Goal: Information Seeking & Learning: Compare options

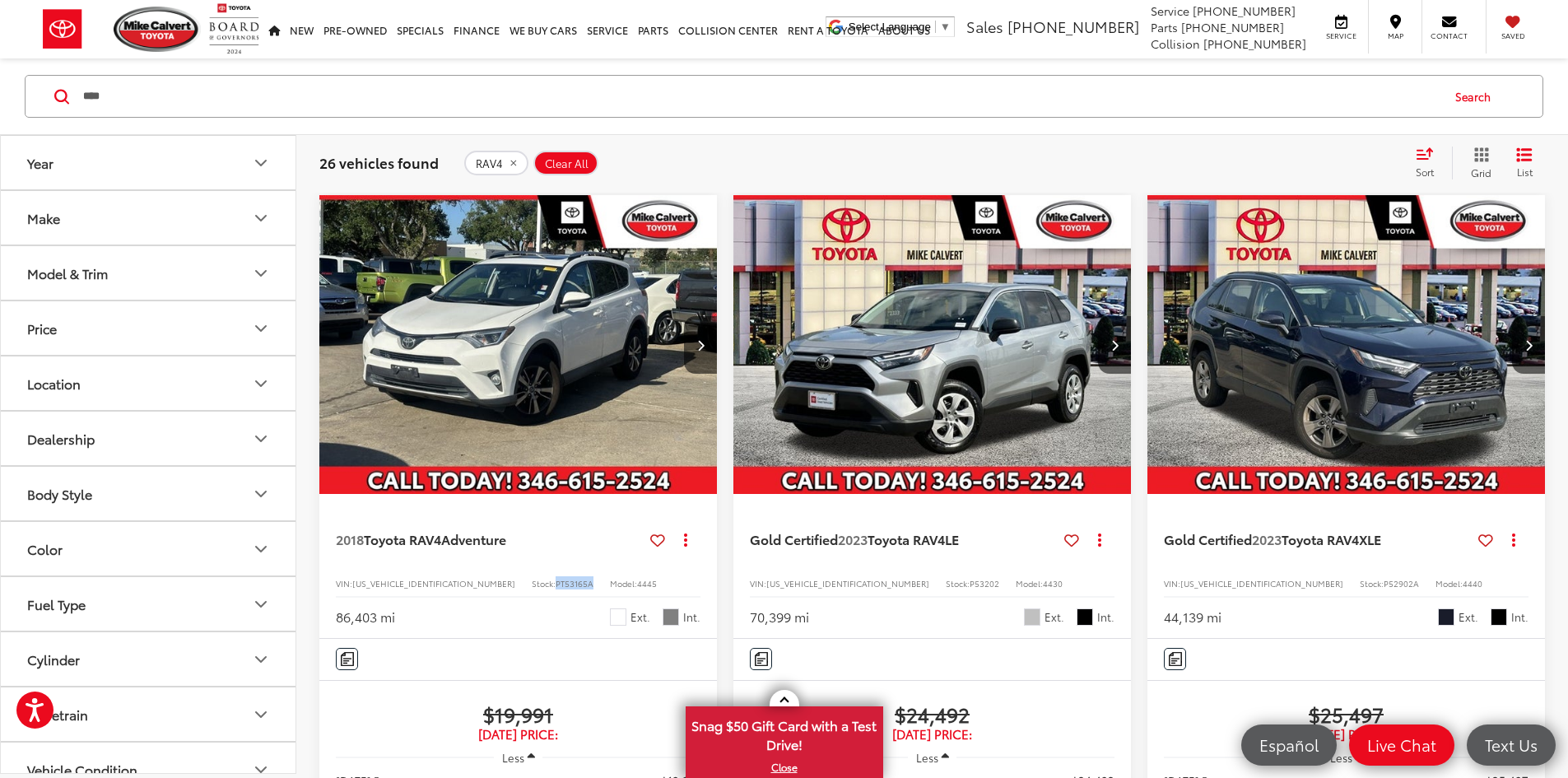
click at [569, 160] on span "Clear All" at bounding box center [566, 163] width 43 height 13
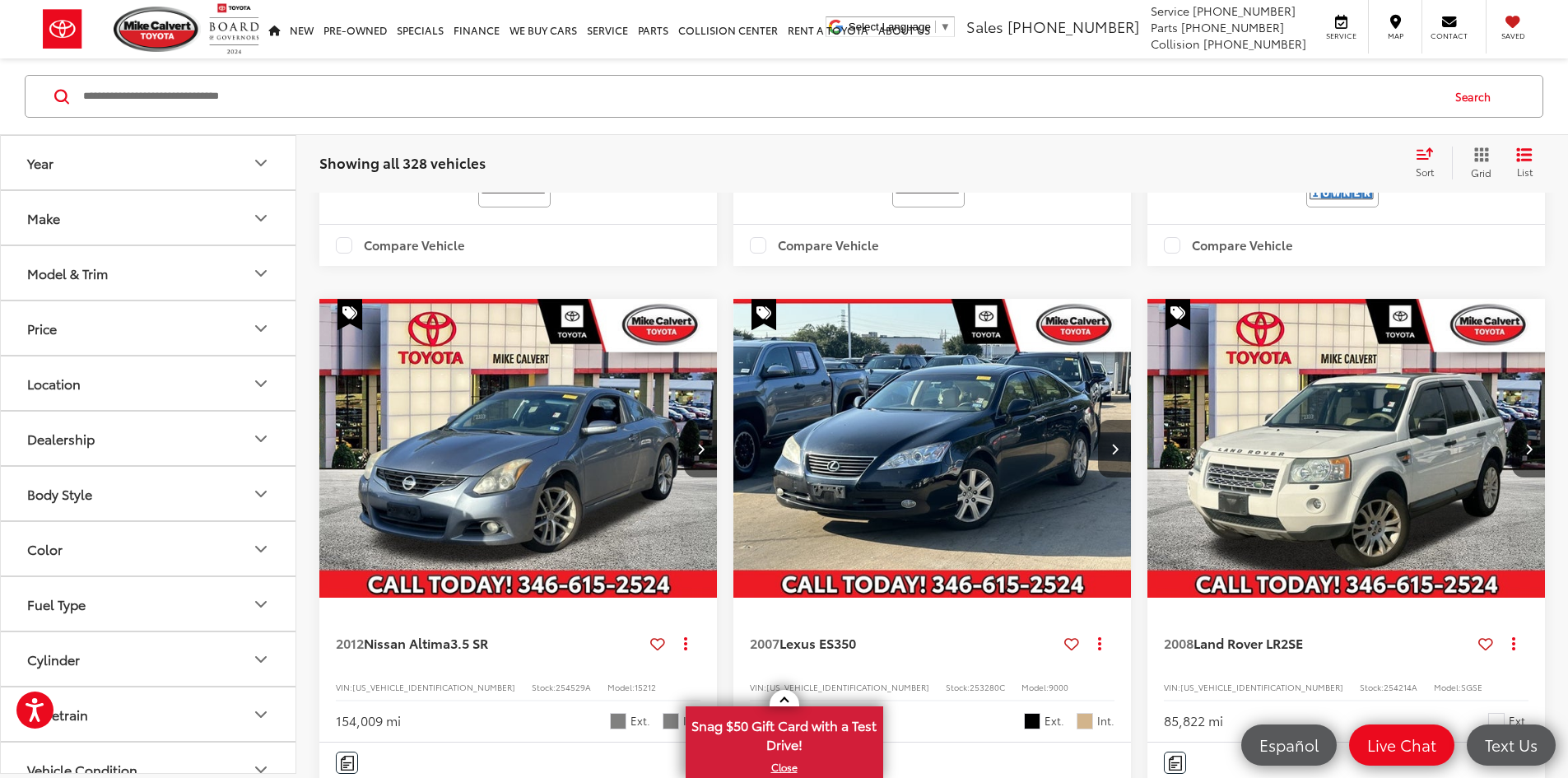
scroll to position [2495, 0]
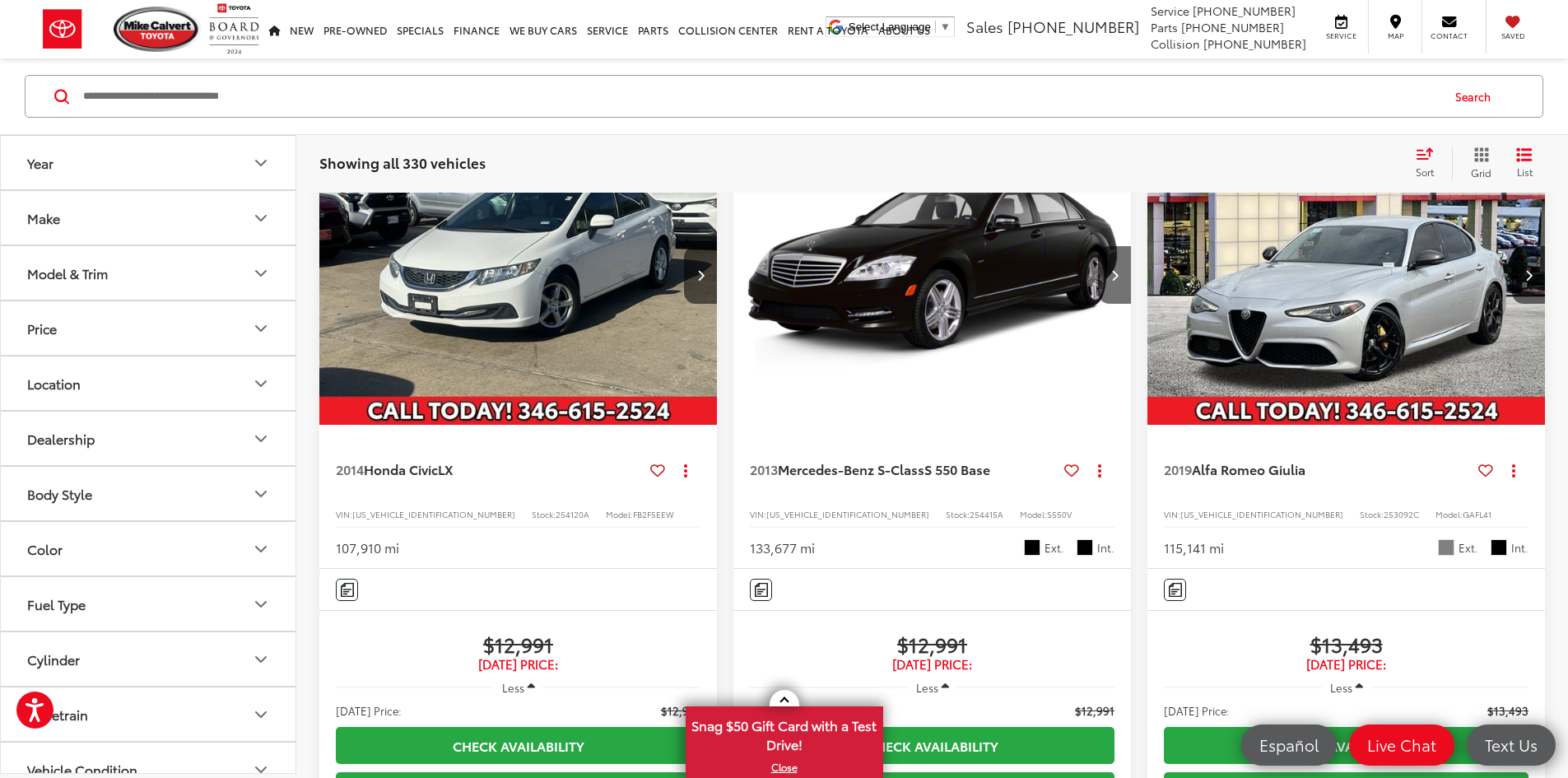
scroll to position [2000, 0]
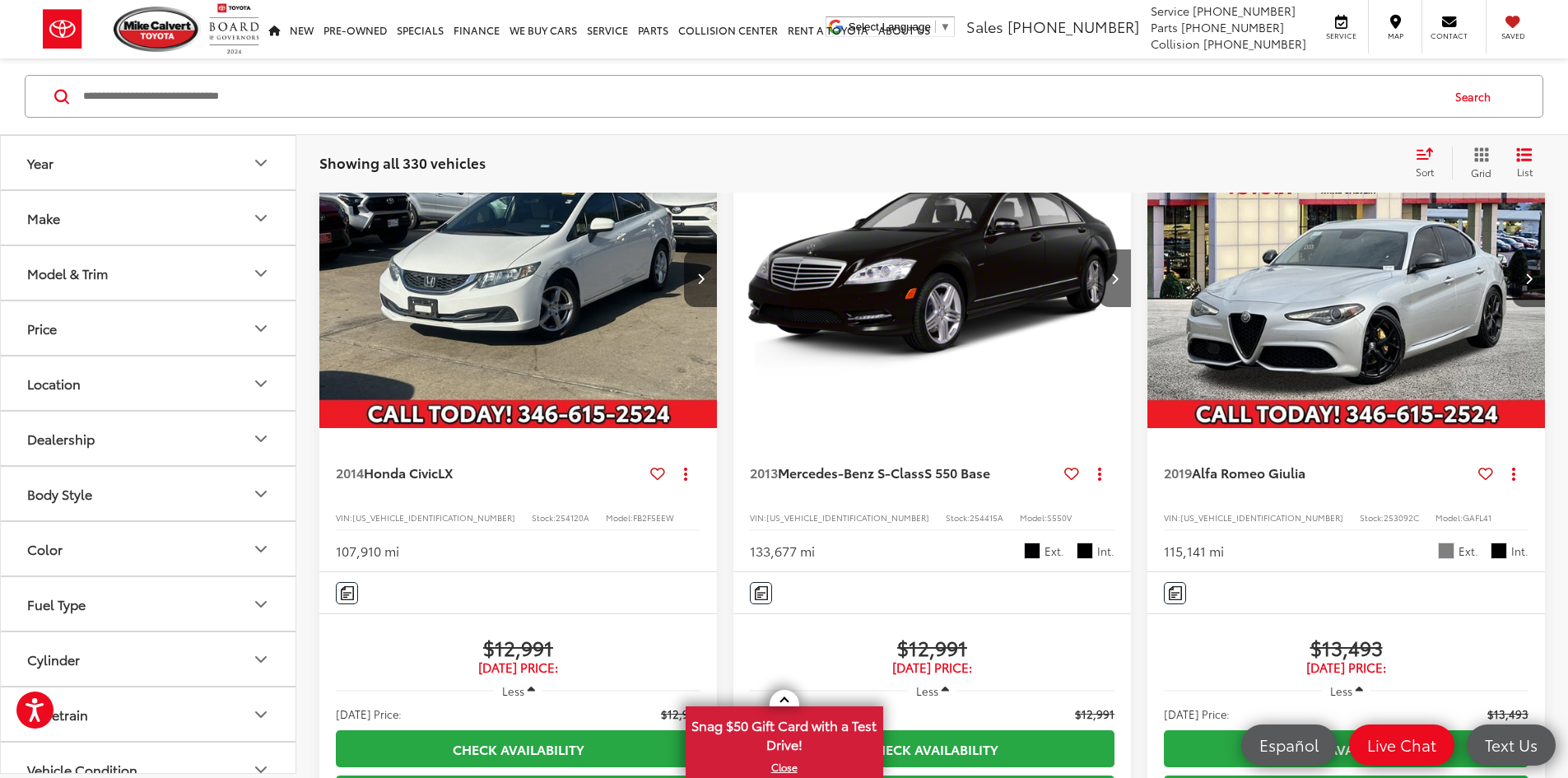
copy span "P53259"
click at [1289, 170] on div "Showing all 330 vehicles Clear All + 0" at bounding box center [861, 163] width 1083 height 16
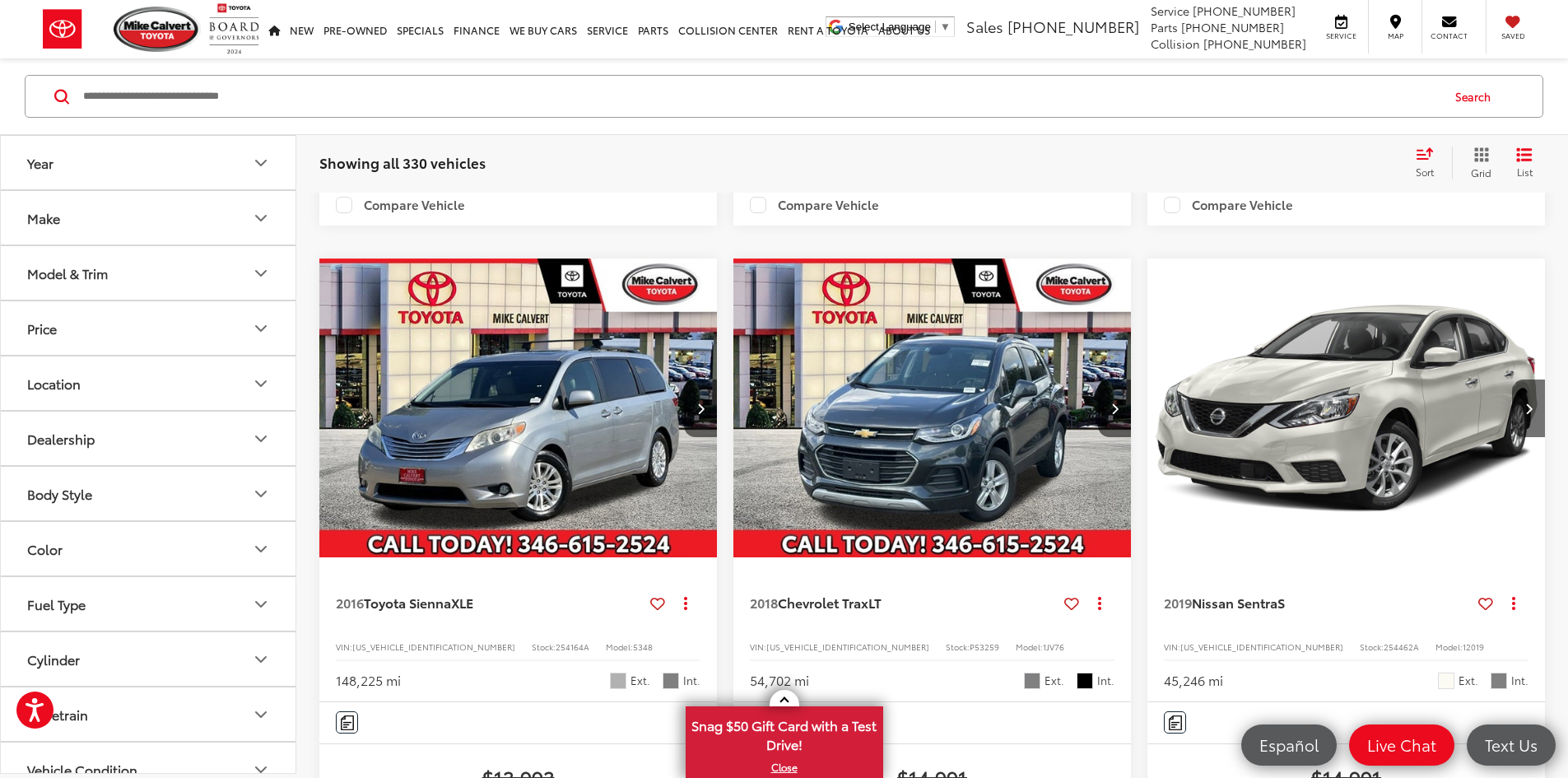
scroll to position [2577, 0]
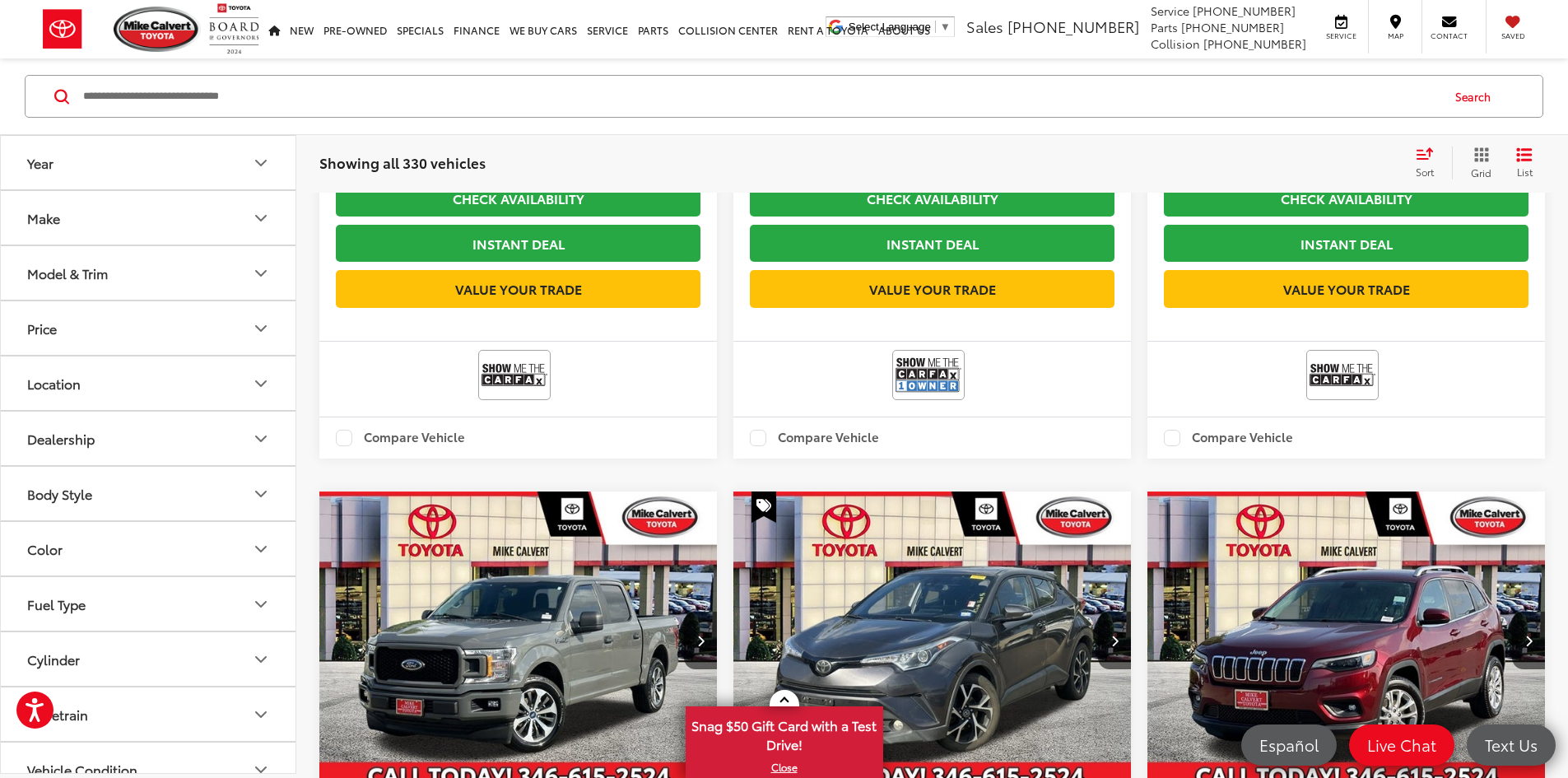
scroll to position [1013, 0]
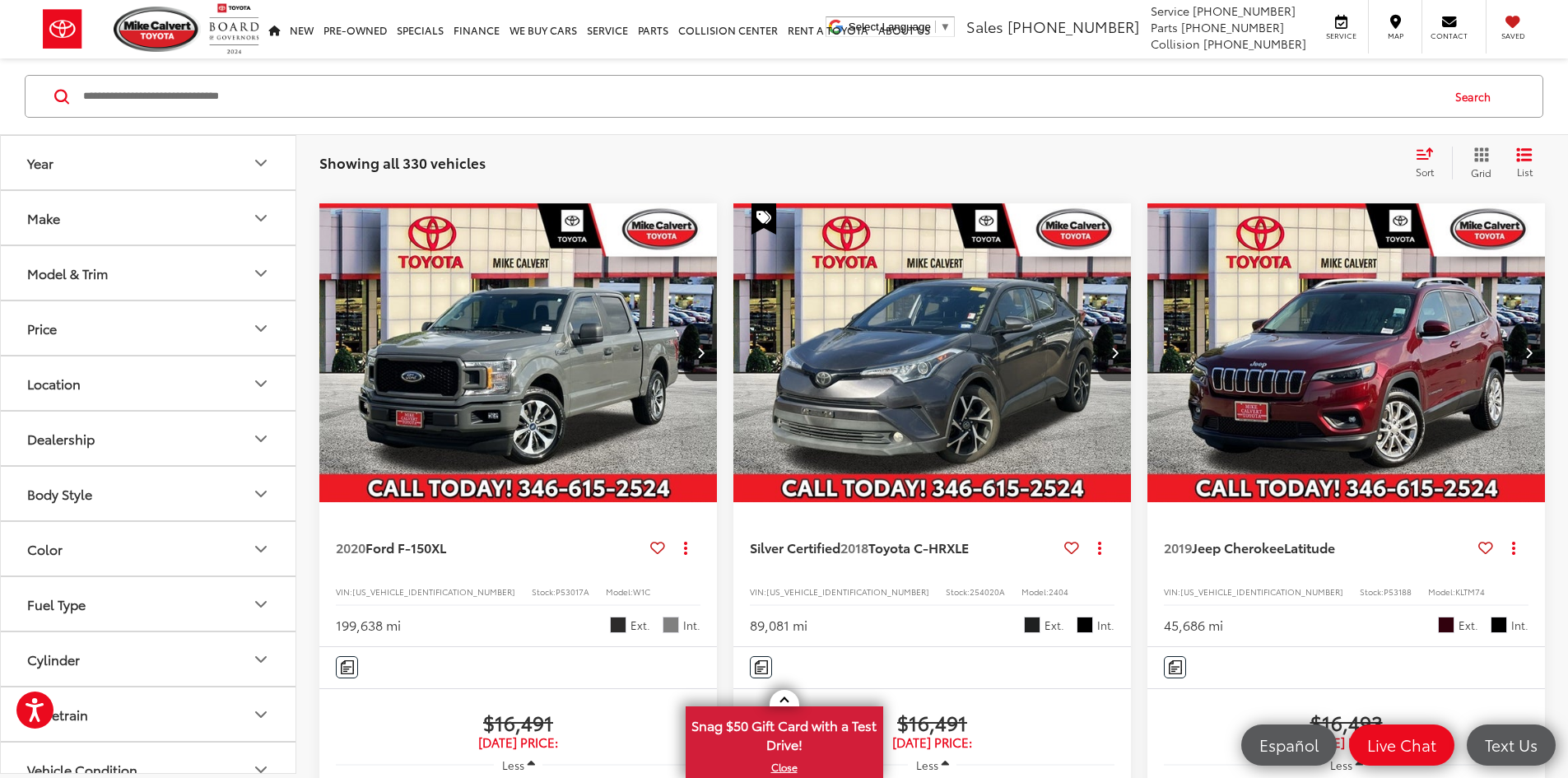
click at [969, 585] on span "254020A" at bounding box center [987, 591] width 36 height 12
copy span "254020A"
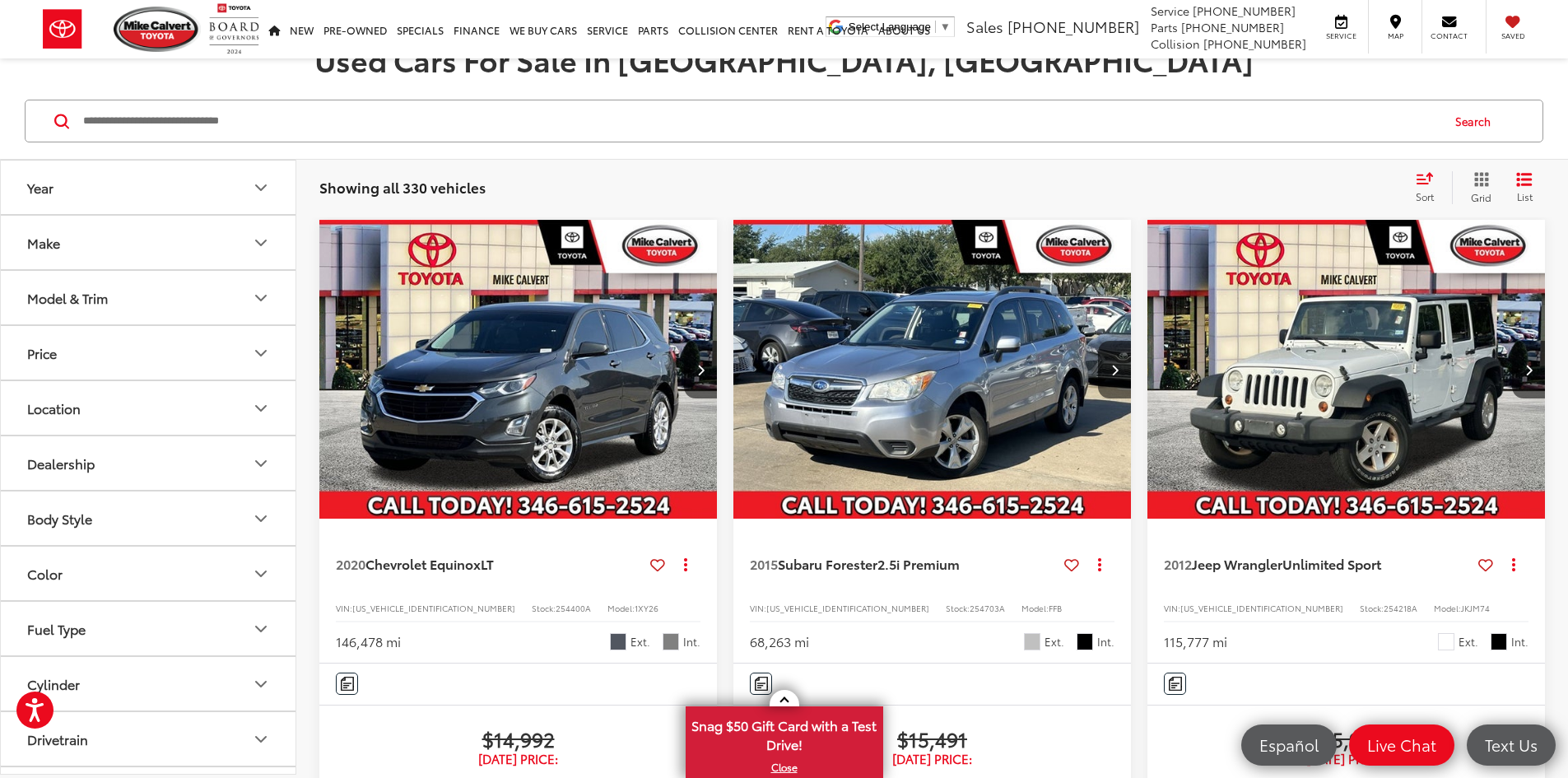
scroll to position [83, 0]
click at [969, 601] on span "254703A" at bounding box center [987, 607] width 36 height 12
copy span "254703A"
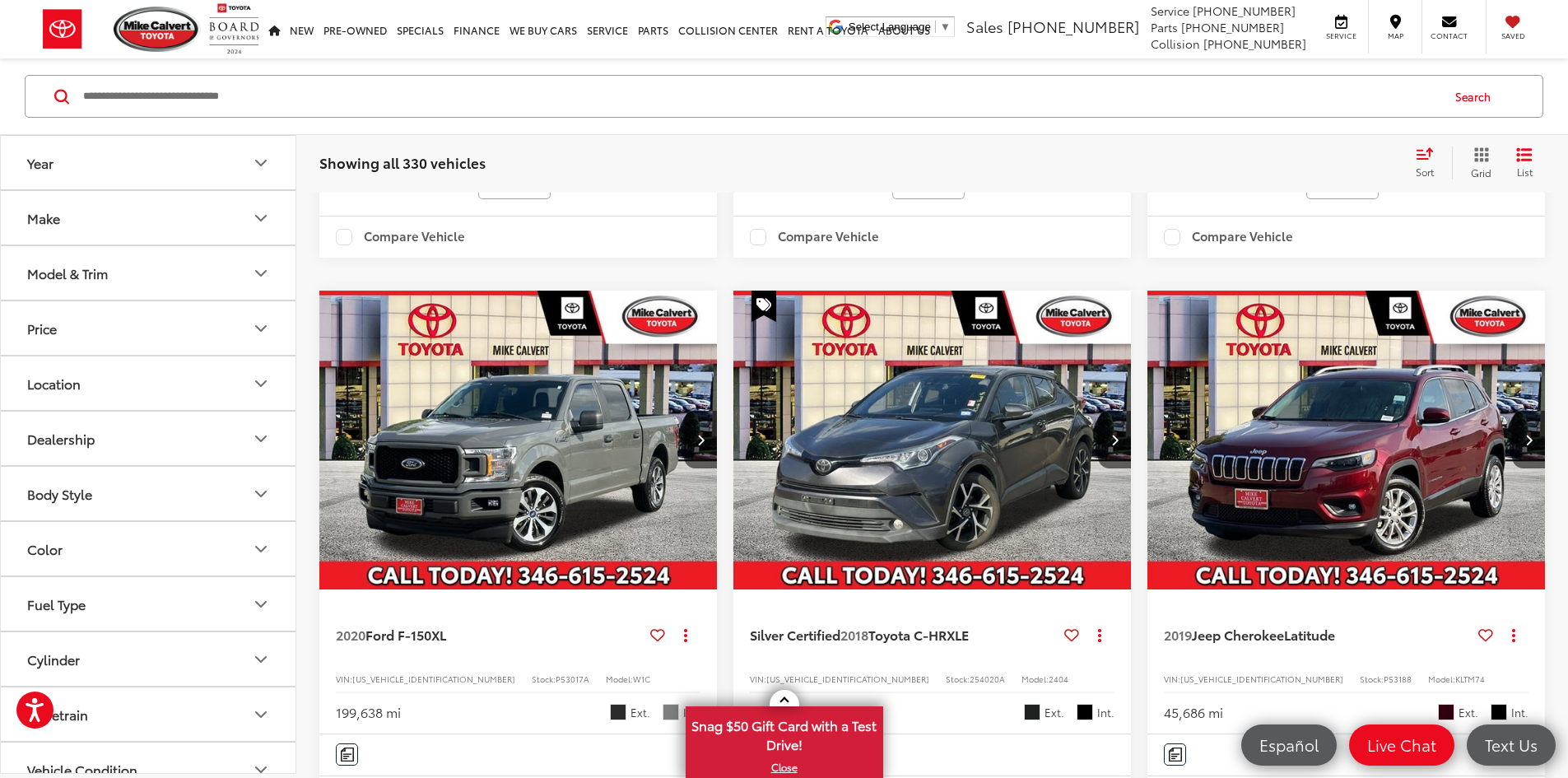
scroll to position [1071, 0]
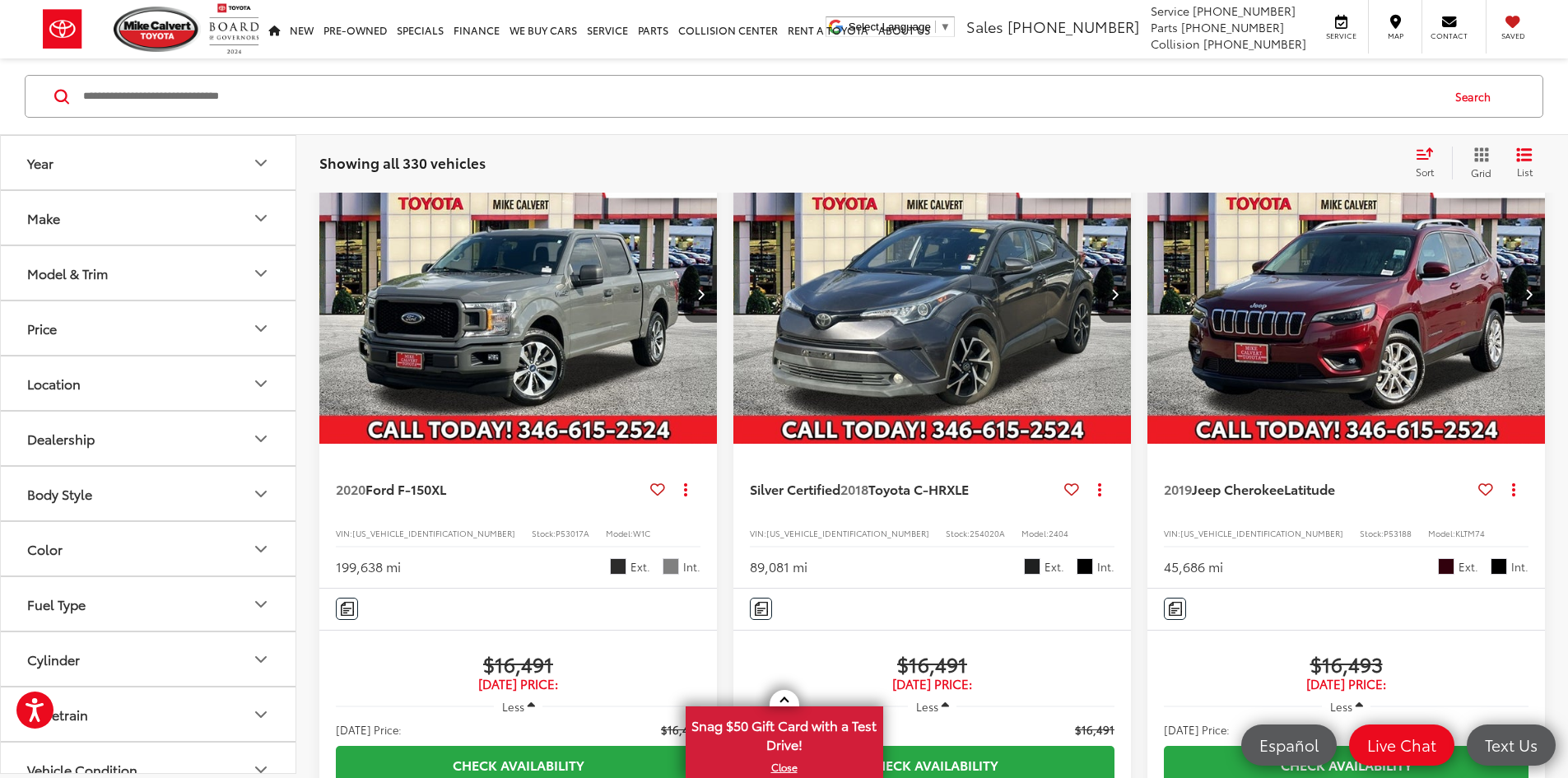
copy span "253206B"
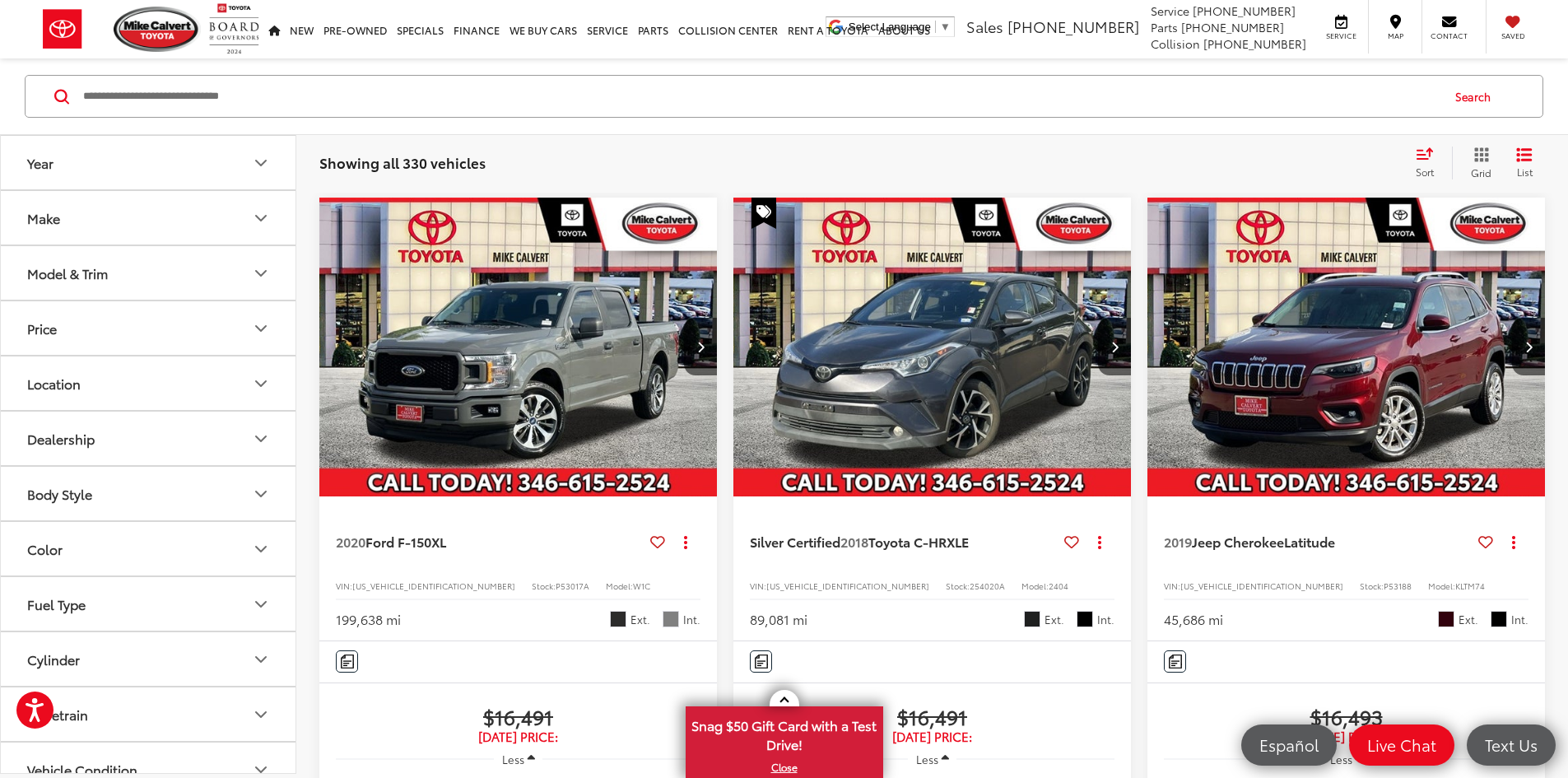
scroll to position [989, 0]
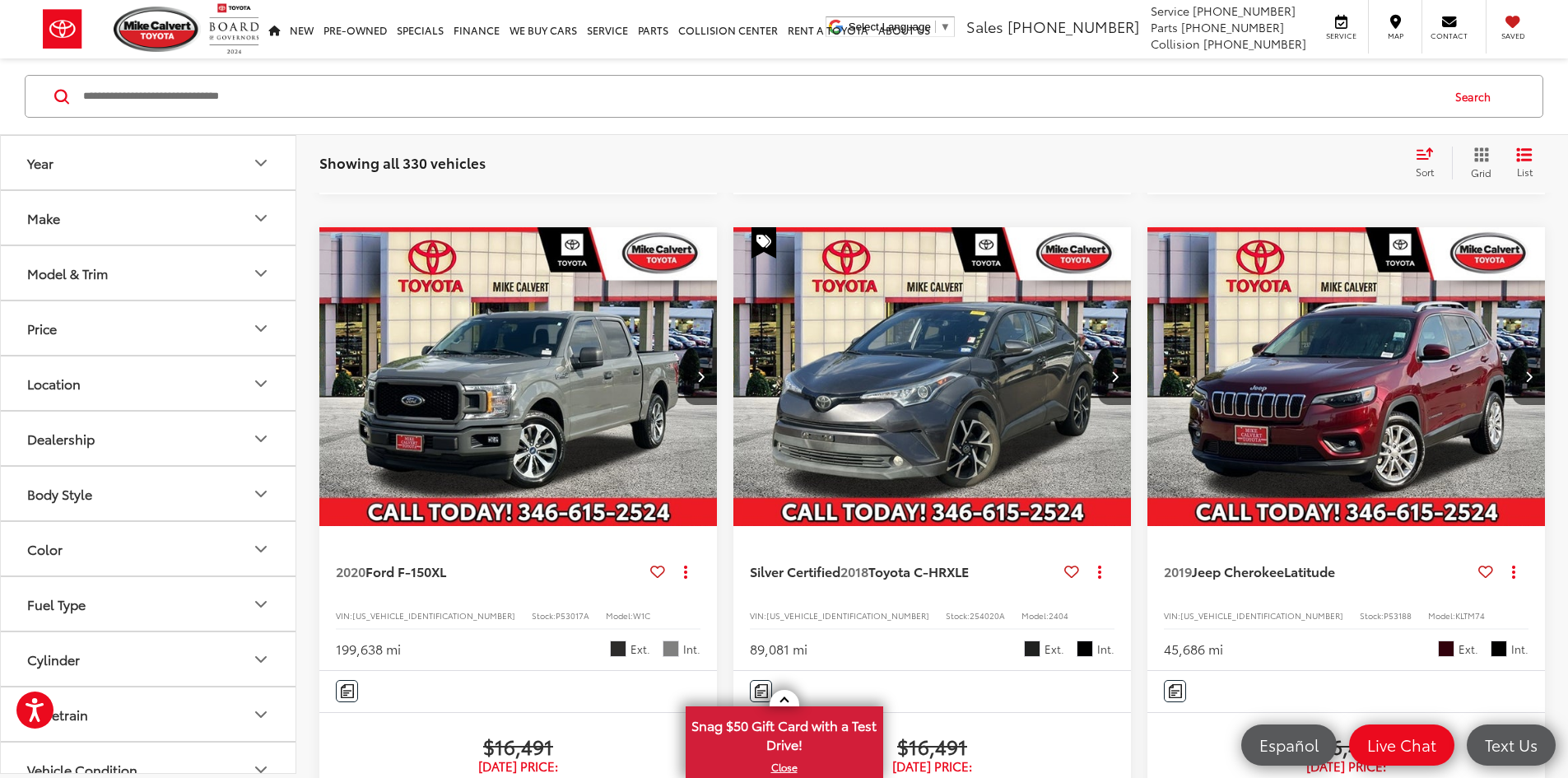
click at [969, 609] on span "254020A" at bounding box center [987, 615] width 36 height 12
copy span "254020A"
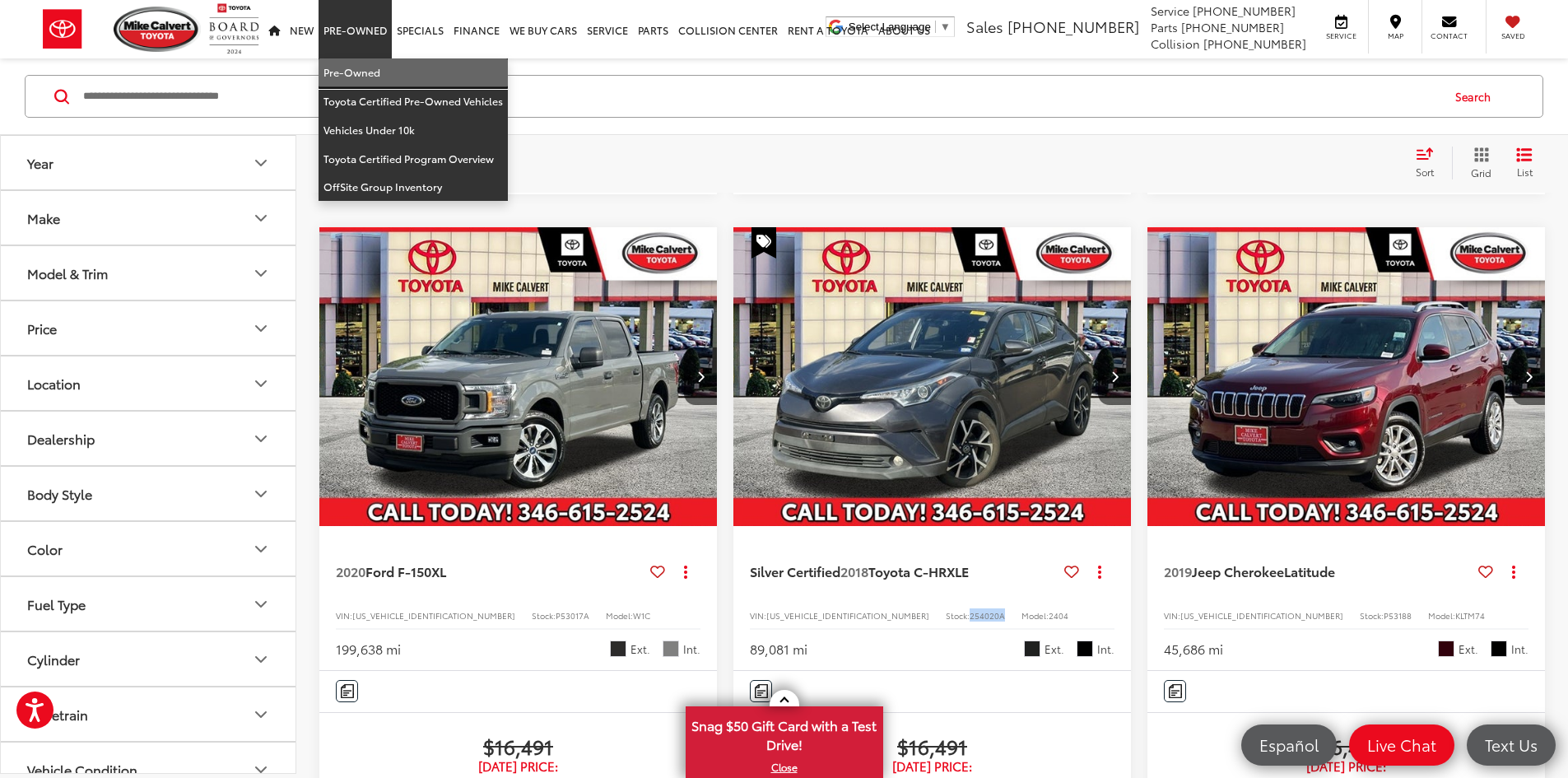
click at [354, 68] on link "Pre-Owned" at bounding box center [414, 73] width 189 height 29
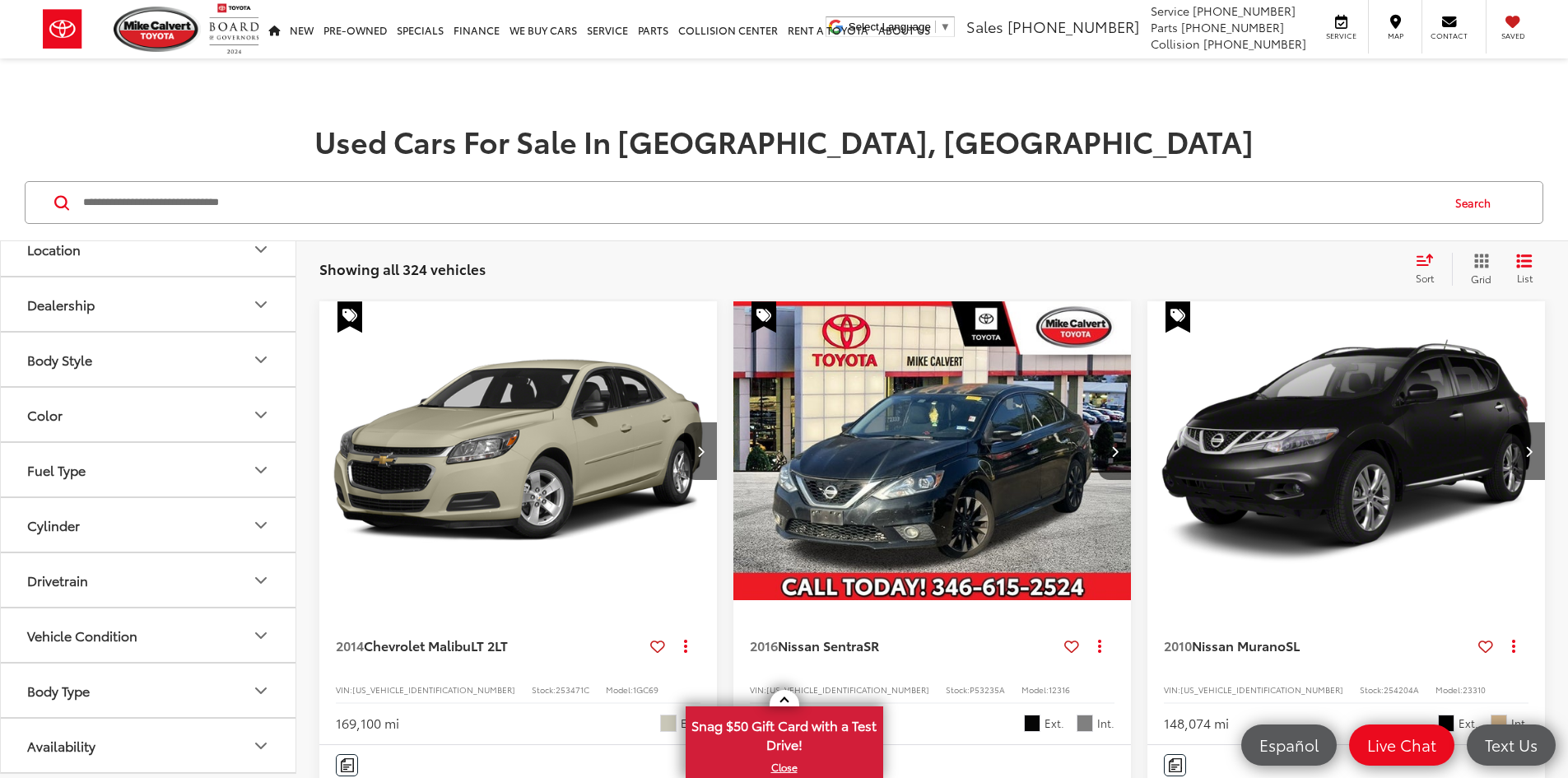
click at [214, 682] on button "Body Type" at bounding box center [149, 690] width 297 height 54
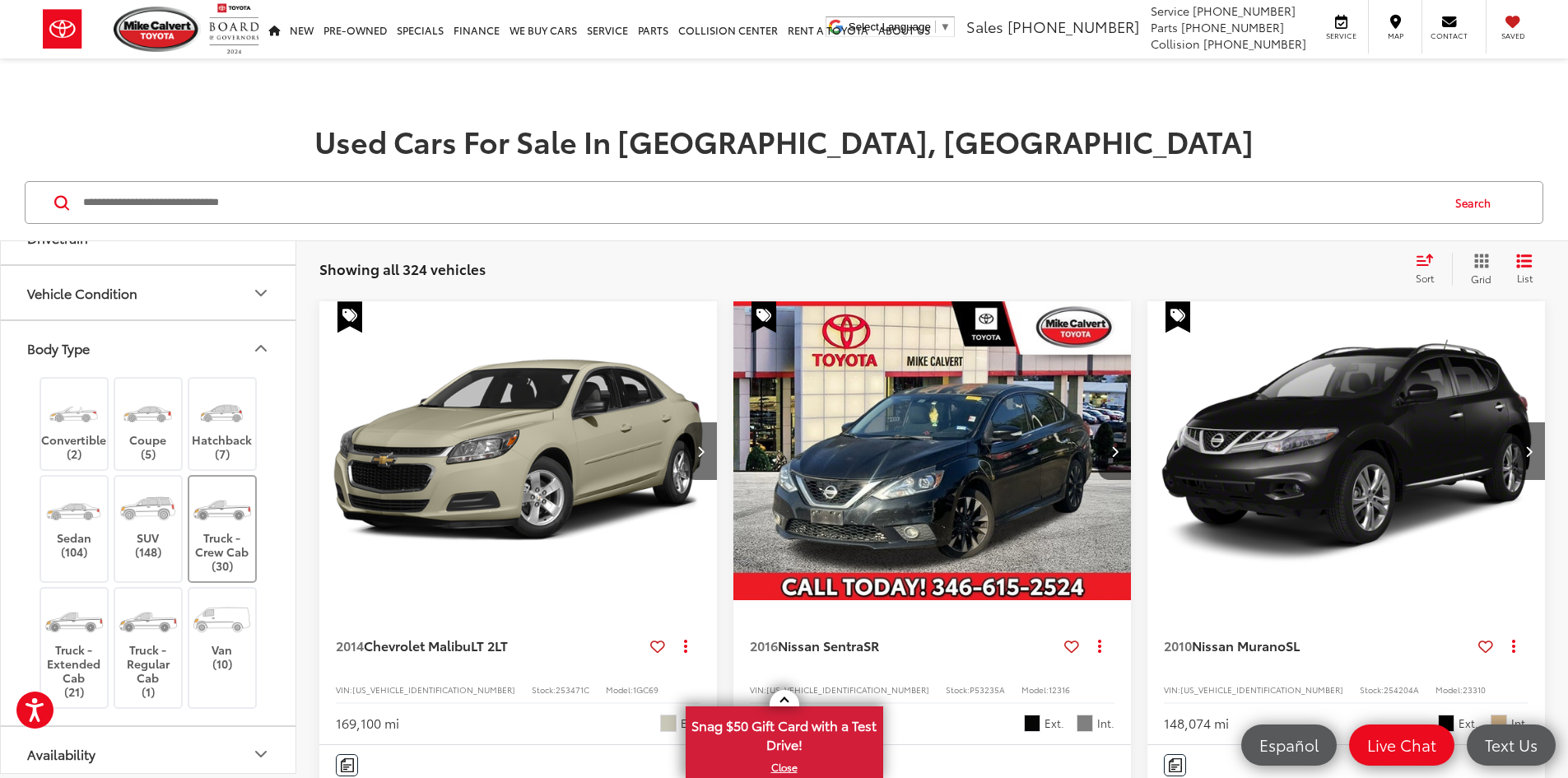
scroll to position [591, 0]
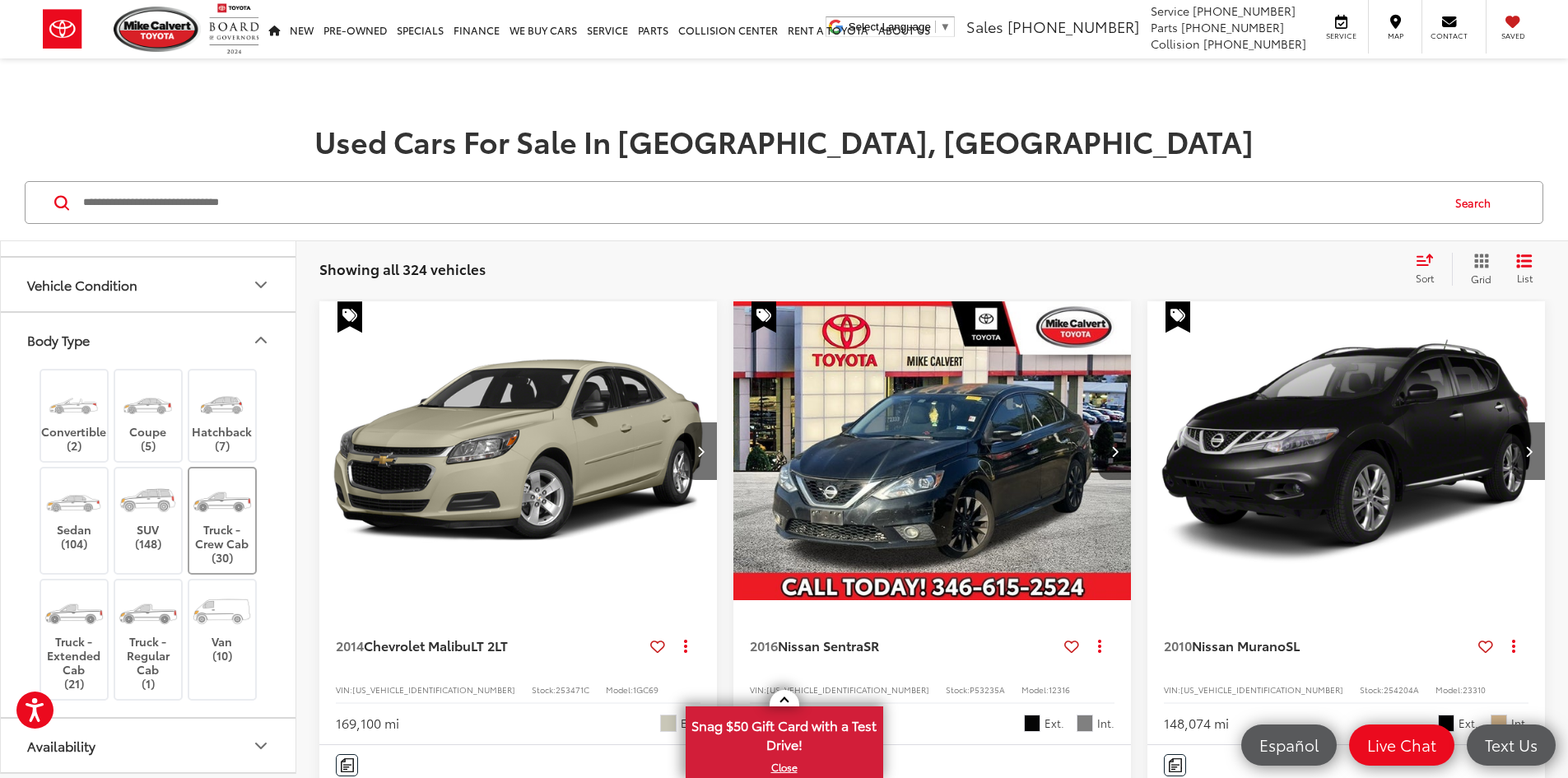
click at [230, 527] on label "Truck - Crew Cab (30)" at bounding box center [223, 520] width 67 height 88
click at [93, 611] on img at bounding box center [73, 612] width 61 height 46
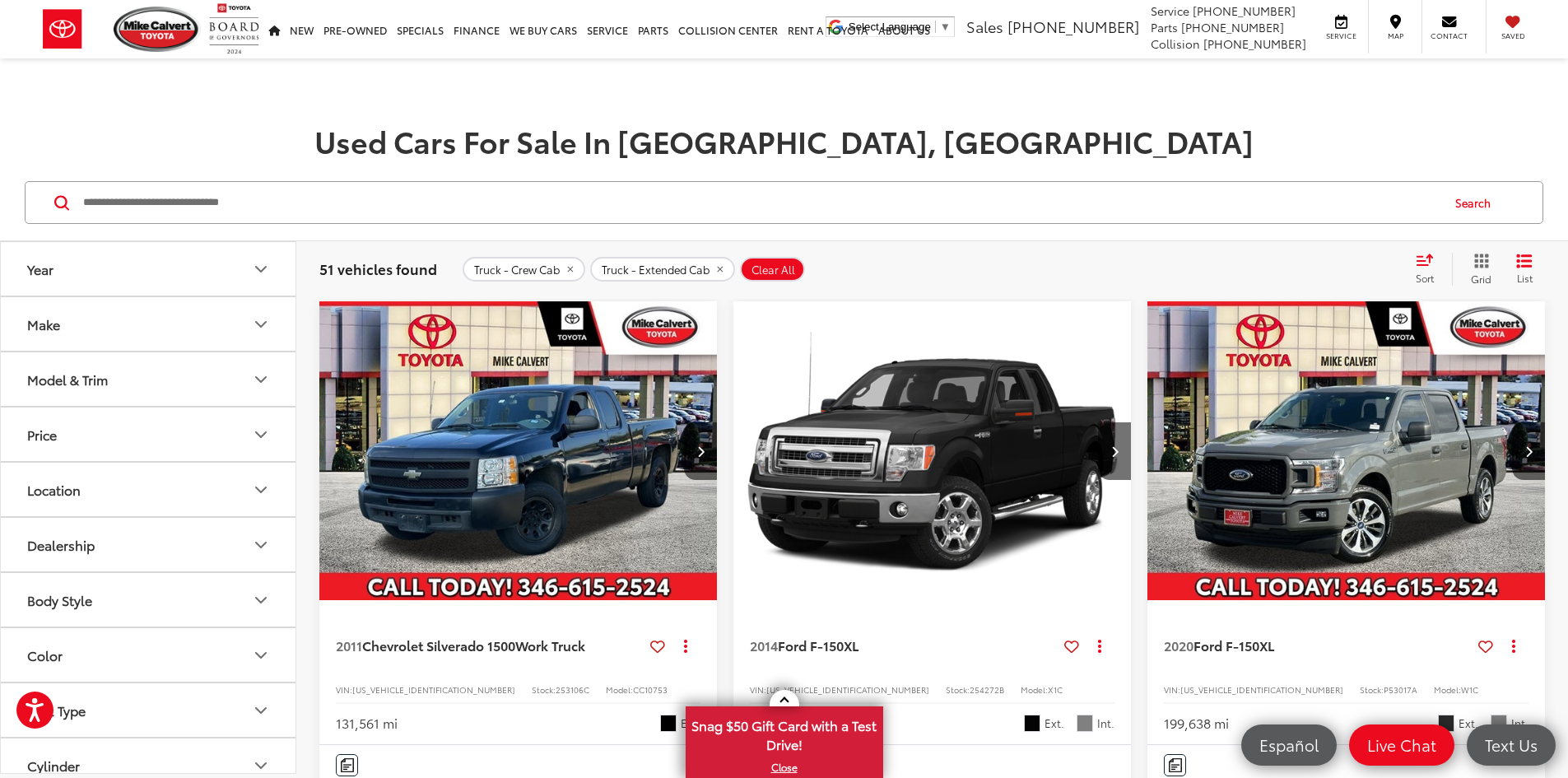
click at [215, 311] on button "Make" at bounding box center [149, 324] width 297 height 54
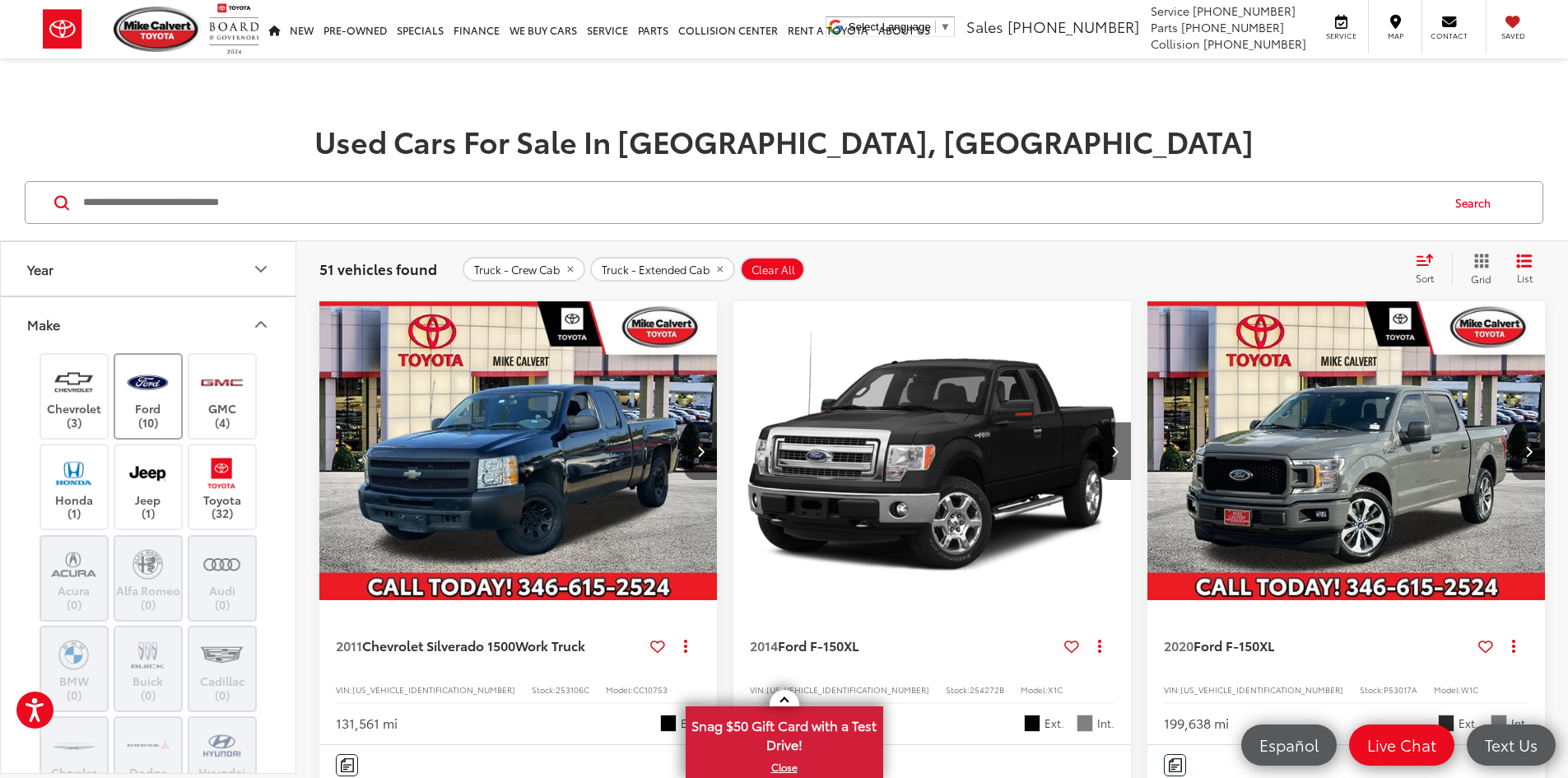
click at [157, 399] on img at bounding box center [148, 382] width 45 height 38
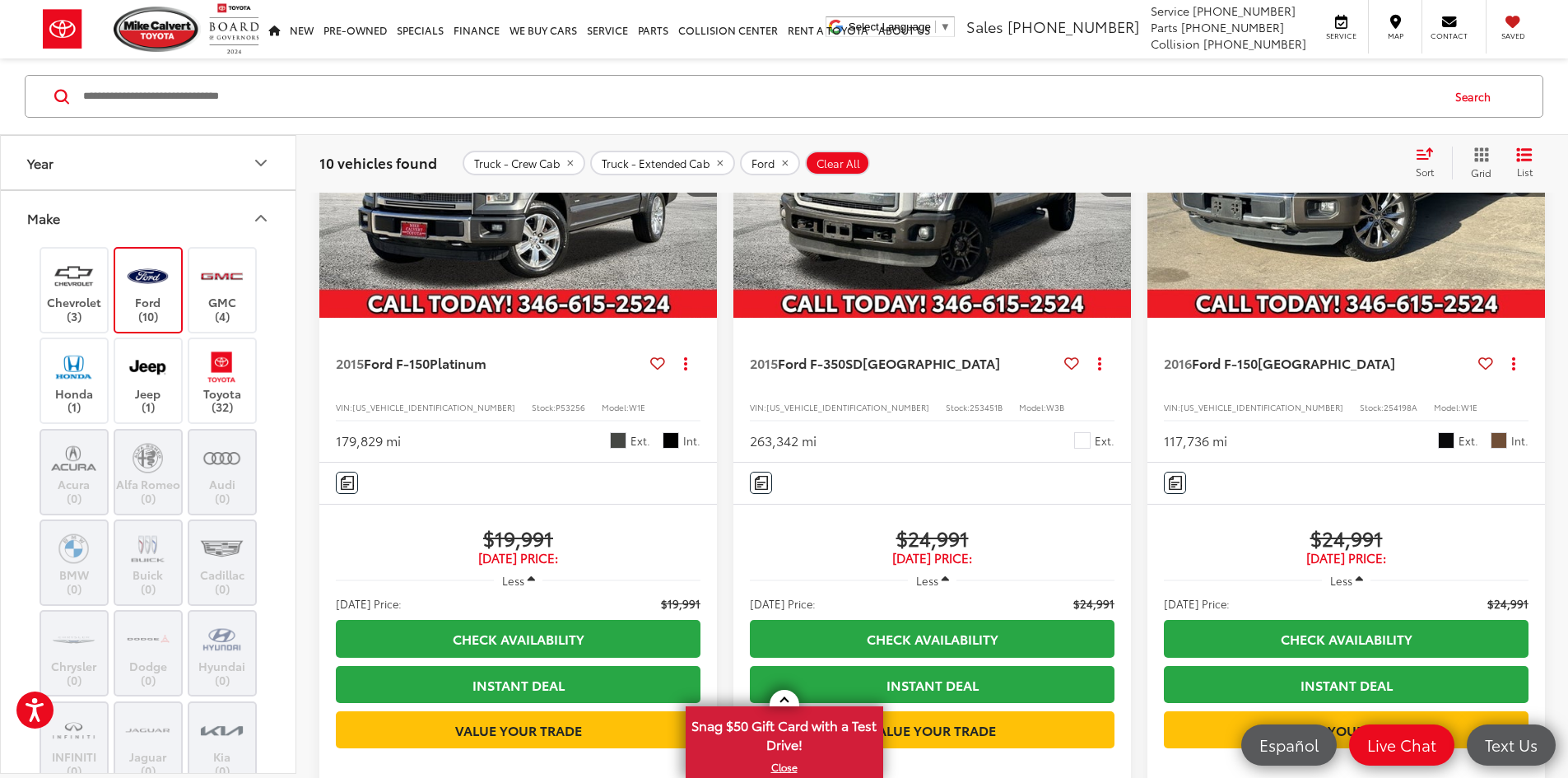
scroll to position [1071, 0]
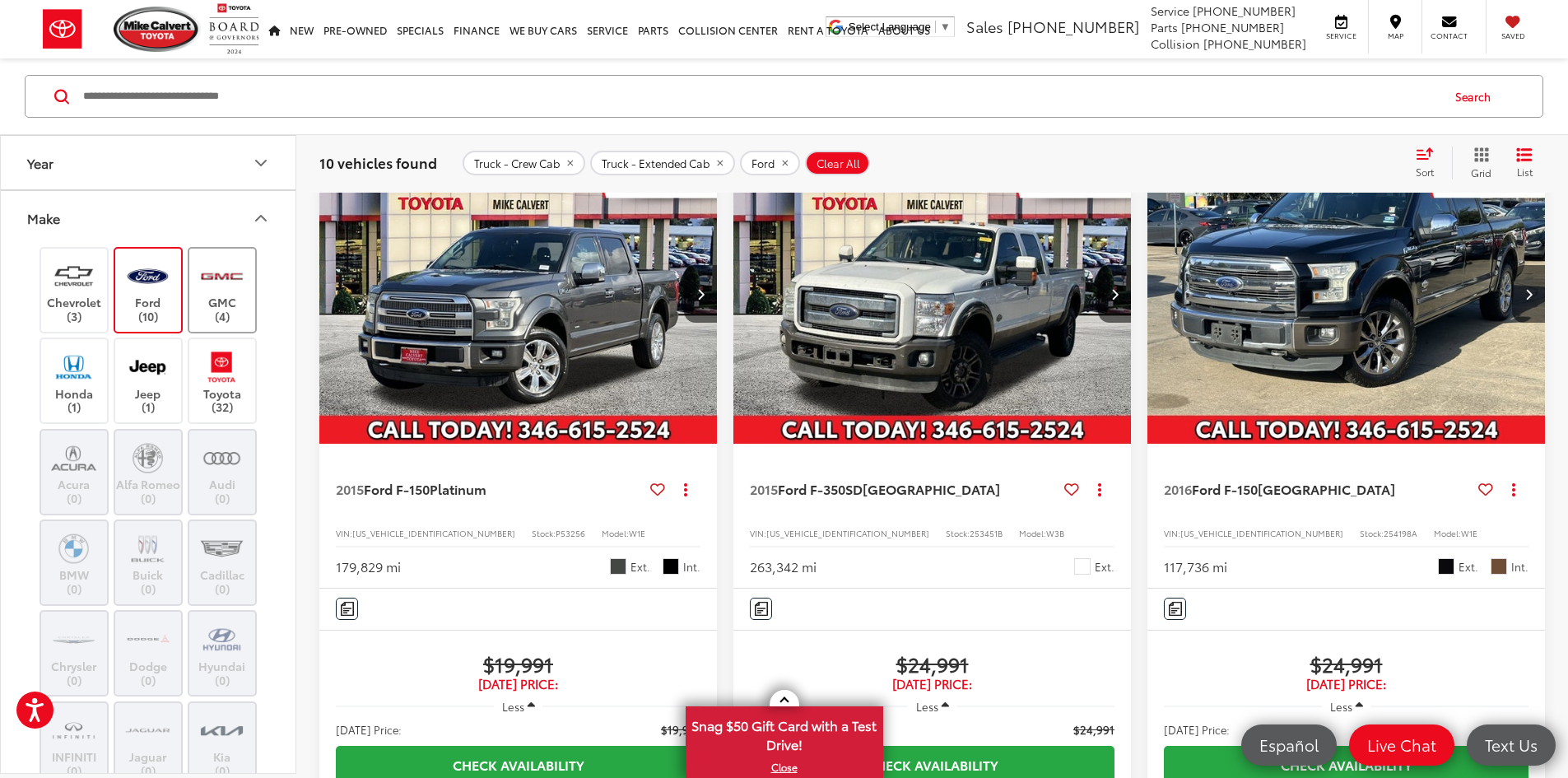
click at [227, 315] on label "GMC (4)" at bounding box center [223, 290] width 67 height 67
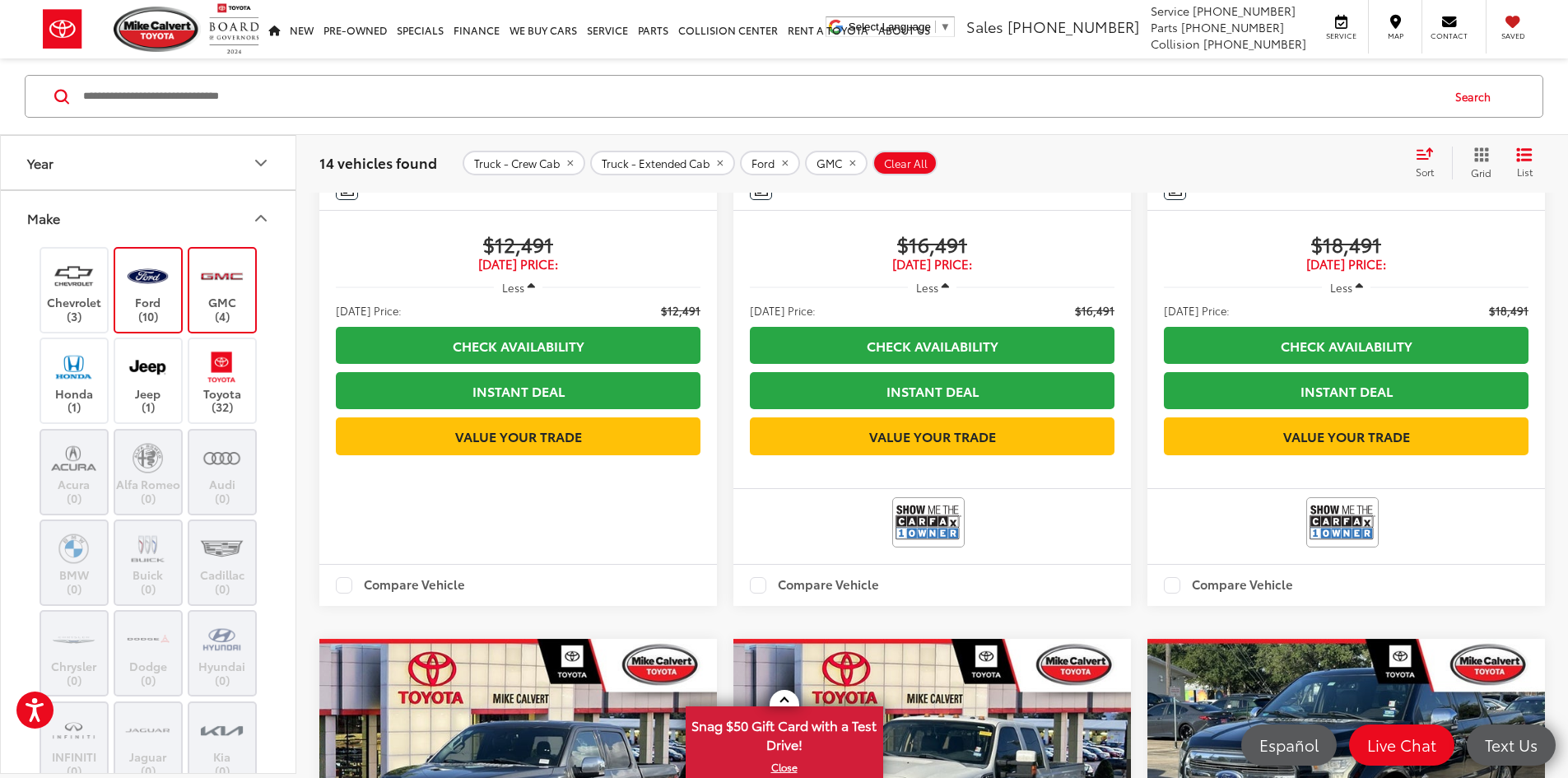
scroll to position [989, 0]
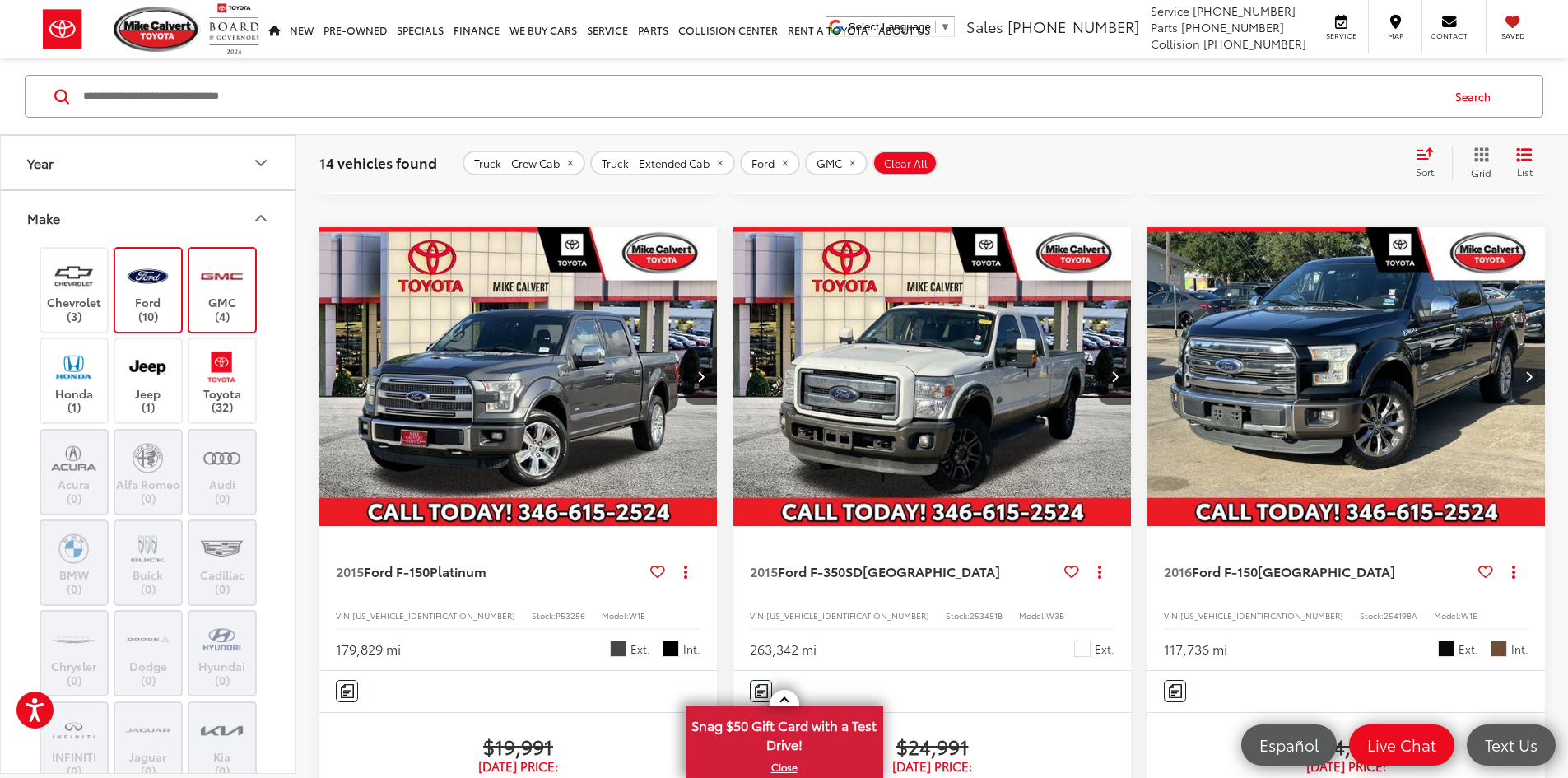
drag, startPoint x: 398, startPoint y: 353, endPoint x: 399, endPoint y: 345, distance: 8.1
click at [732, 353] on img "2015 Ford F-350SD King Ranch 0" at bounding box center [932, 377] width 400 height 300
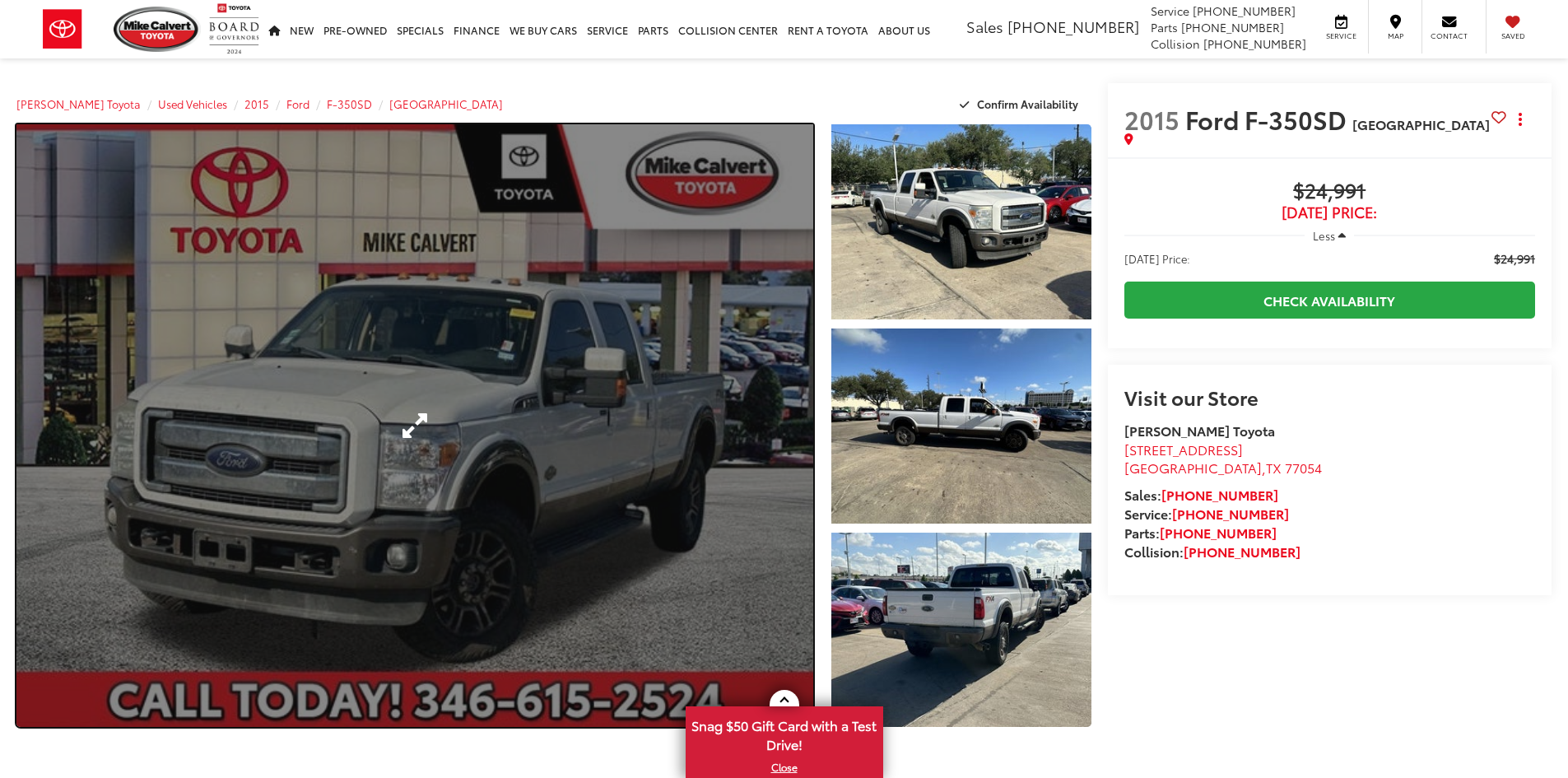
click at [648, 420] on link "Expand Photo 0" at bounding box center [414, 426] width 797 height 603
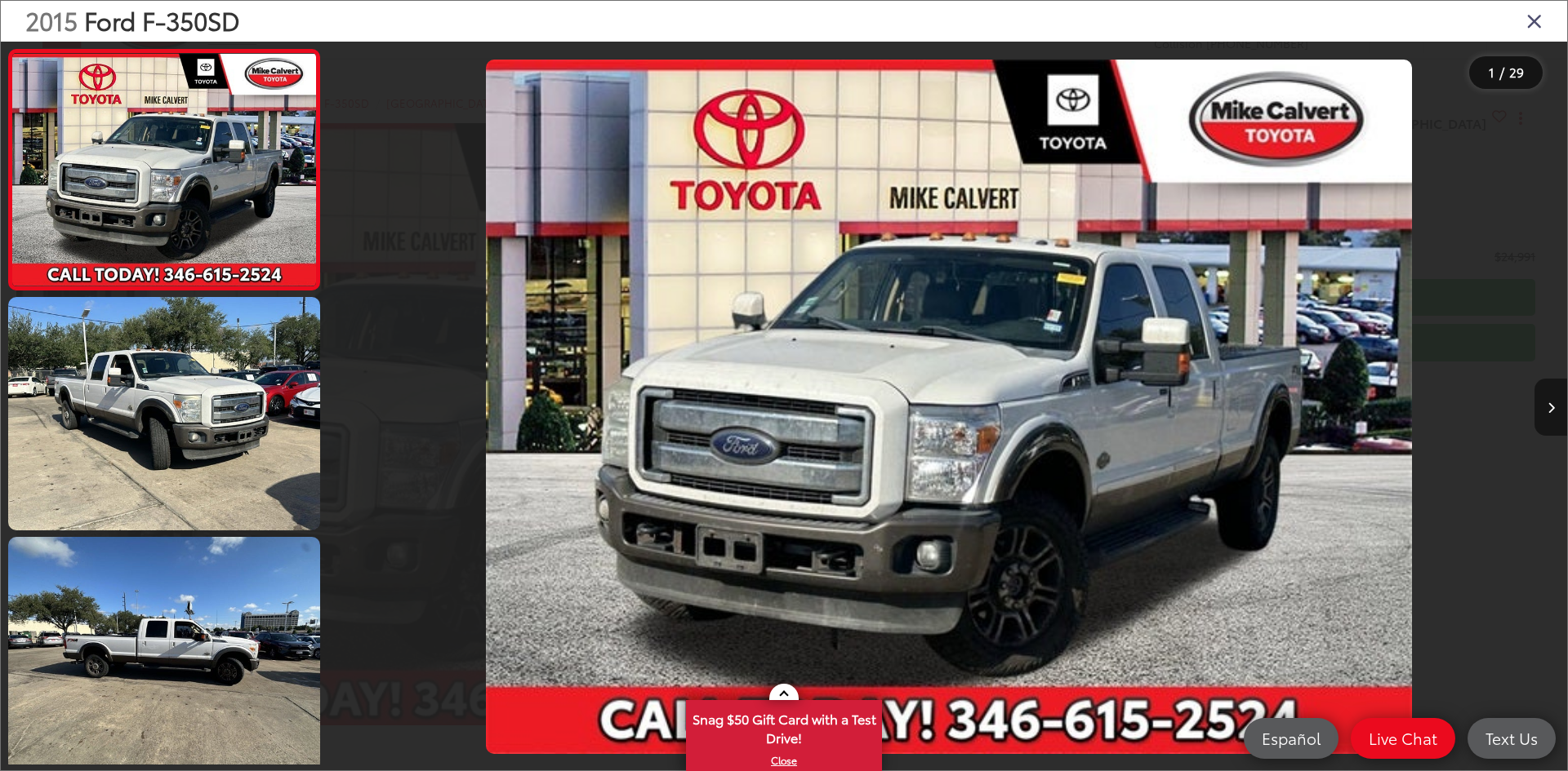
click at [1546, 410] on button "Next image" at bounding box center [1550, 407] width 33 height 57
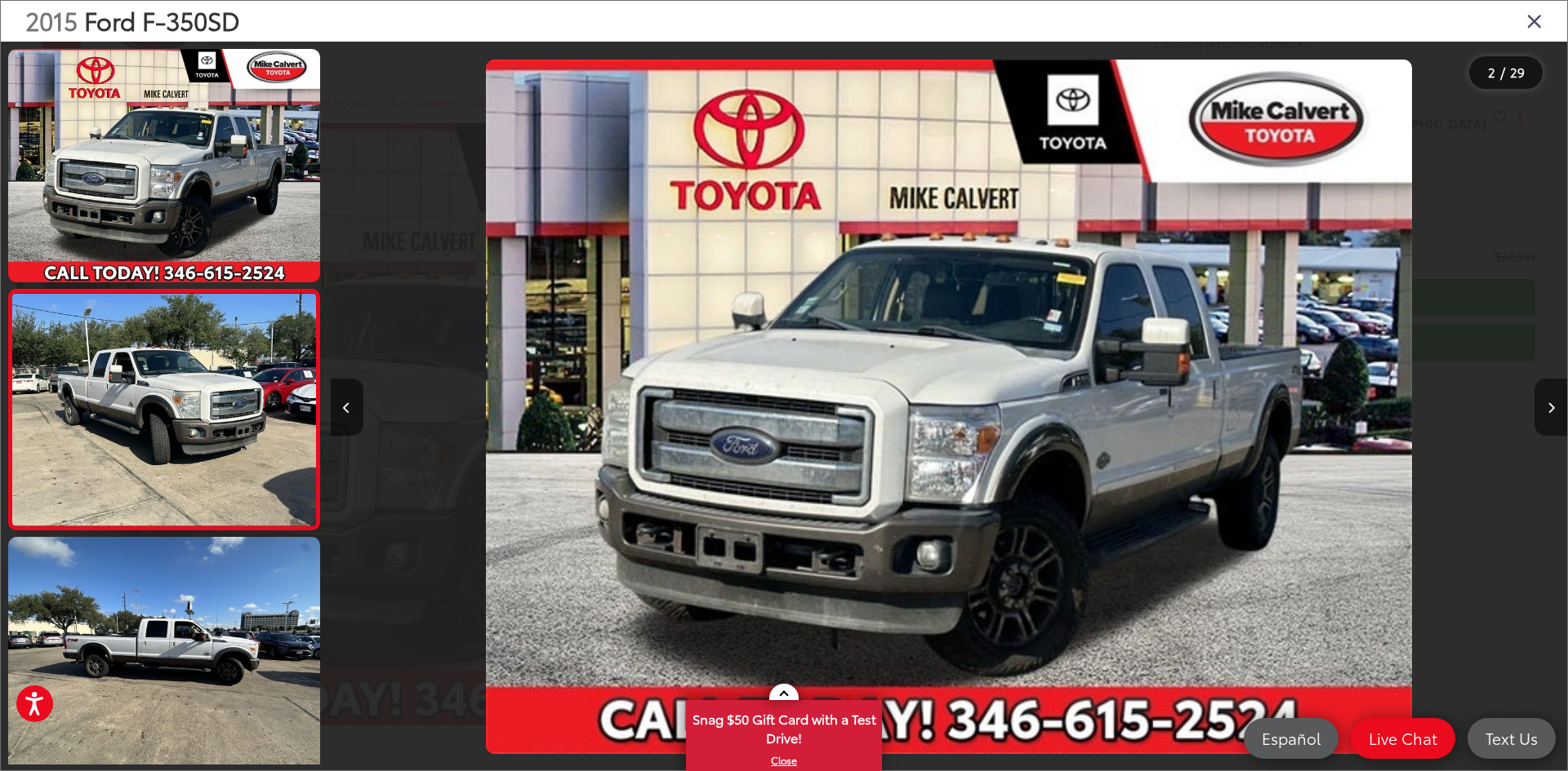
scroll to position [51, 0]
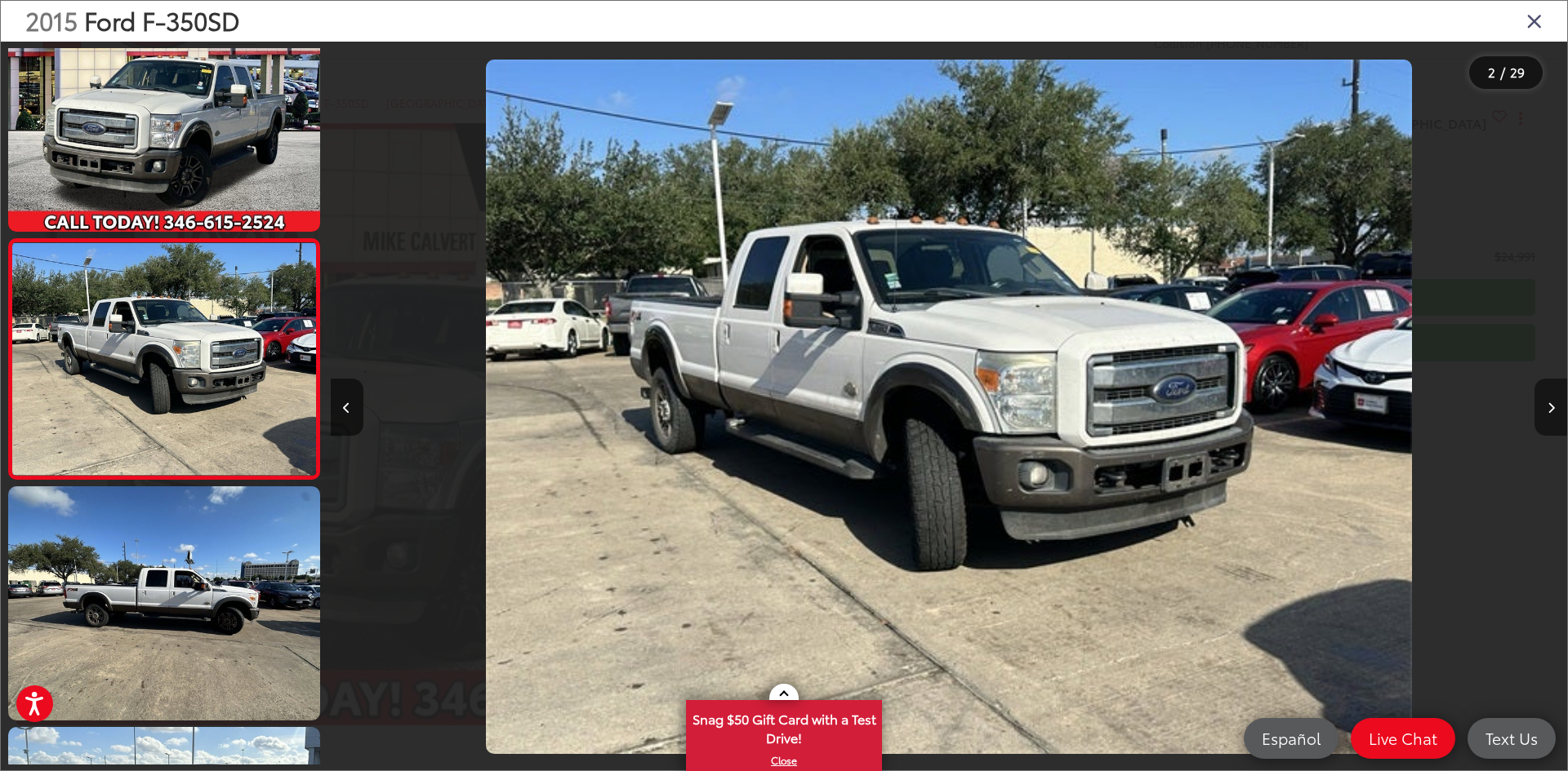
click at [1546, 410] on button "Next image" at bounding box center [1550, 407] width 33 height 57
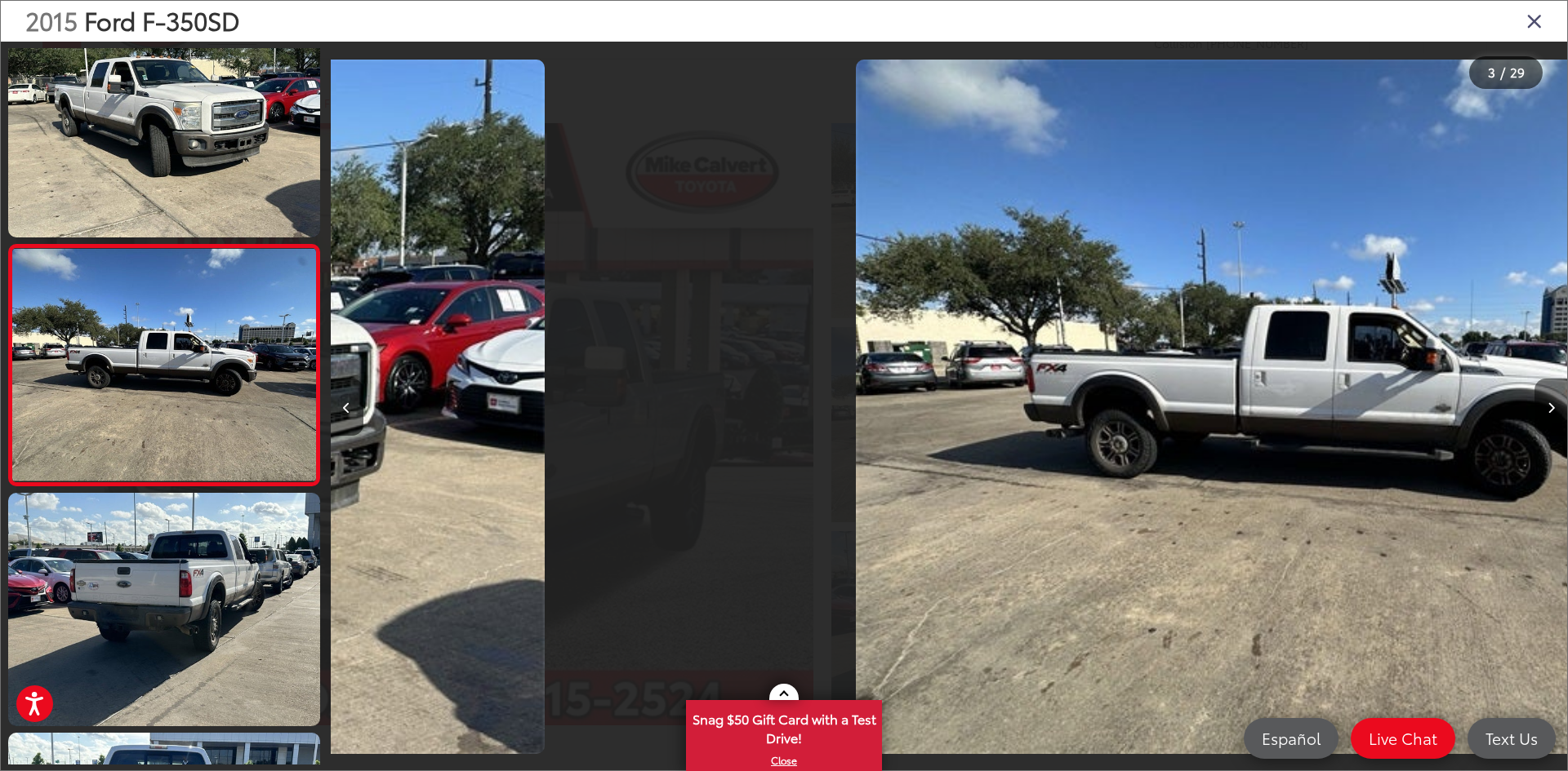
scroll to position [291, 0]
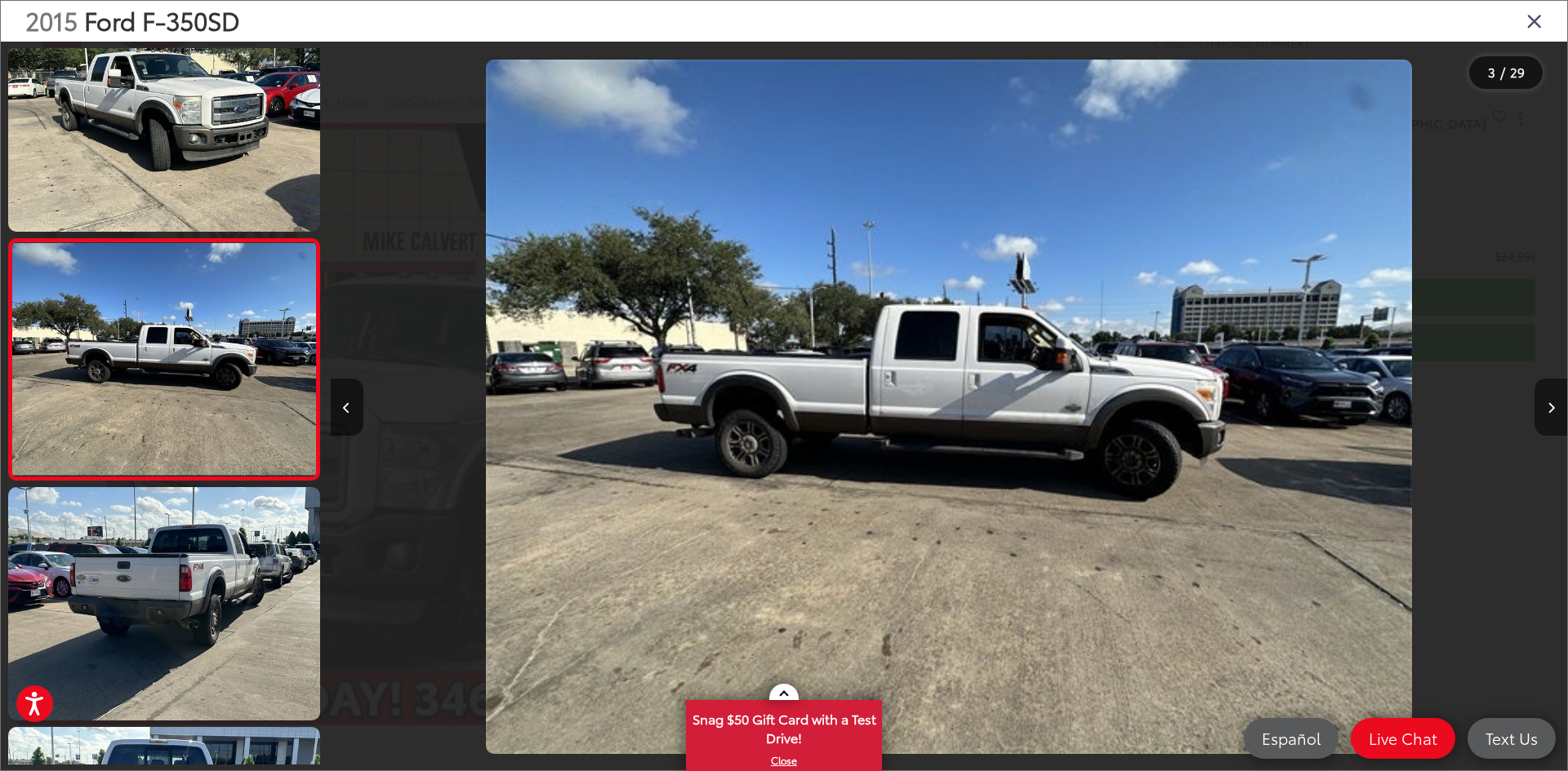
click at [1546, 410] on button "Next image" at bounding box center [1550, 407] width 33 height 57
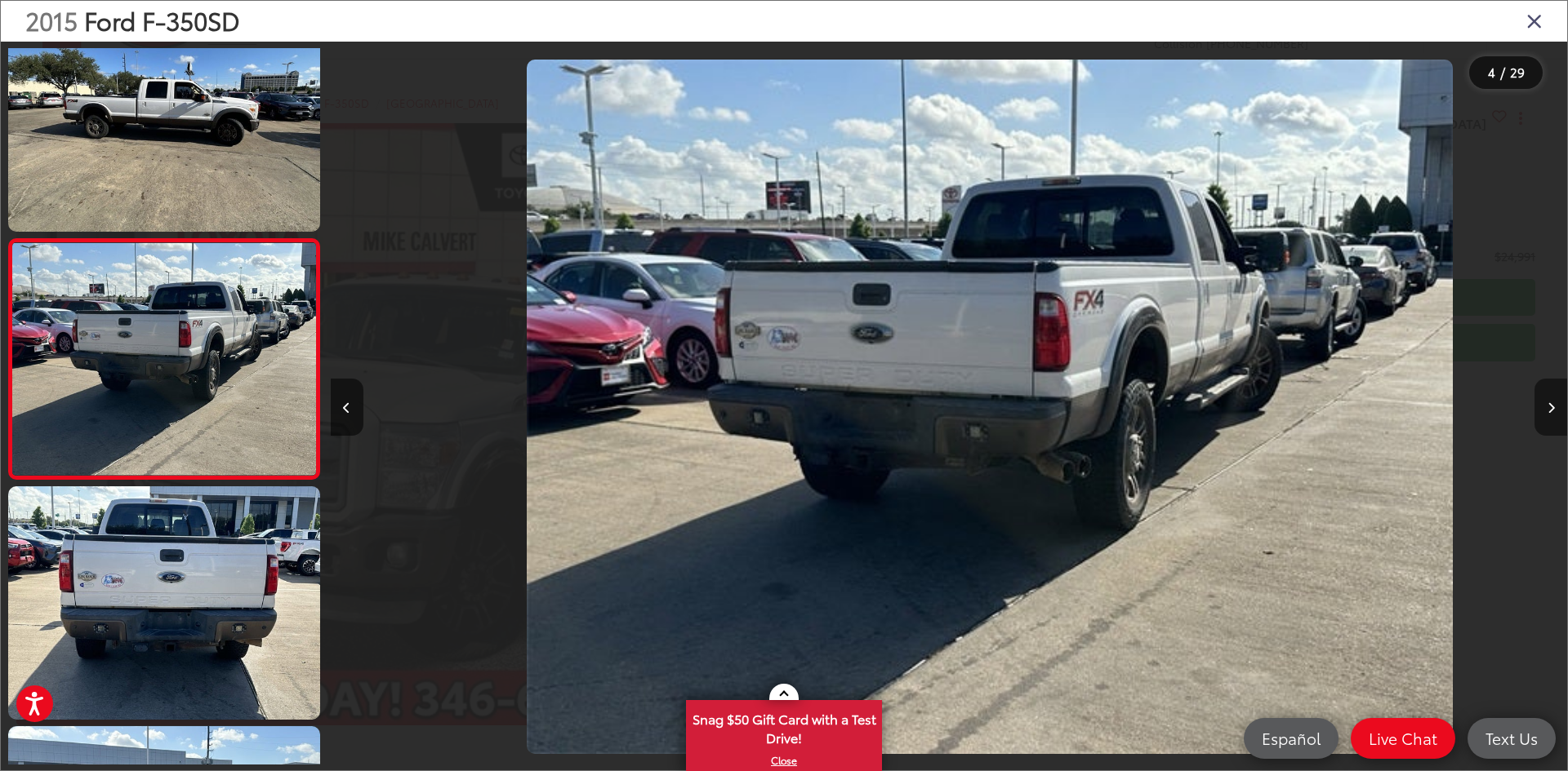
scroll to position [0, 3709]
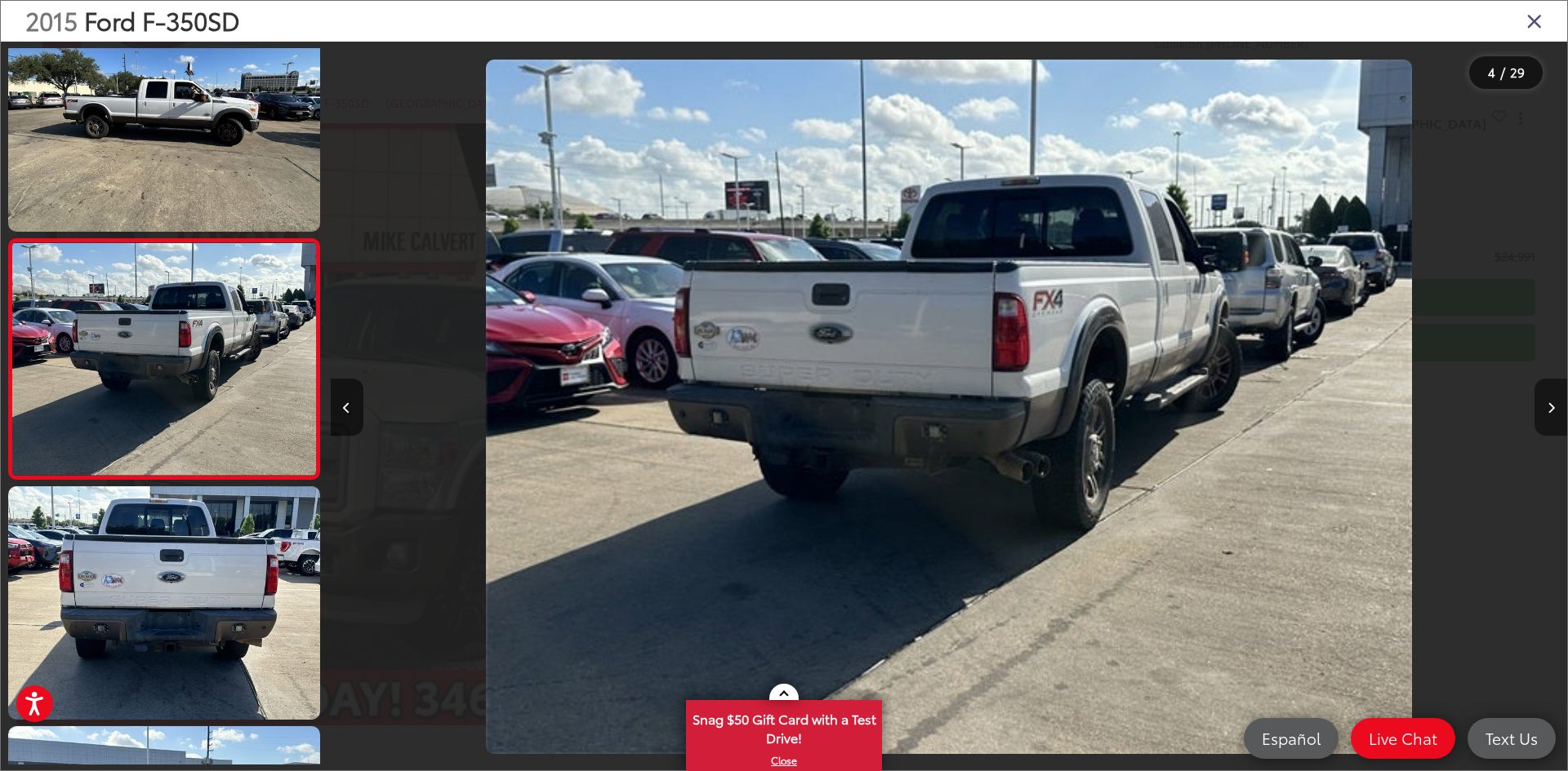
click at [1546, 410] on button "Next image" at bounding box center [1550, 407] width 33 height 57
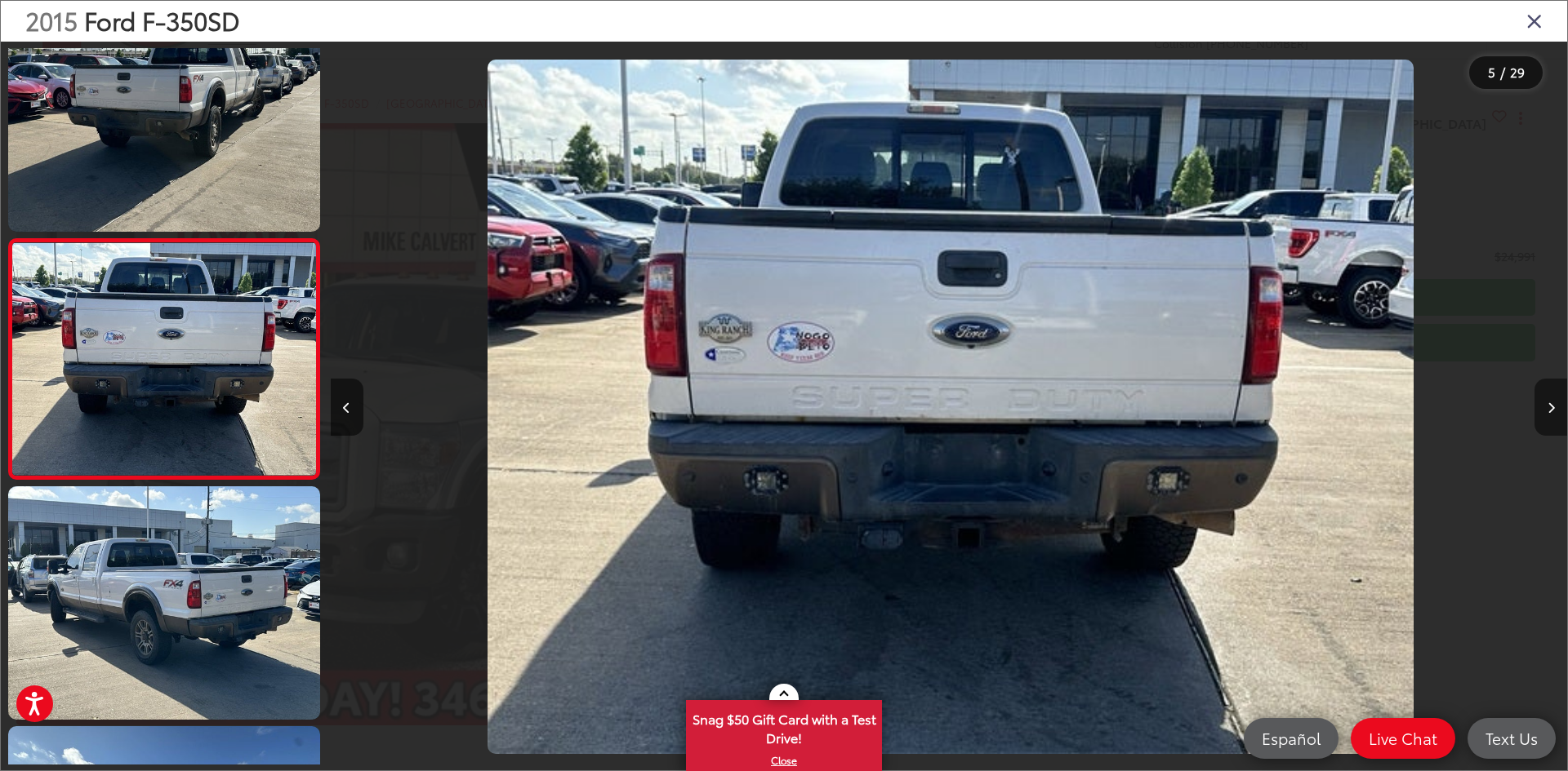
scroll to position [0, 4947]
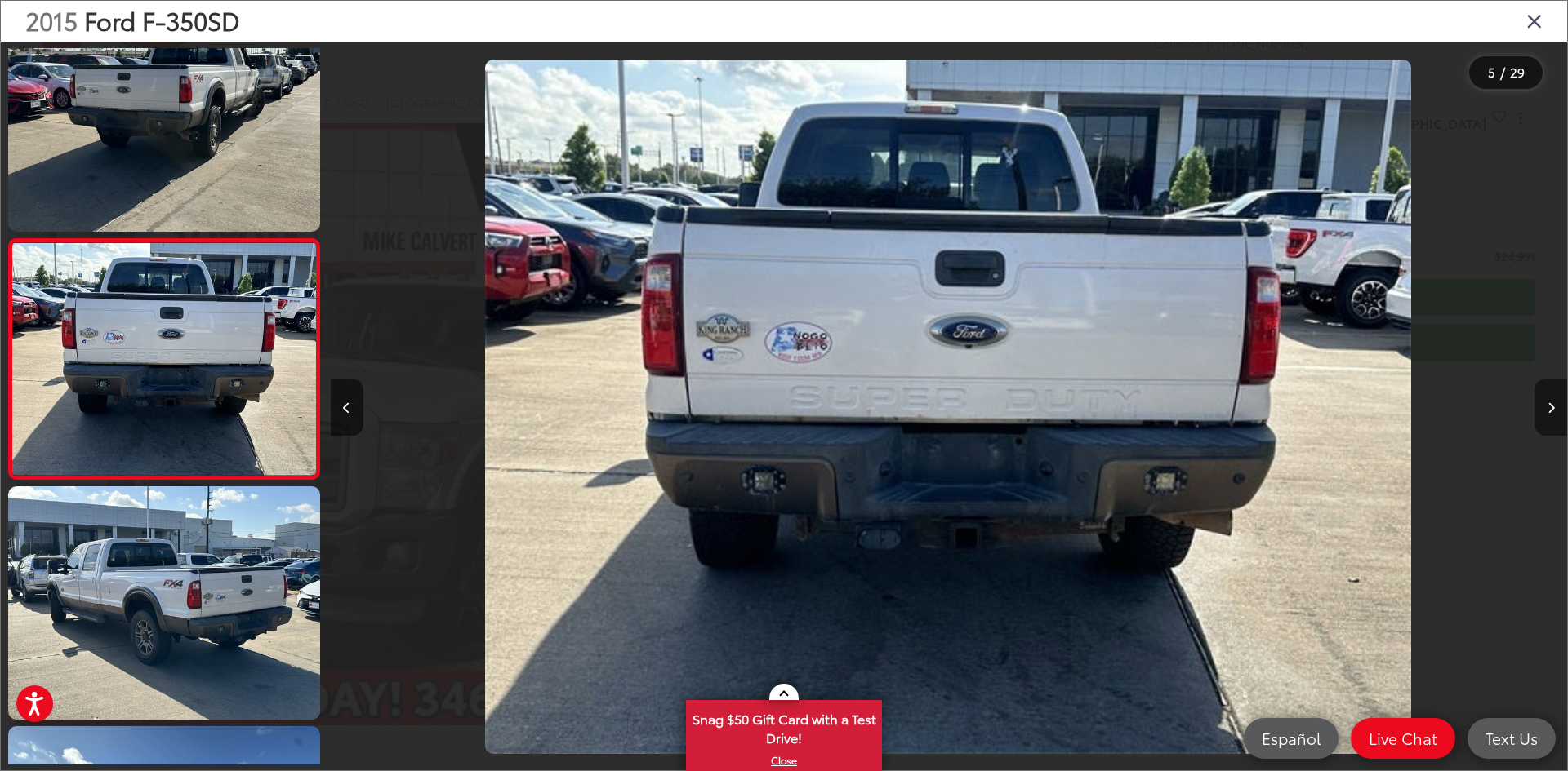
click at [1546, 410] on button "Next image" at bounding box center [1550, 407] width 33 height 57
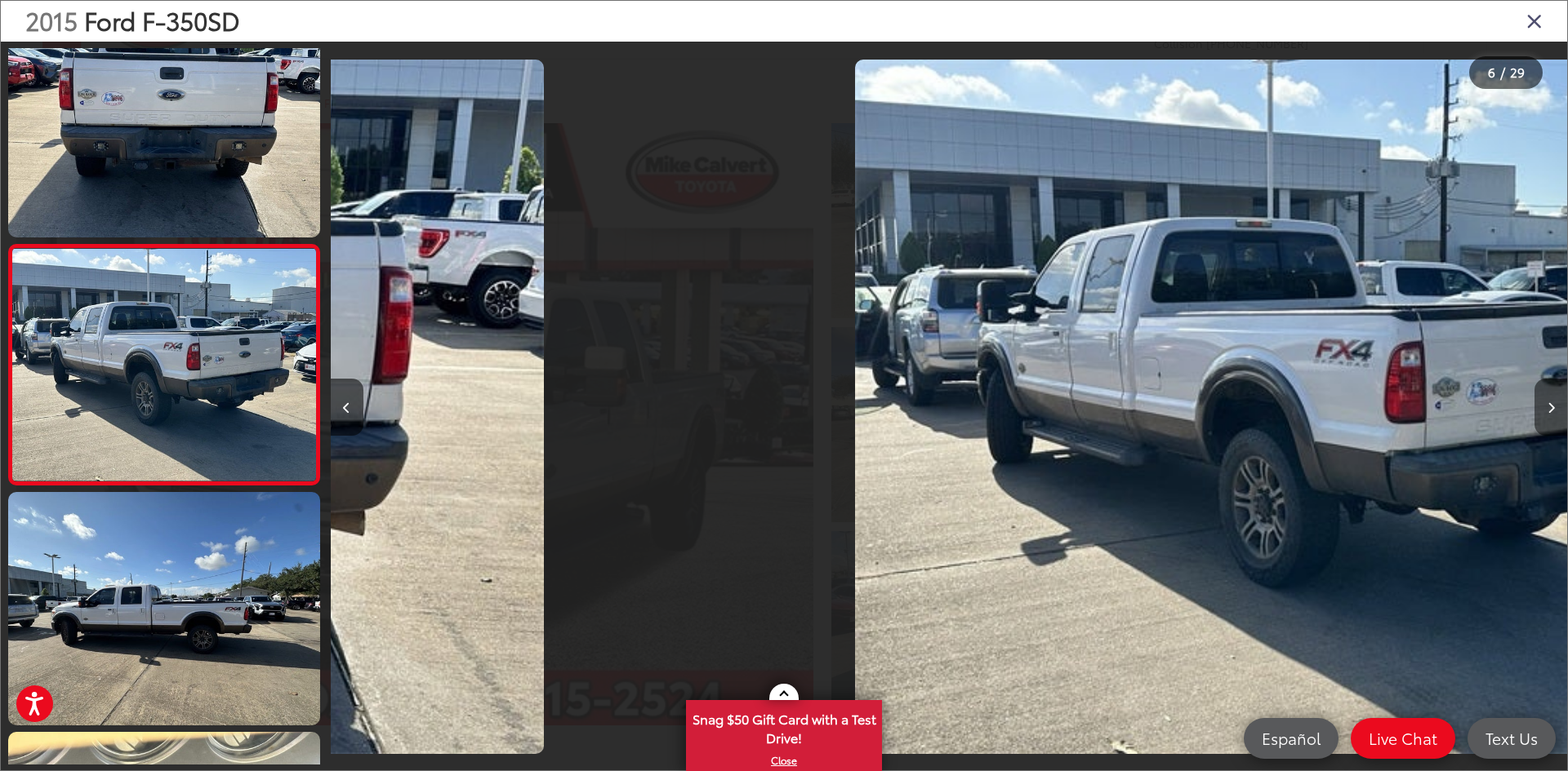
scroll to position [1011, 0]
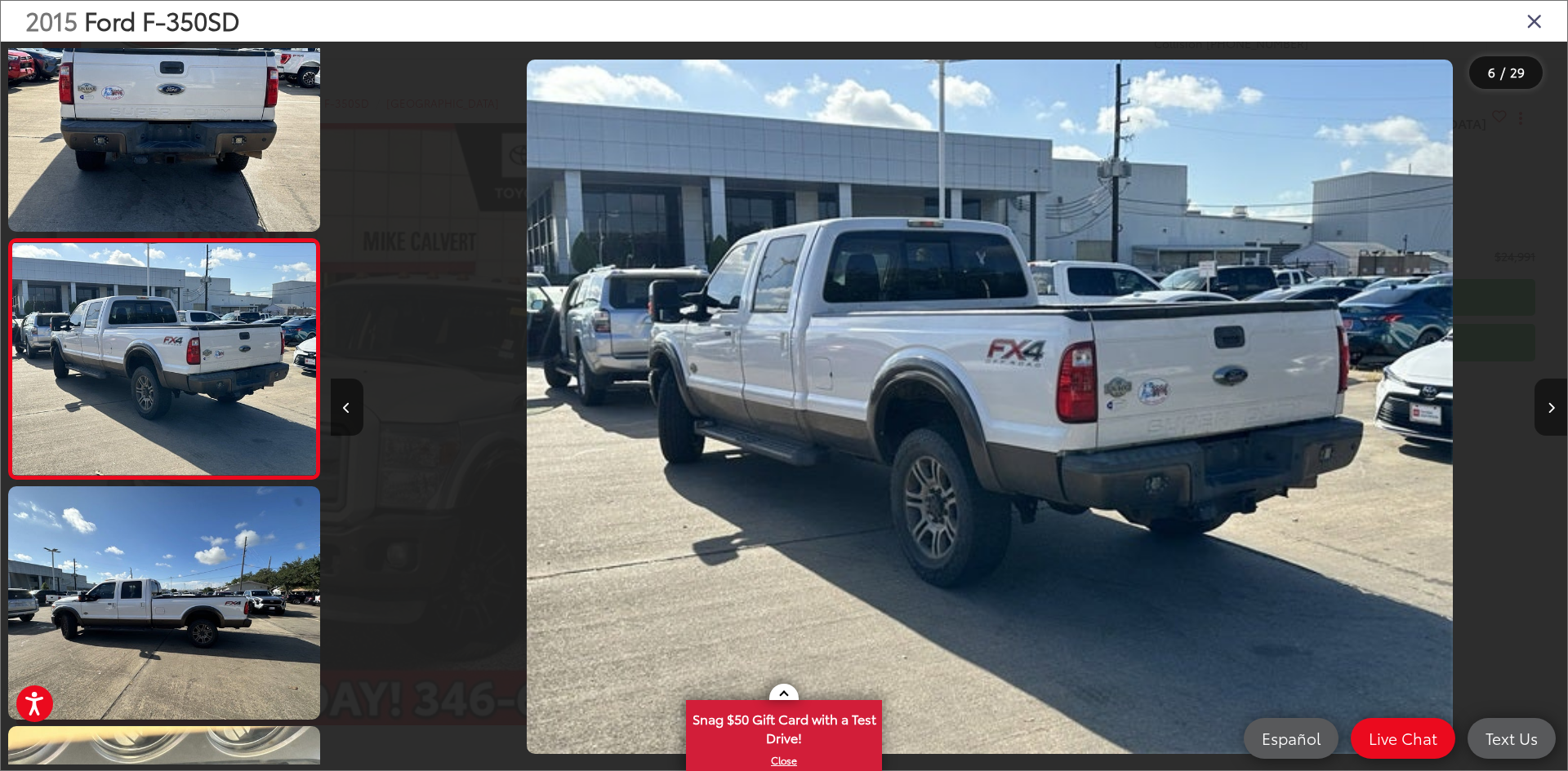
click at [1546, 410] on button "Next image" at bounding box center [1550, 407] width 33 height 57
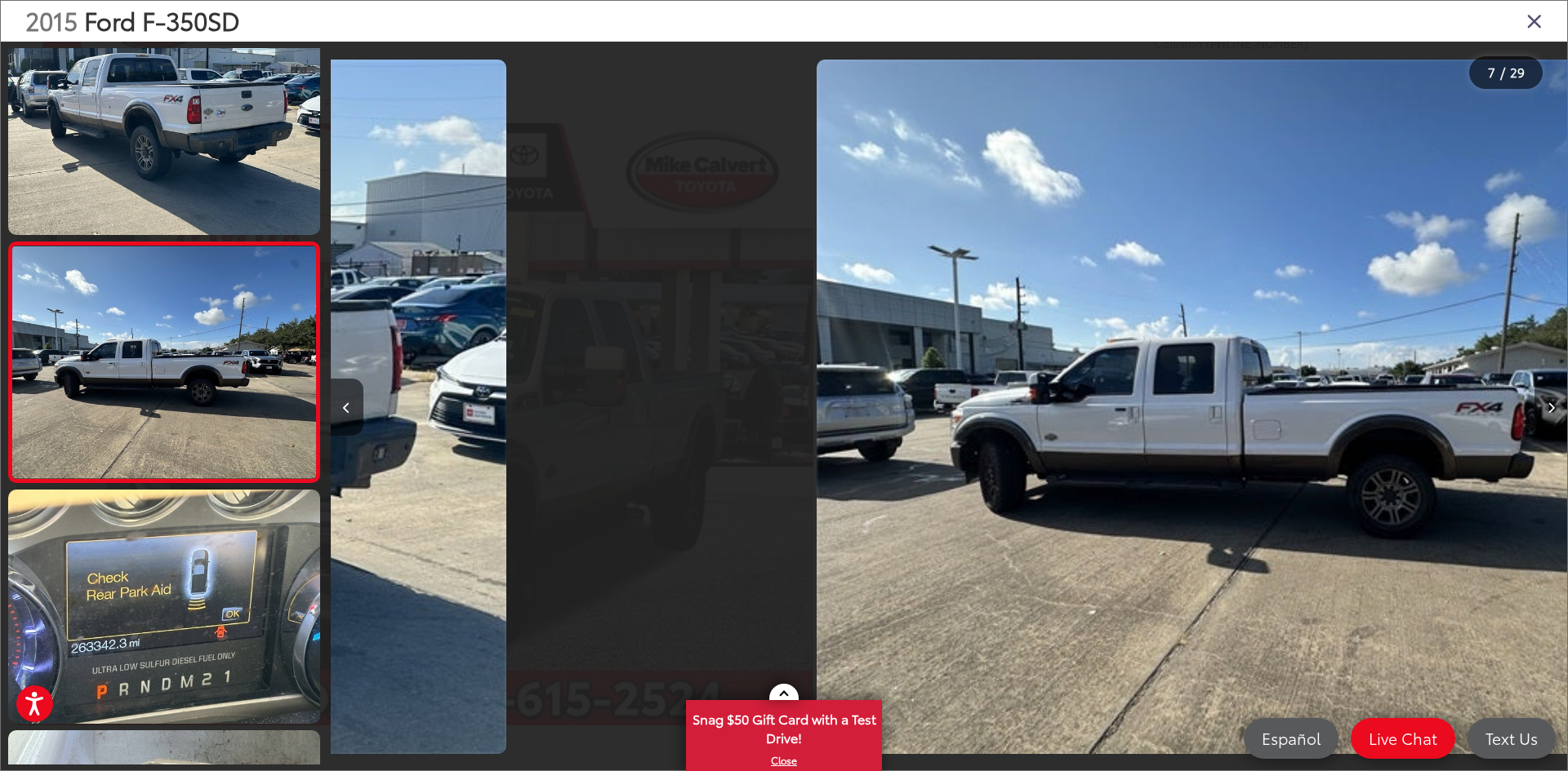
scroll to position [1251, 0]
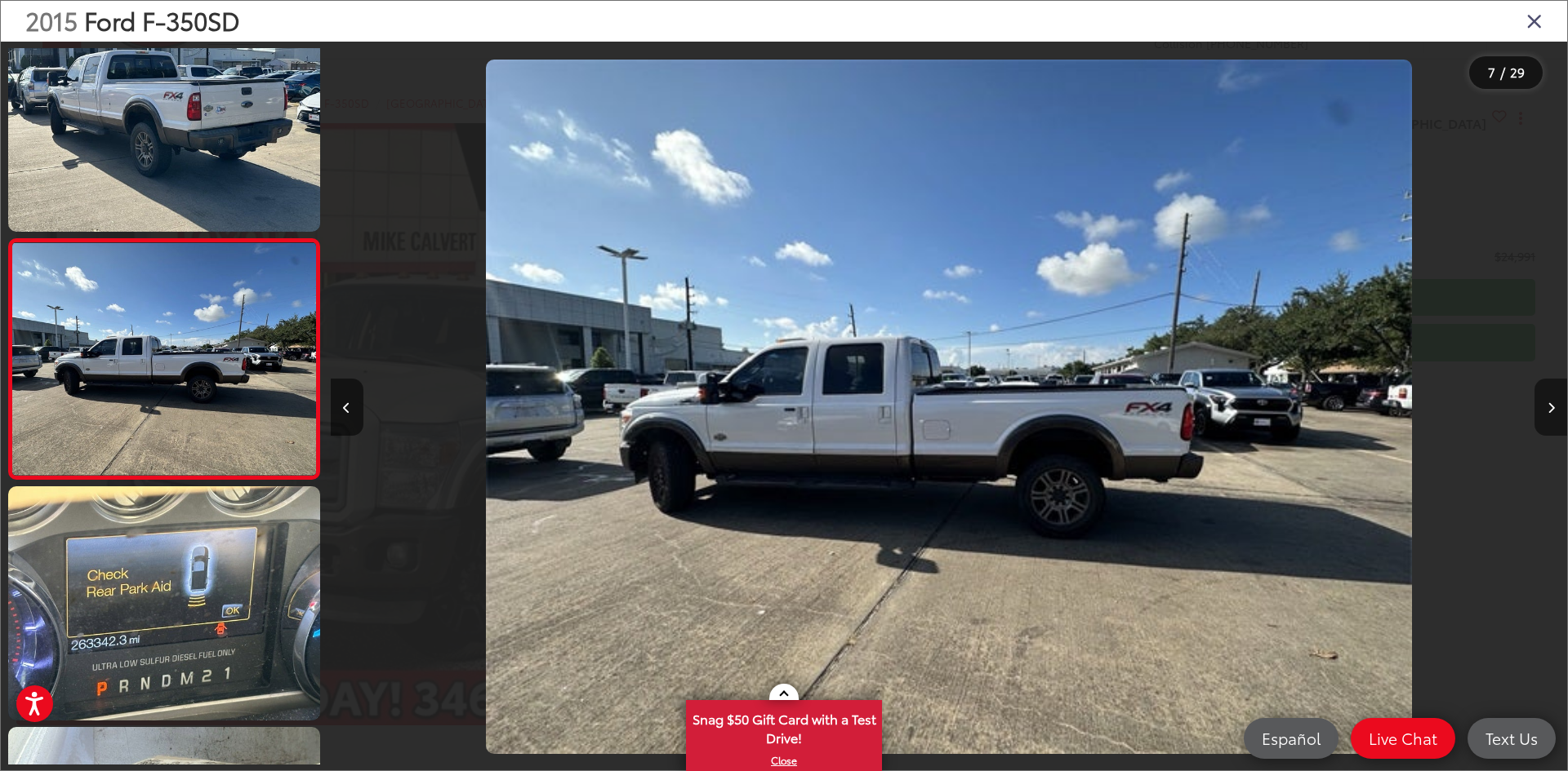
click at [1546, 410] on button "Next image" at bounding box center [1550, 407] width 33 height 57
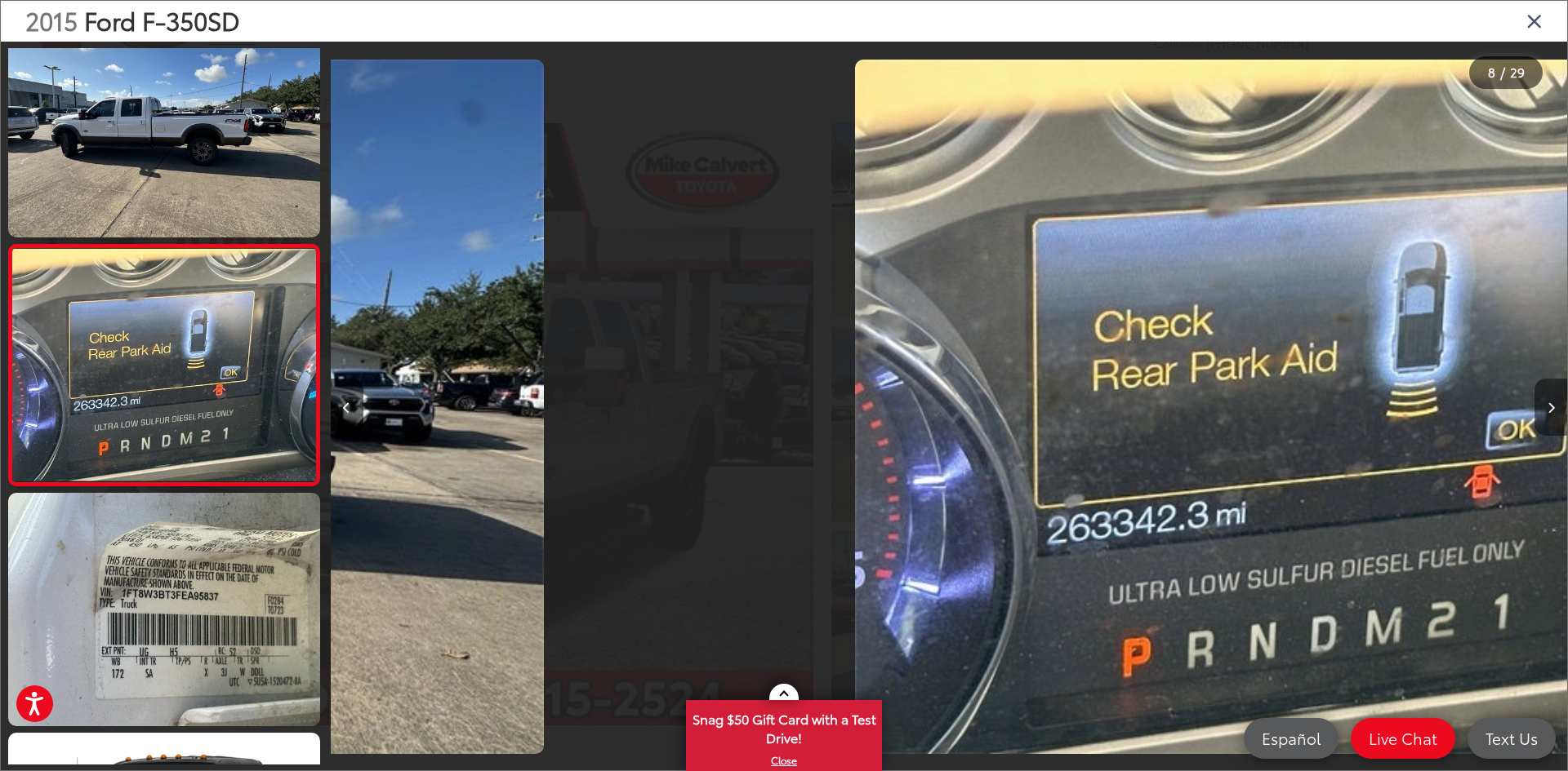
scroll to position [1491, 0]
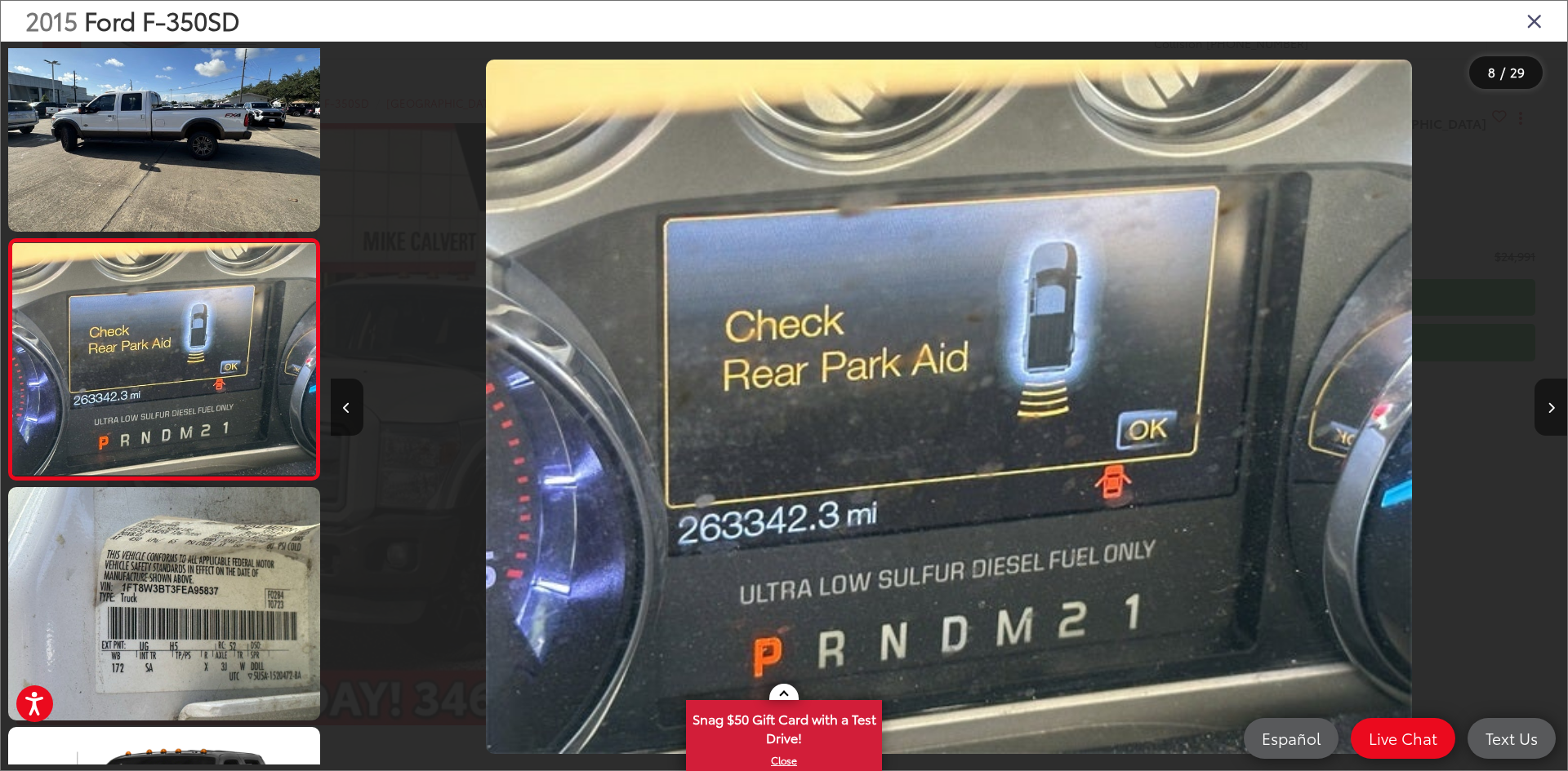
click at [1546, 410] on button "Next image" at bounding box center [1550, 407] width 33 height 57
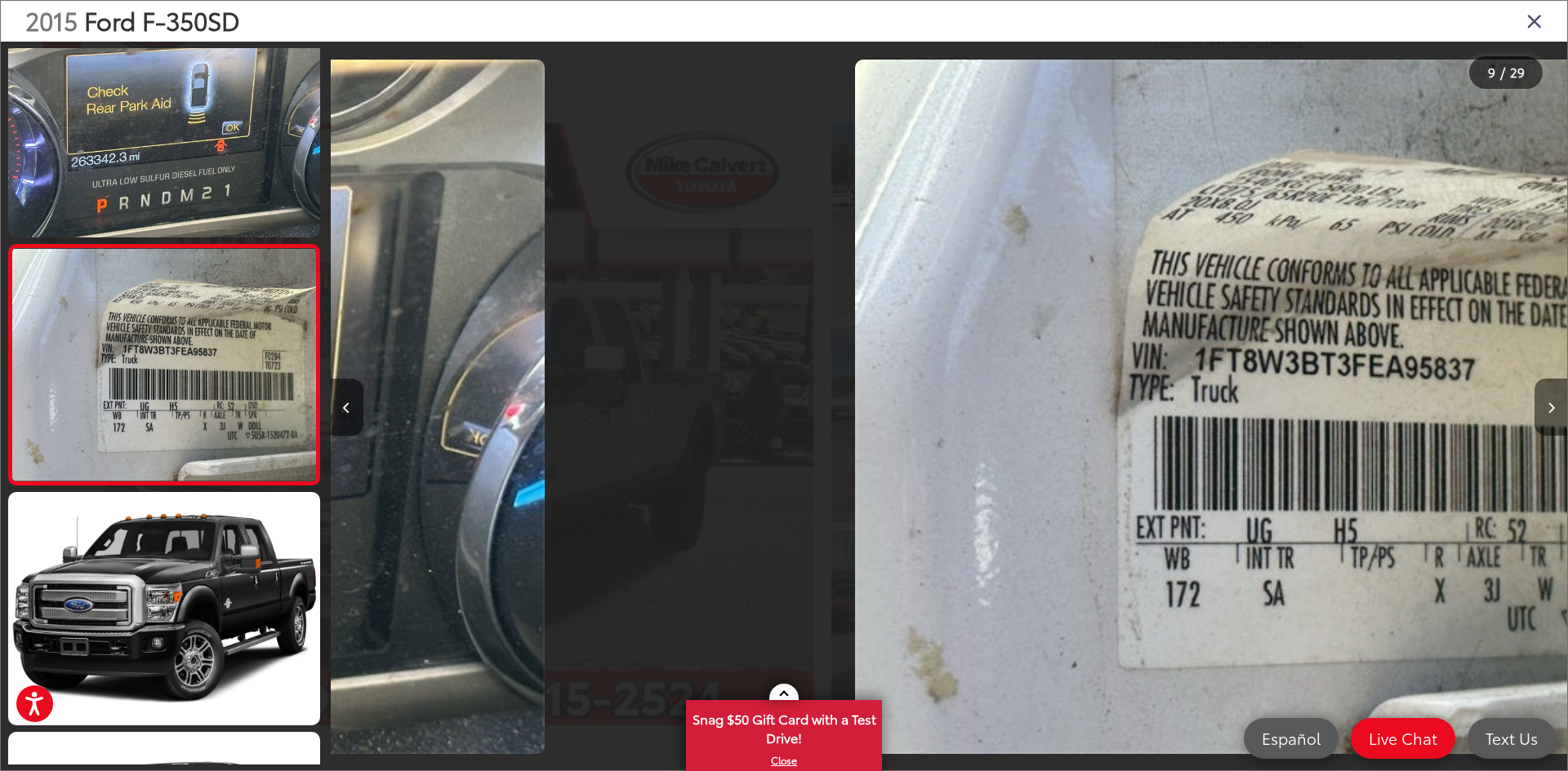
scroll to position [1732, 0]
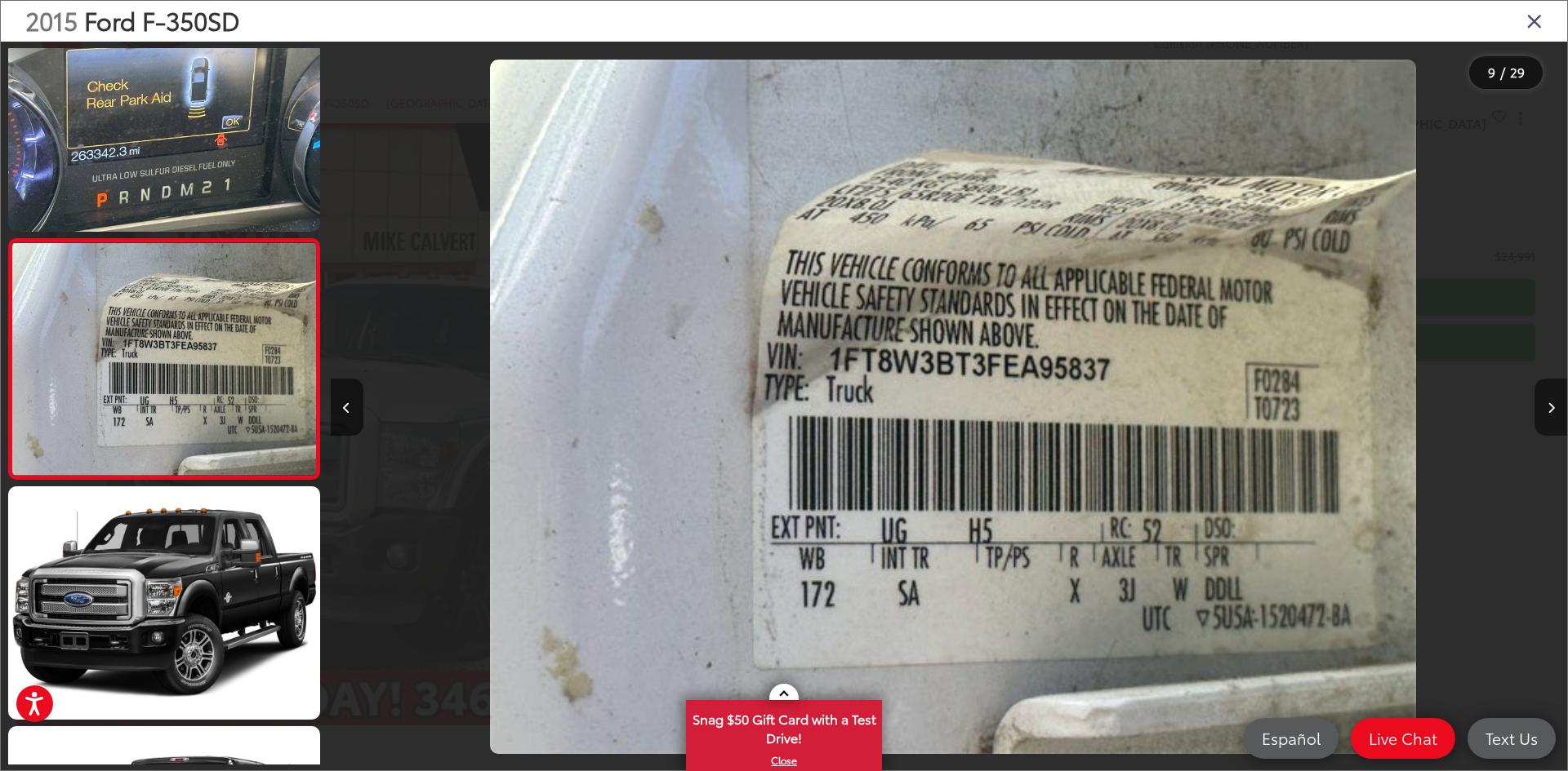
click at [1546, 410] on button "Next image" at bounding box center [1550, 407] width 33 height 57
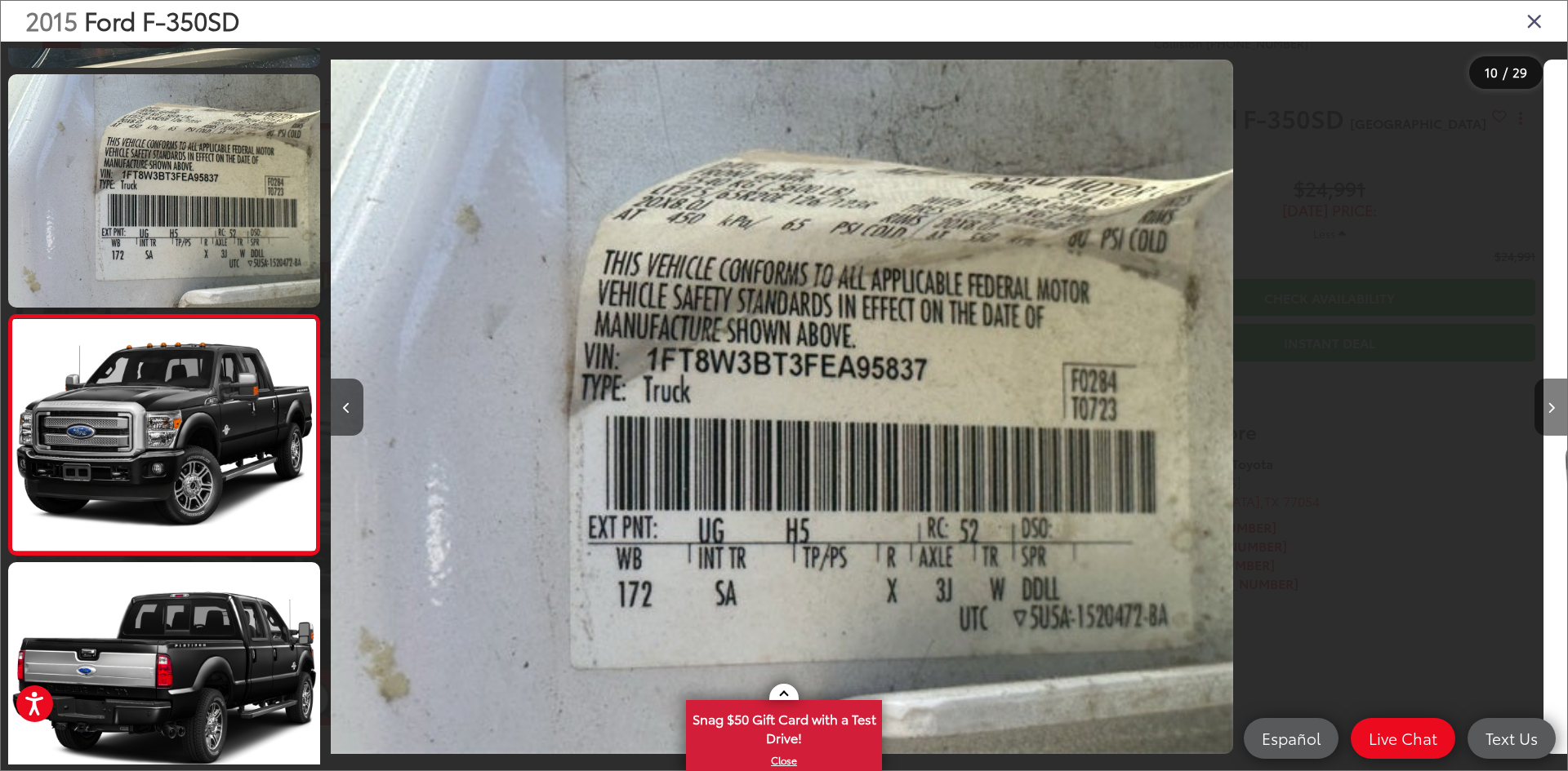
scroll to position [0, 0]
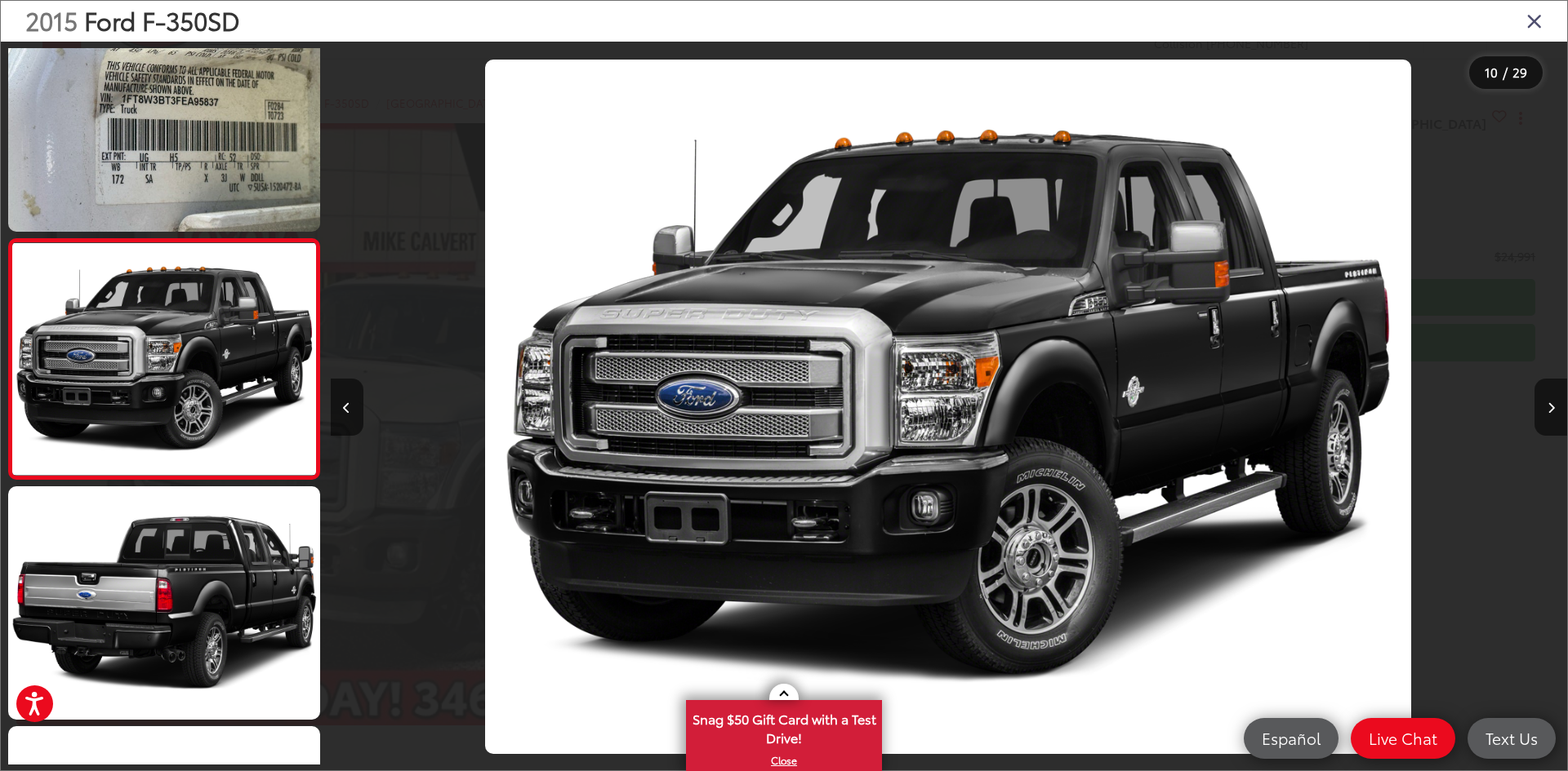
click at [1536, 27] on icon "Close gallery" at bounding box center [1534, 20] width 16 height 21
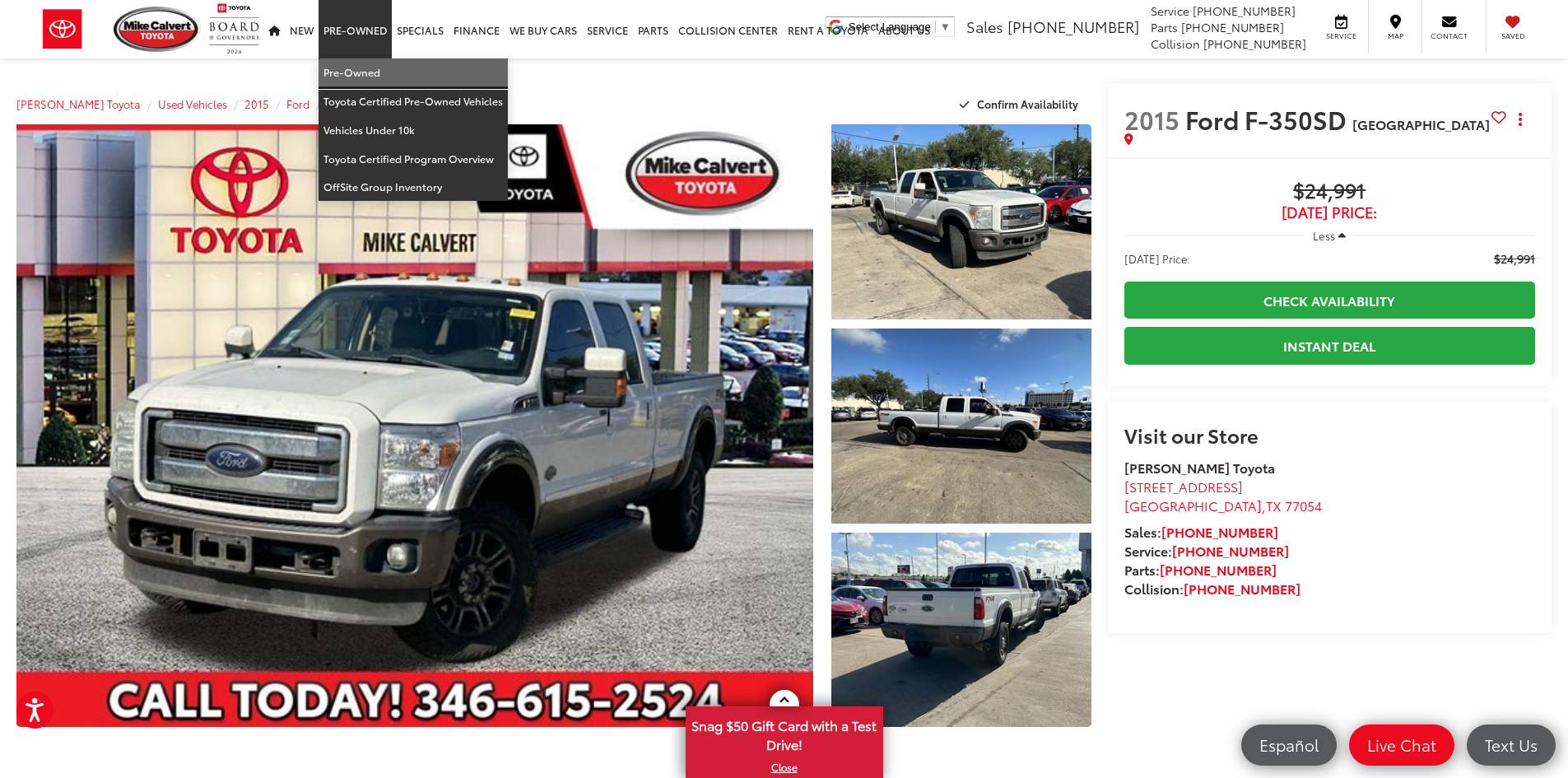
click at [360, 77] on link "Pre-Owned" at bounding box center [414, 73] width 189 height 29
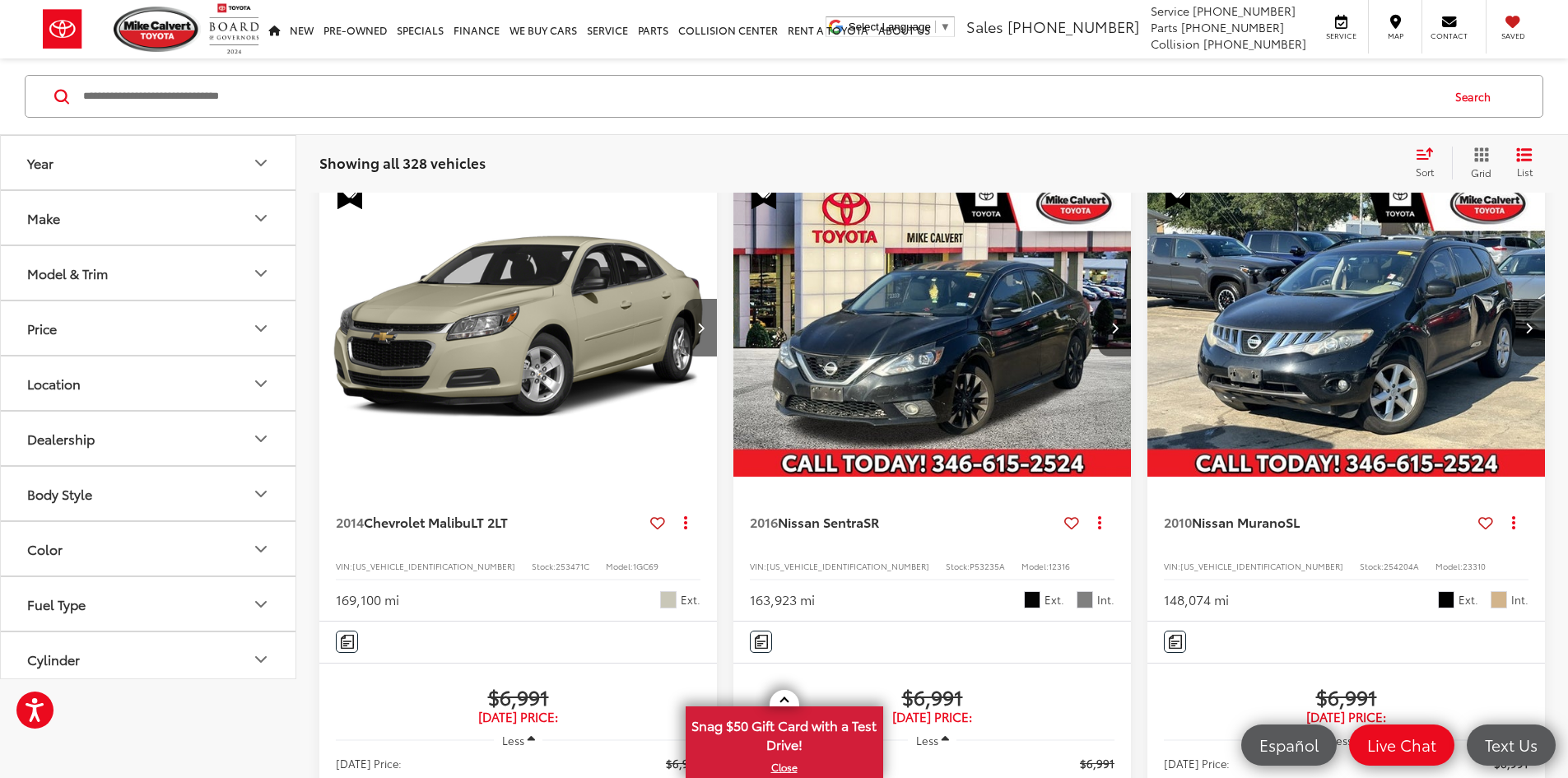
scroll to position [165, 0]
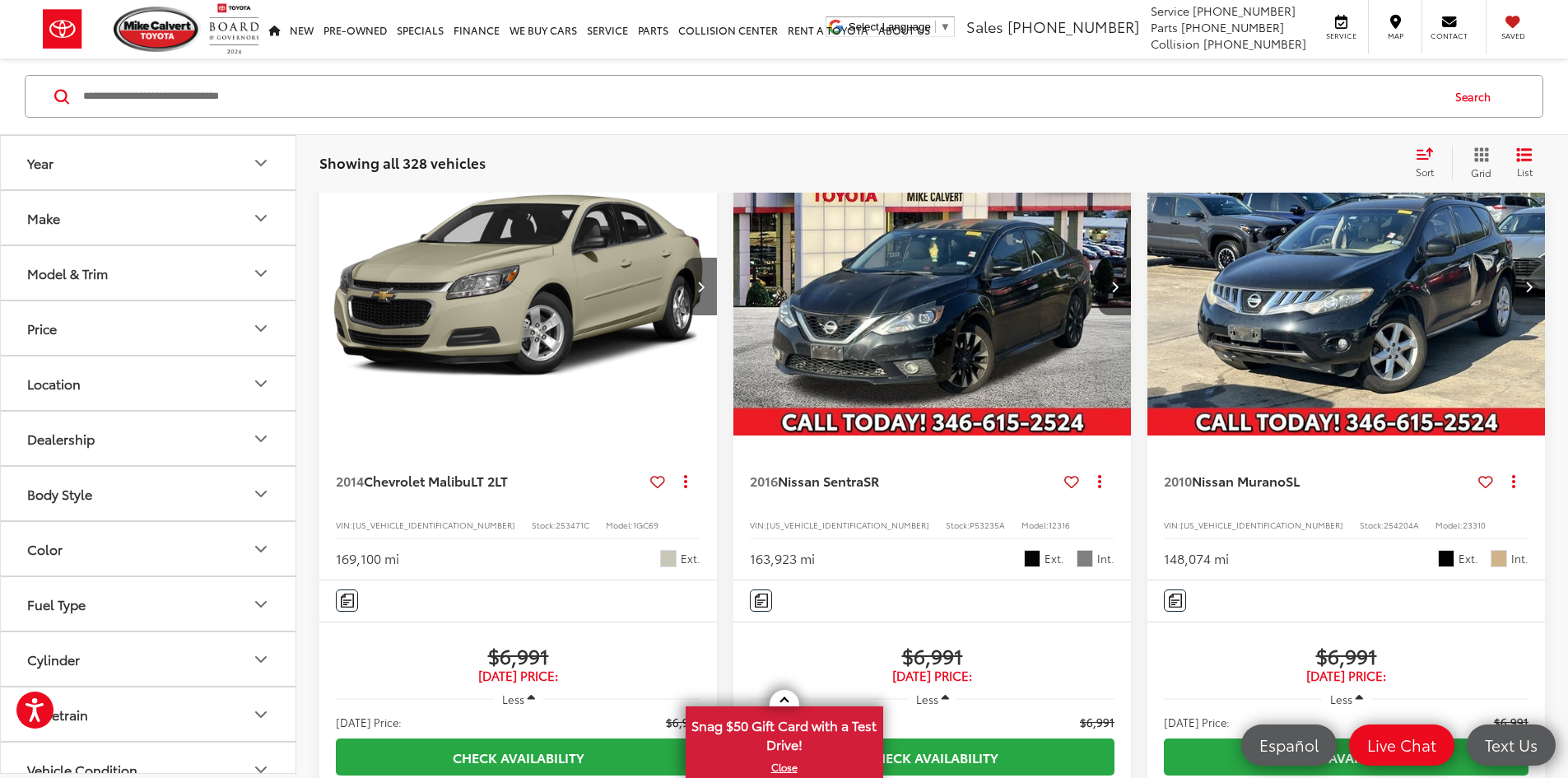
copy span "PT53063A"
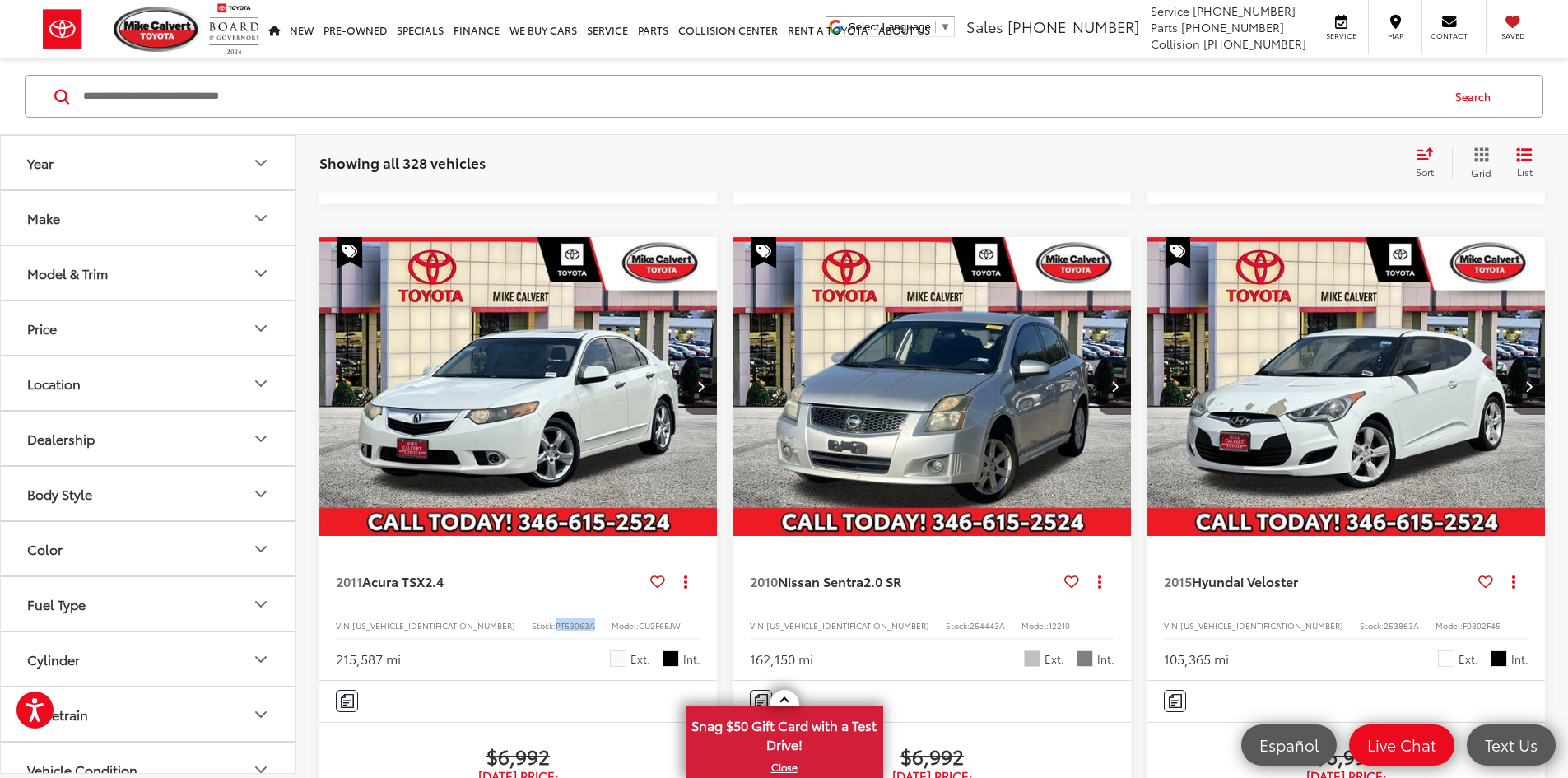
scroll to position [1071, 0]
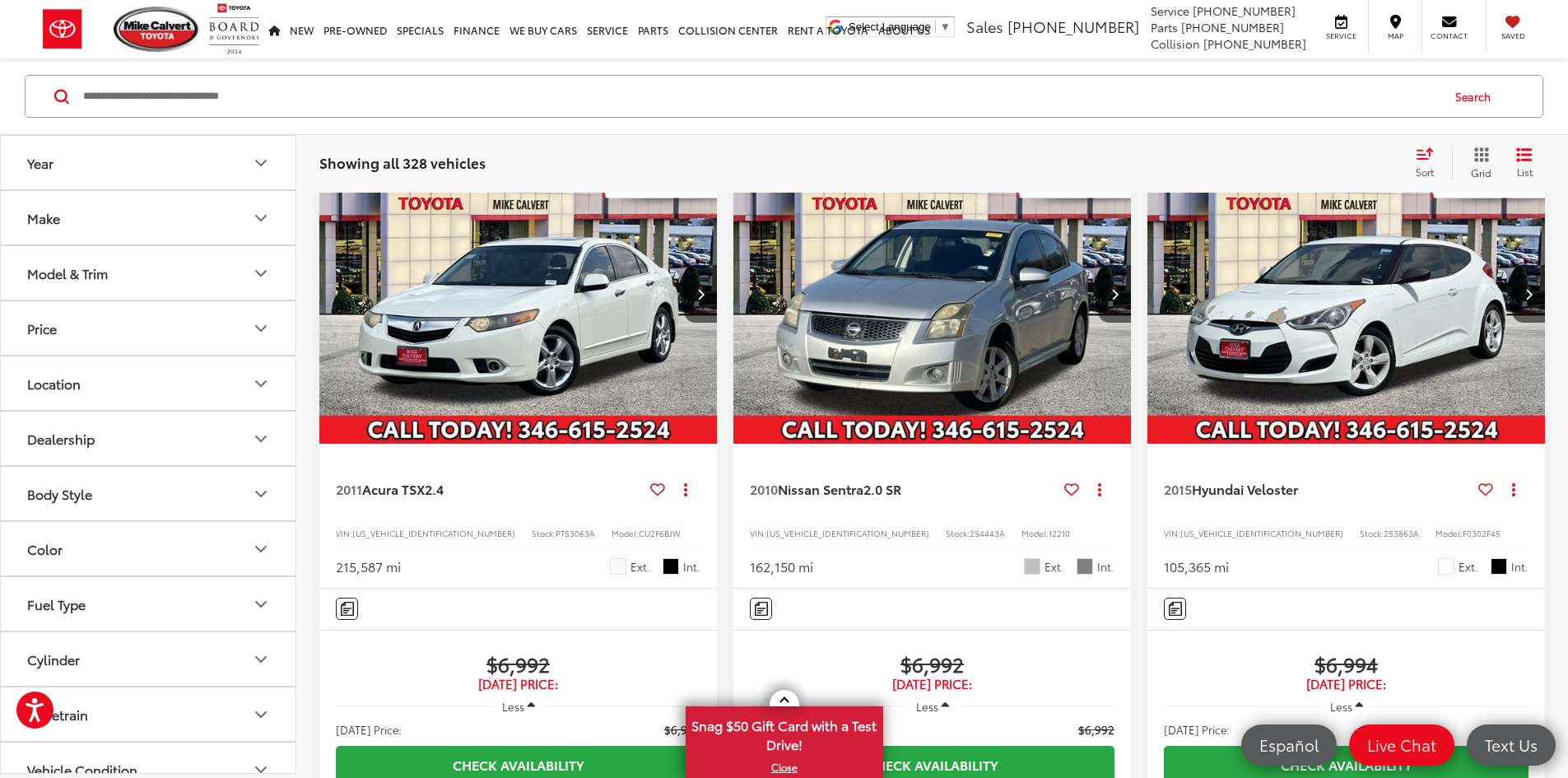
copy span "254362A"
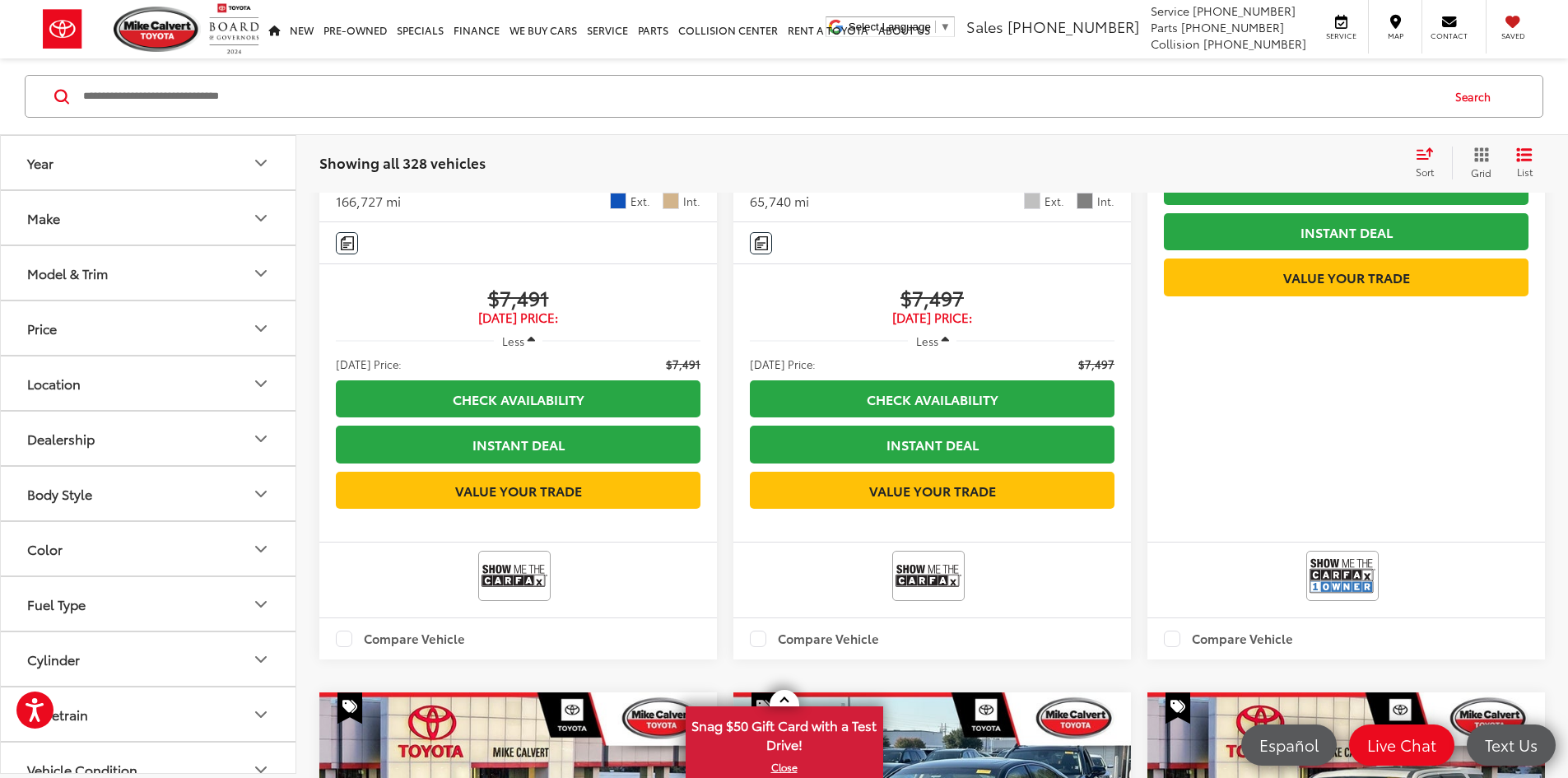
scroll to position [2553, 0]
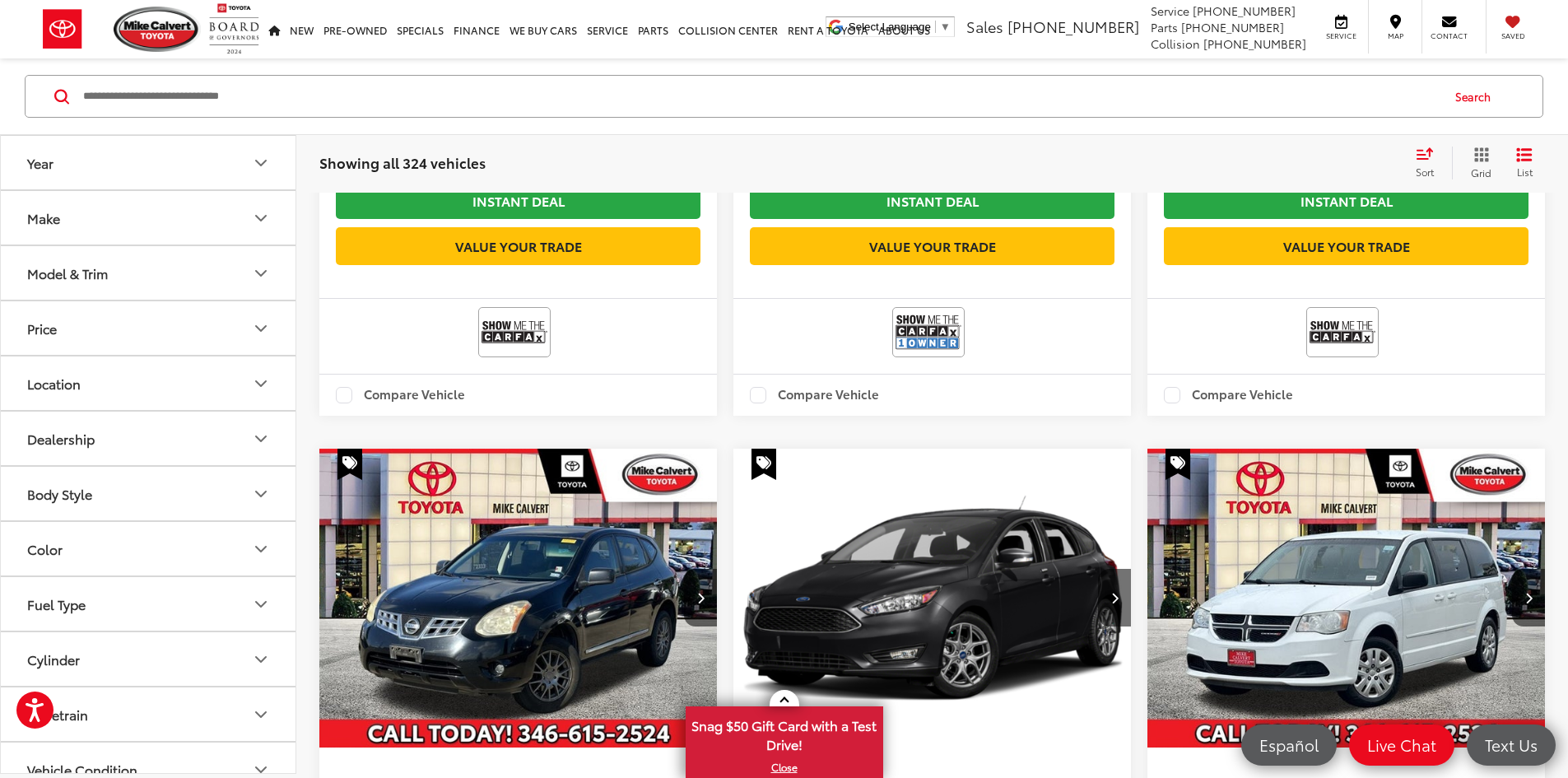
scroll to position [765, 0]
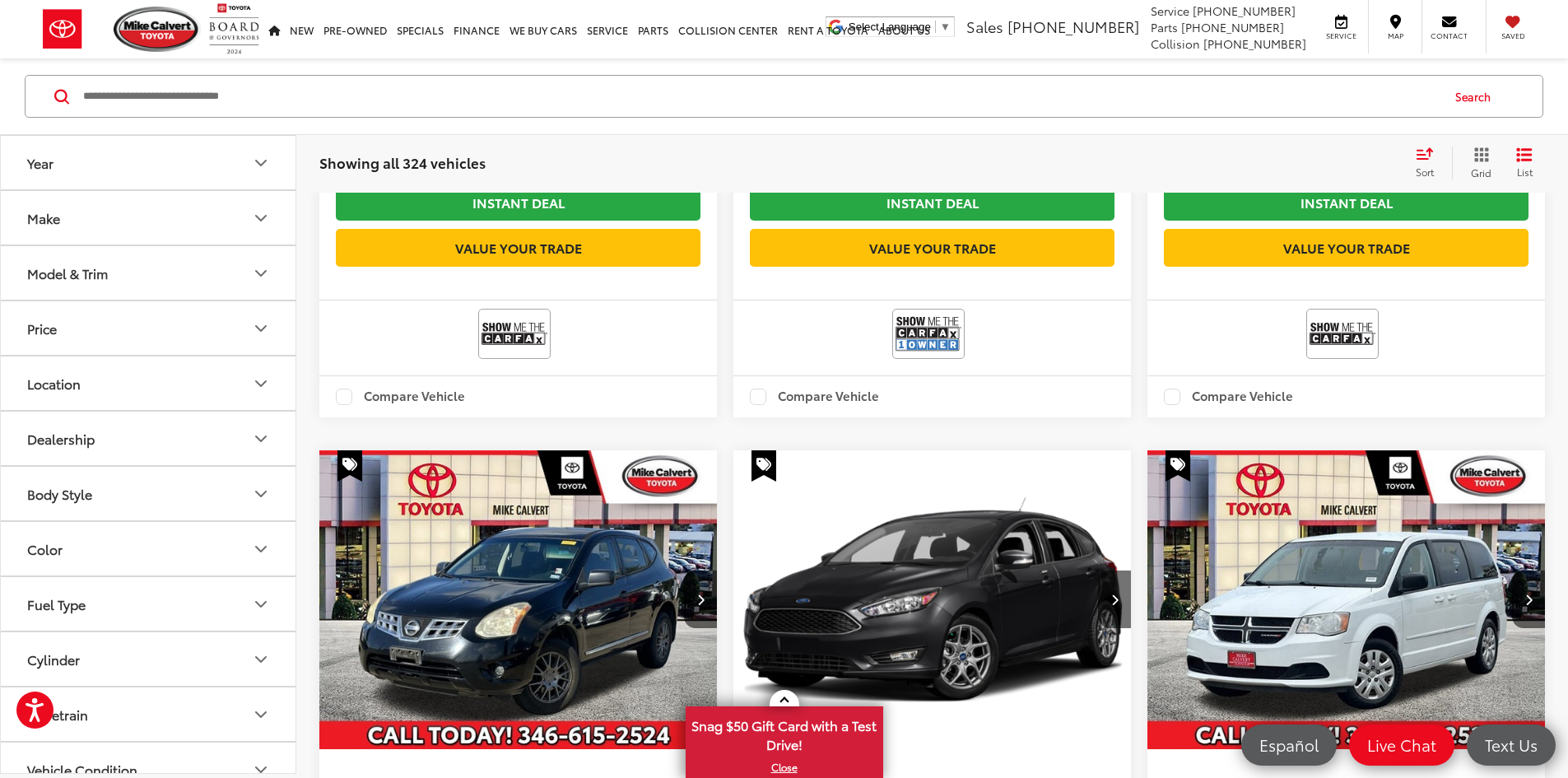
click at [256, 102] on input "Search by Make, Model, or Keyword" at bounding box center [761, 96] width 1358 height 39
click at [333, 104] on input "Search by Make, Model, or Keyword" at bounding box center [761, 96] width 1358 height 39
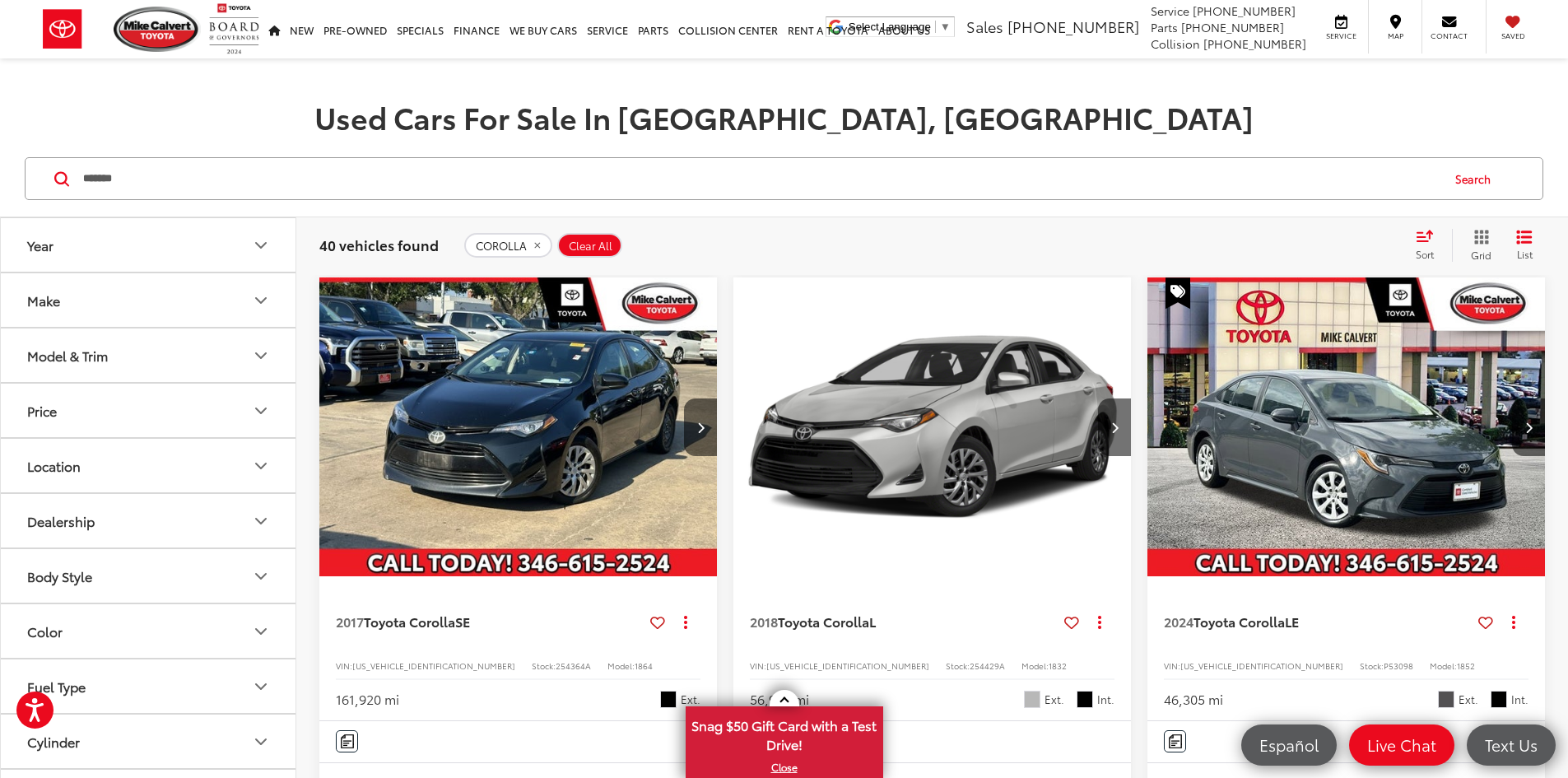
scroll to position [107, 0]
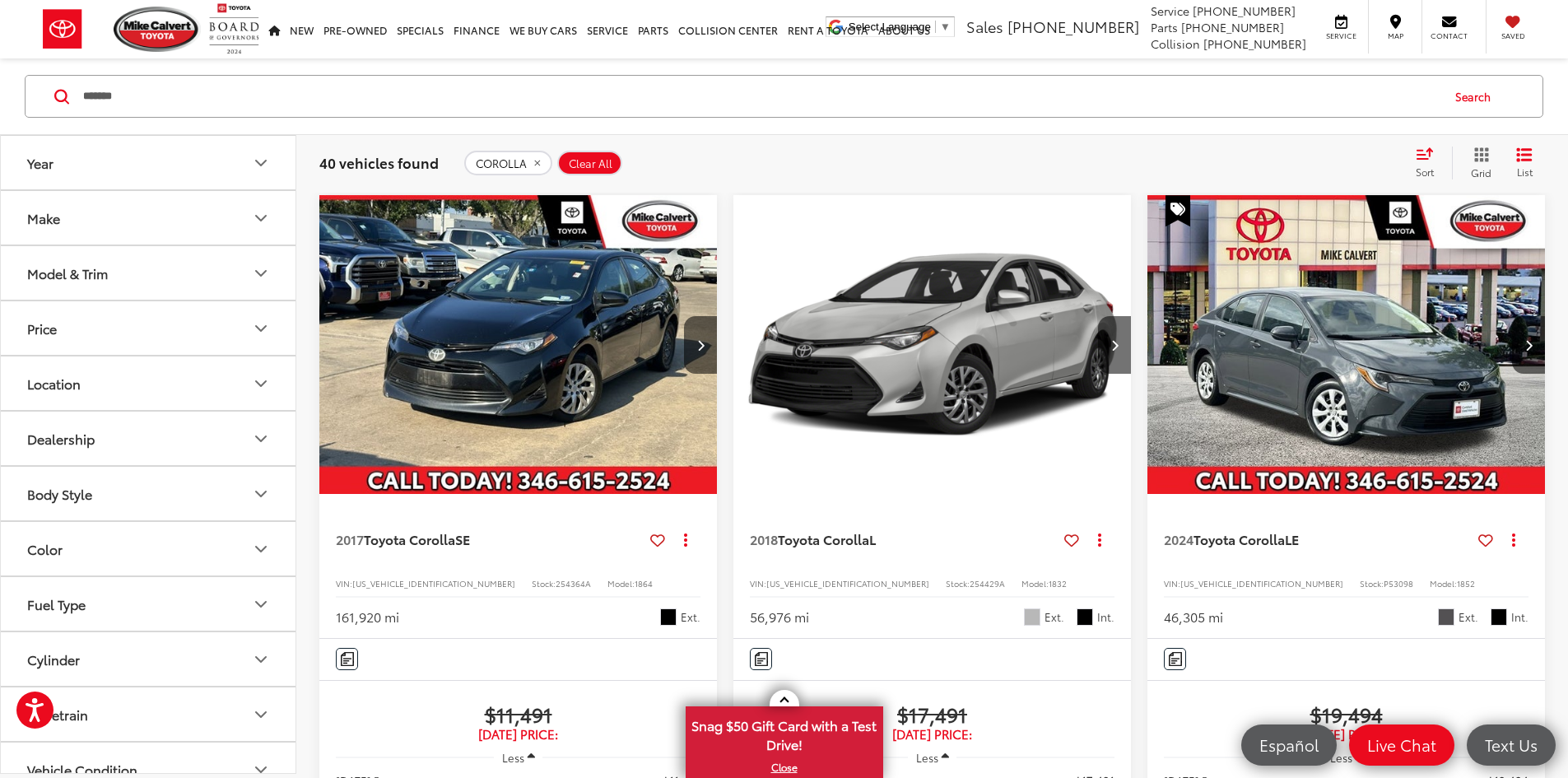
click at [969, 578] on span "254429A" at bounding box center [987, 584] width 36 height 12
copy span "254429A"
click at [315, 96] on input "*******" at bounding box center [761, 96] width 1358 height 39
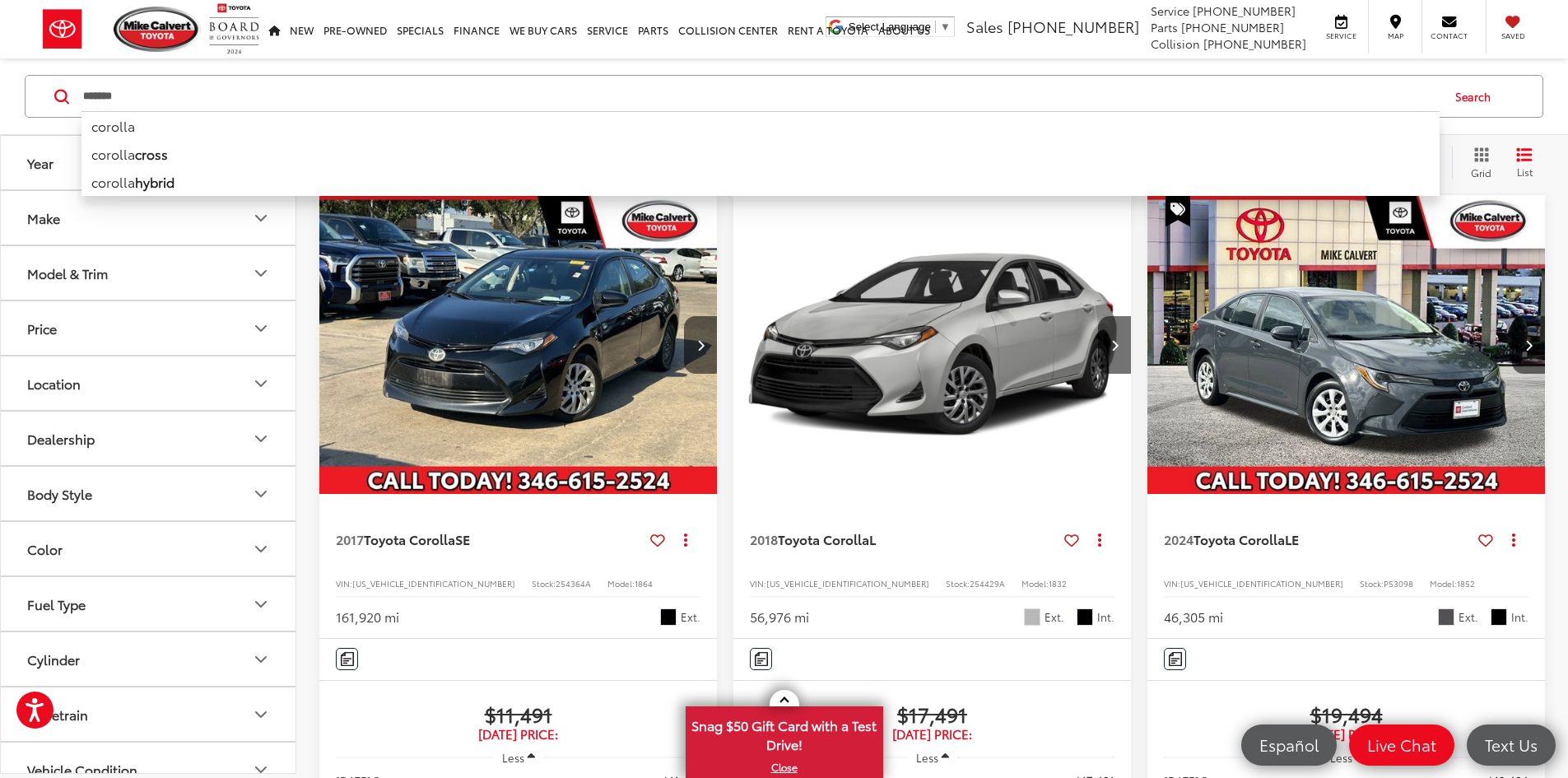
click at [315, 96] on input "*******" at bounding box center [761, 96] width 1358 height 39
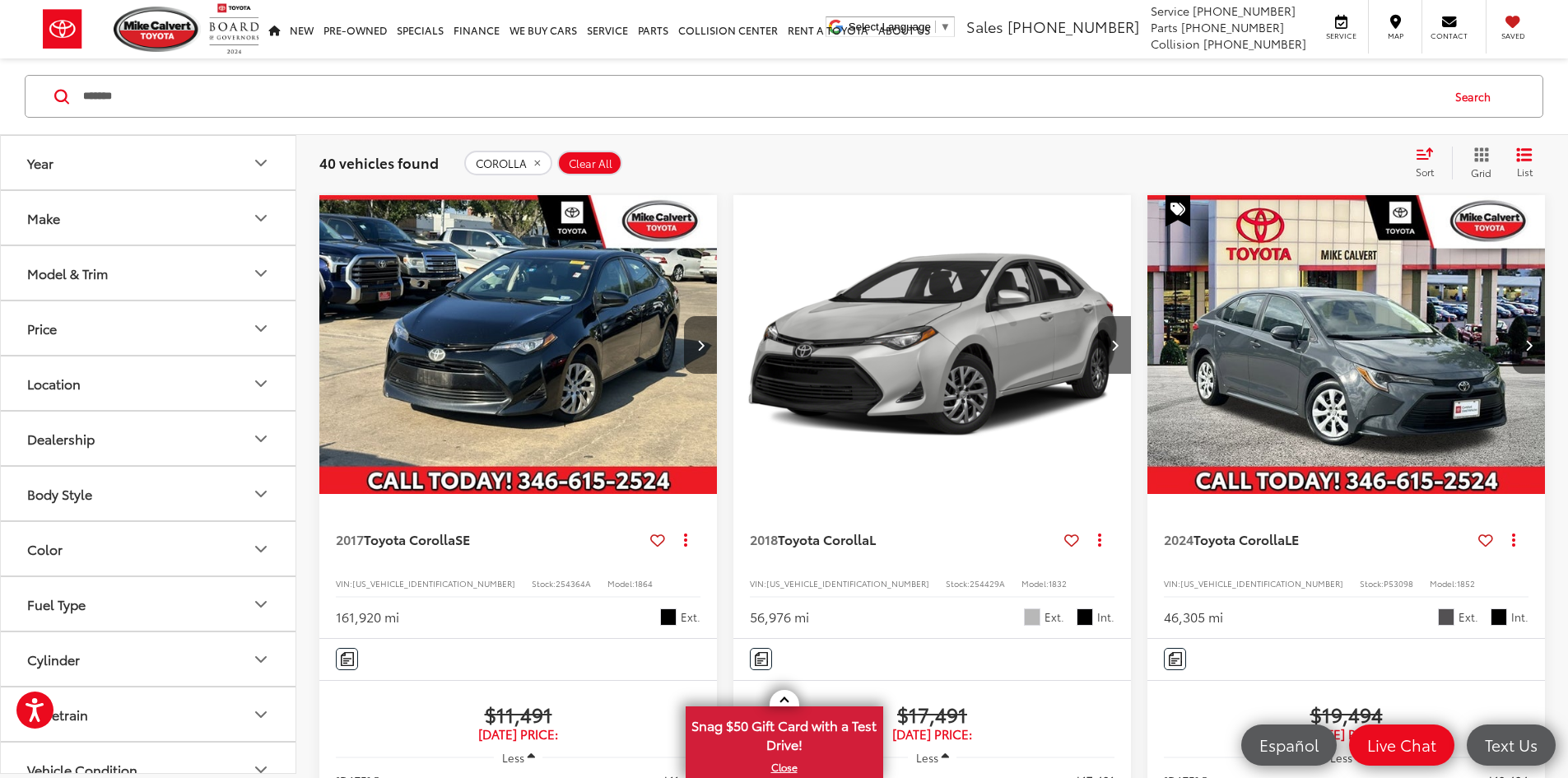
type input "*******"
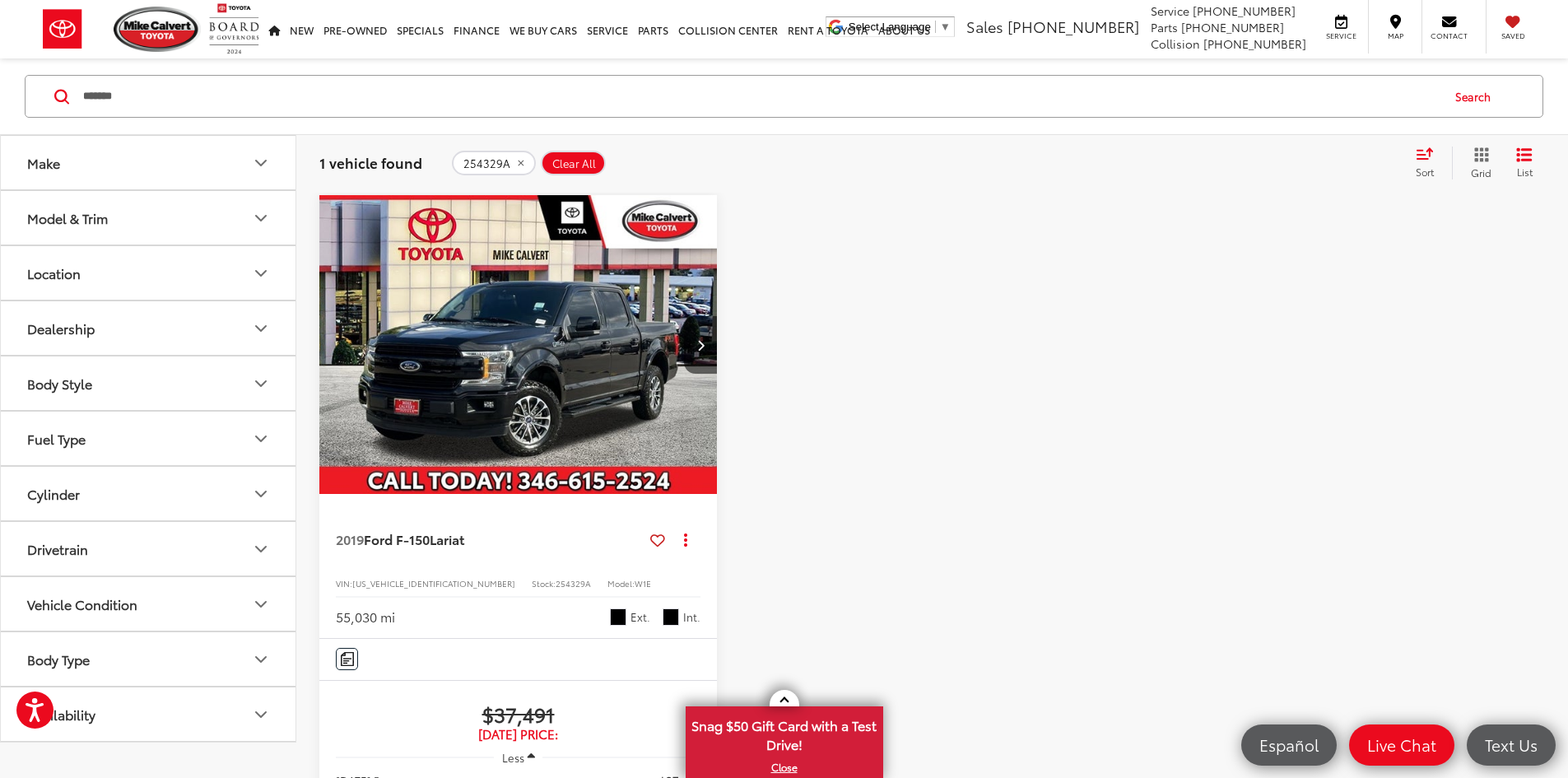
click at [576, 160] on span "Clear All" at bounding box center [574, 163] width 43 height 13
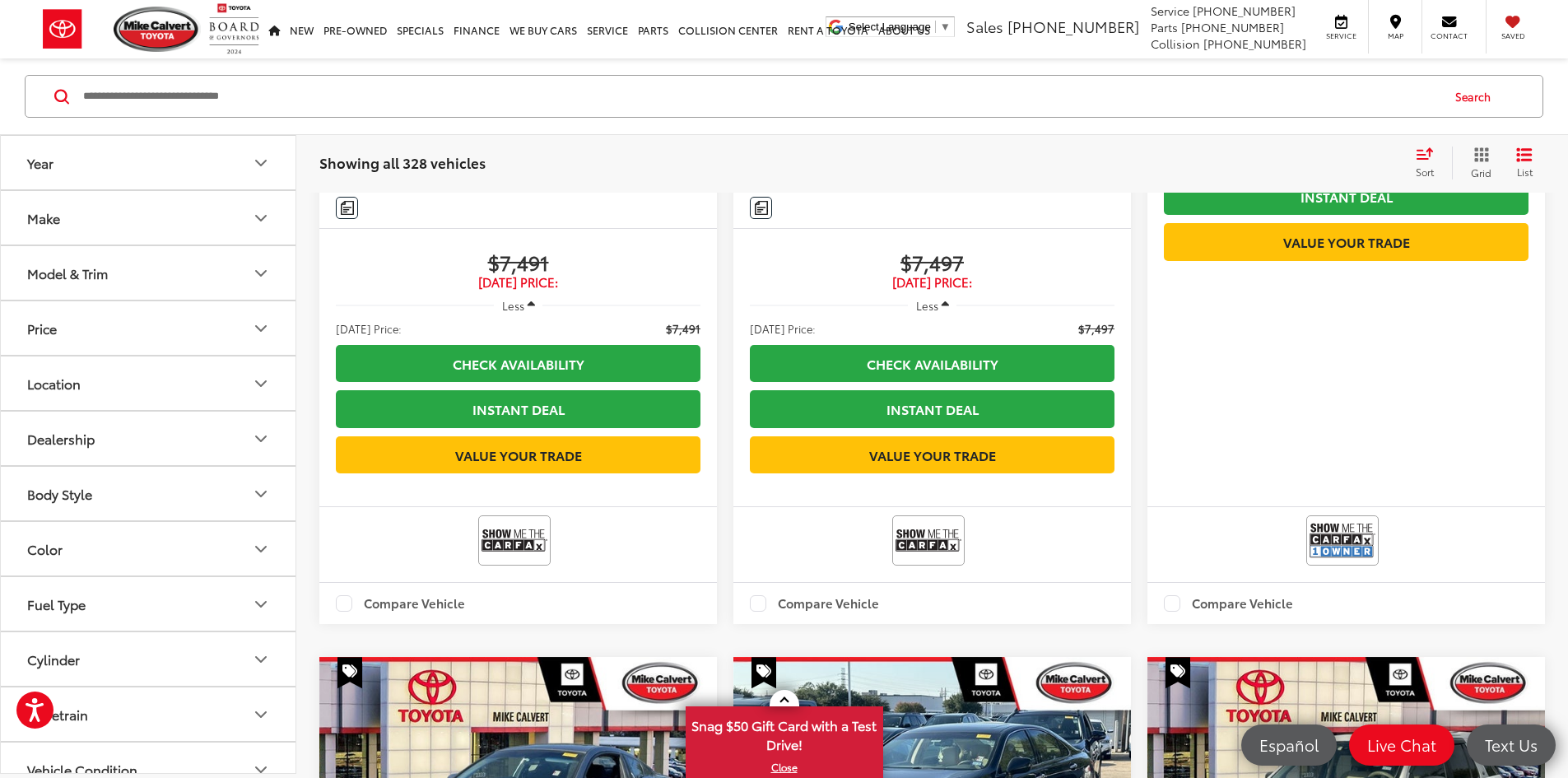
scroll to position [2636, 0]
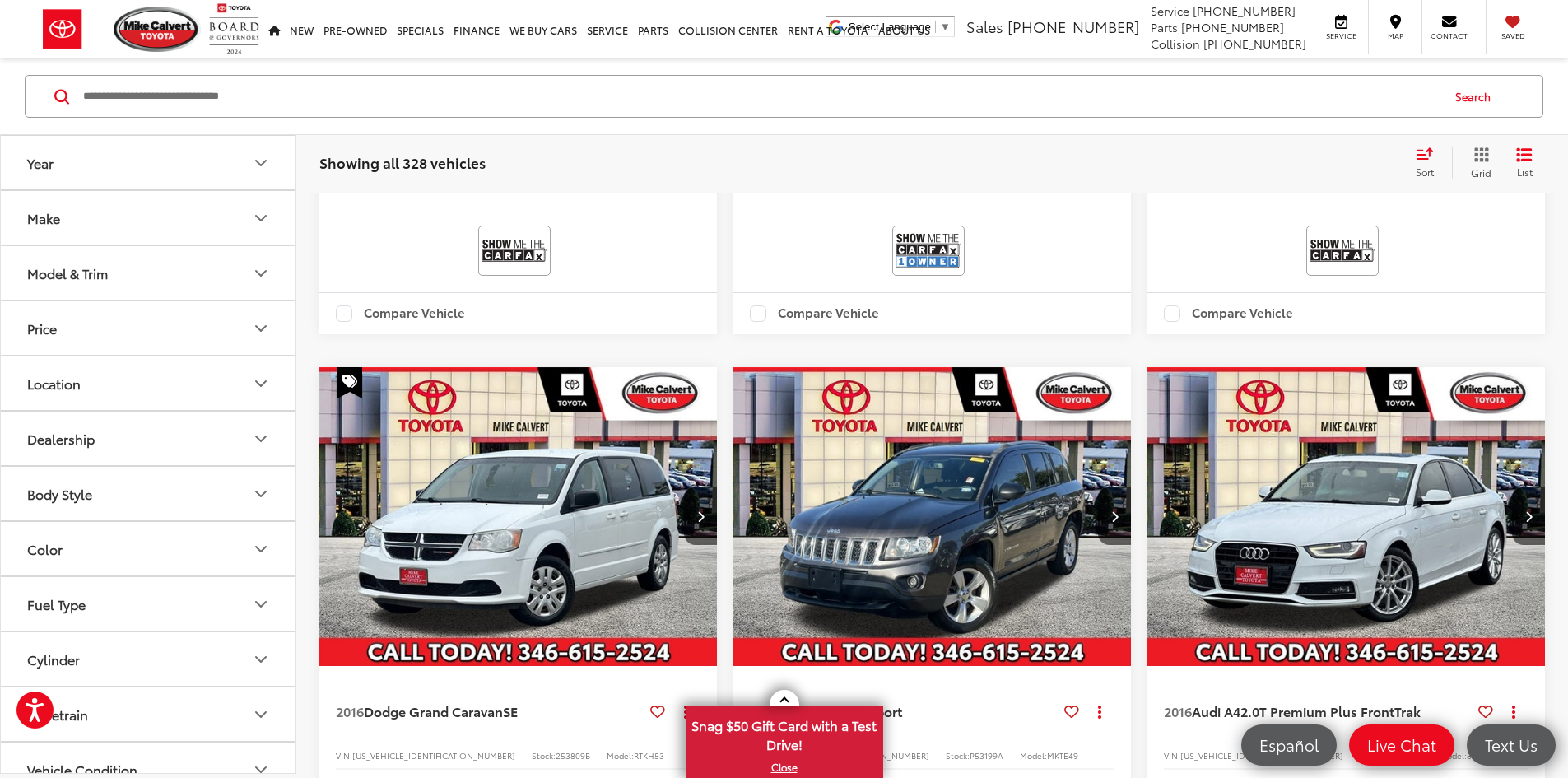
scroll to position [967, 0]
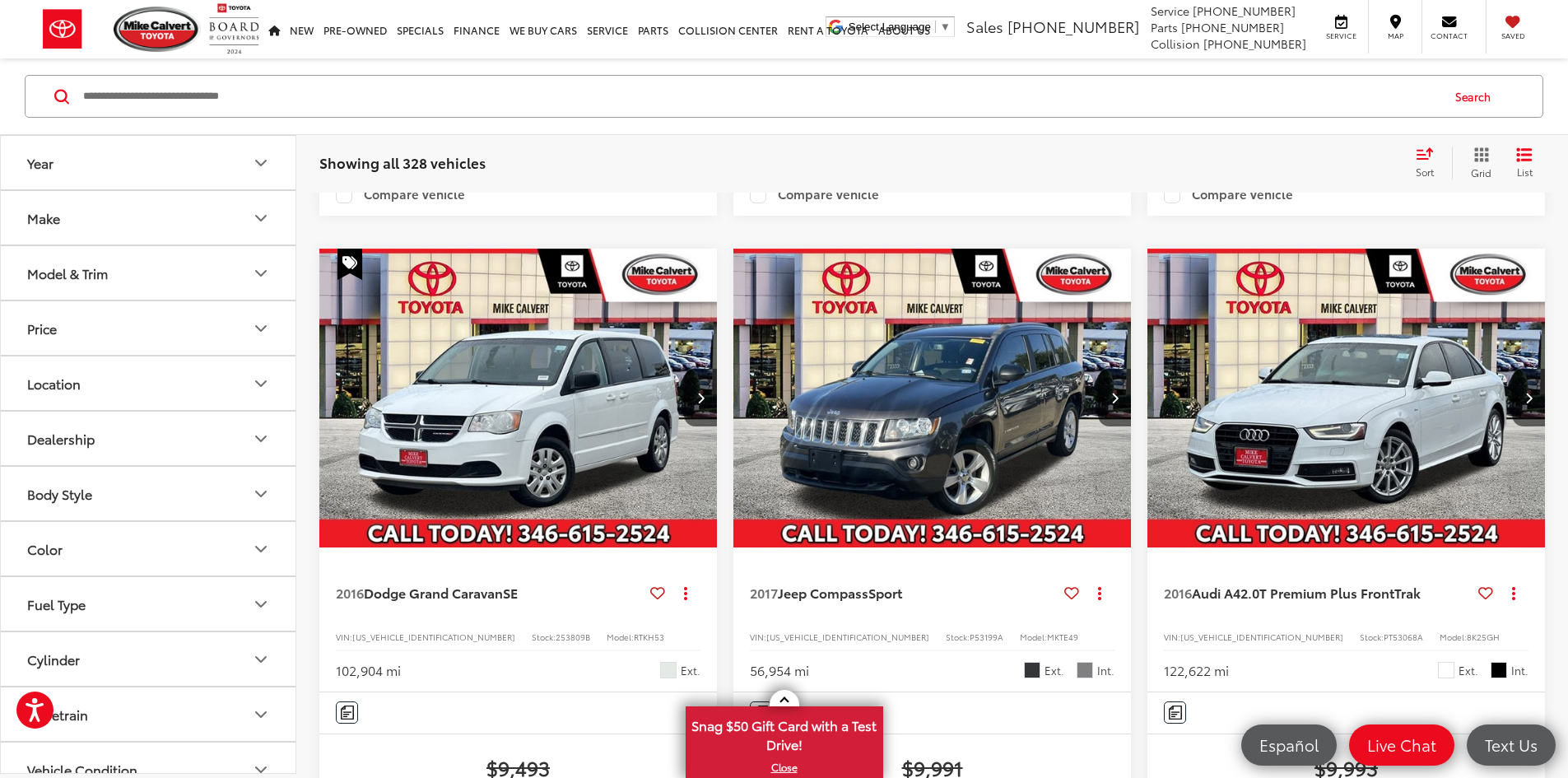
click at [1384, 631] on span "PT53068A" at bounding box center [1403, 637] width 39 height 12
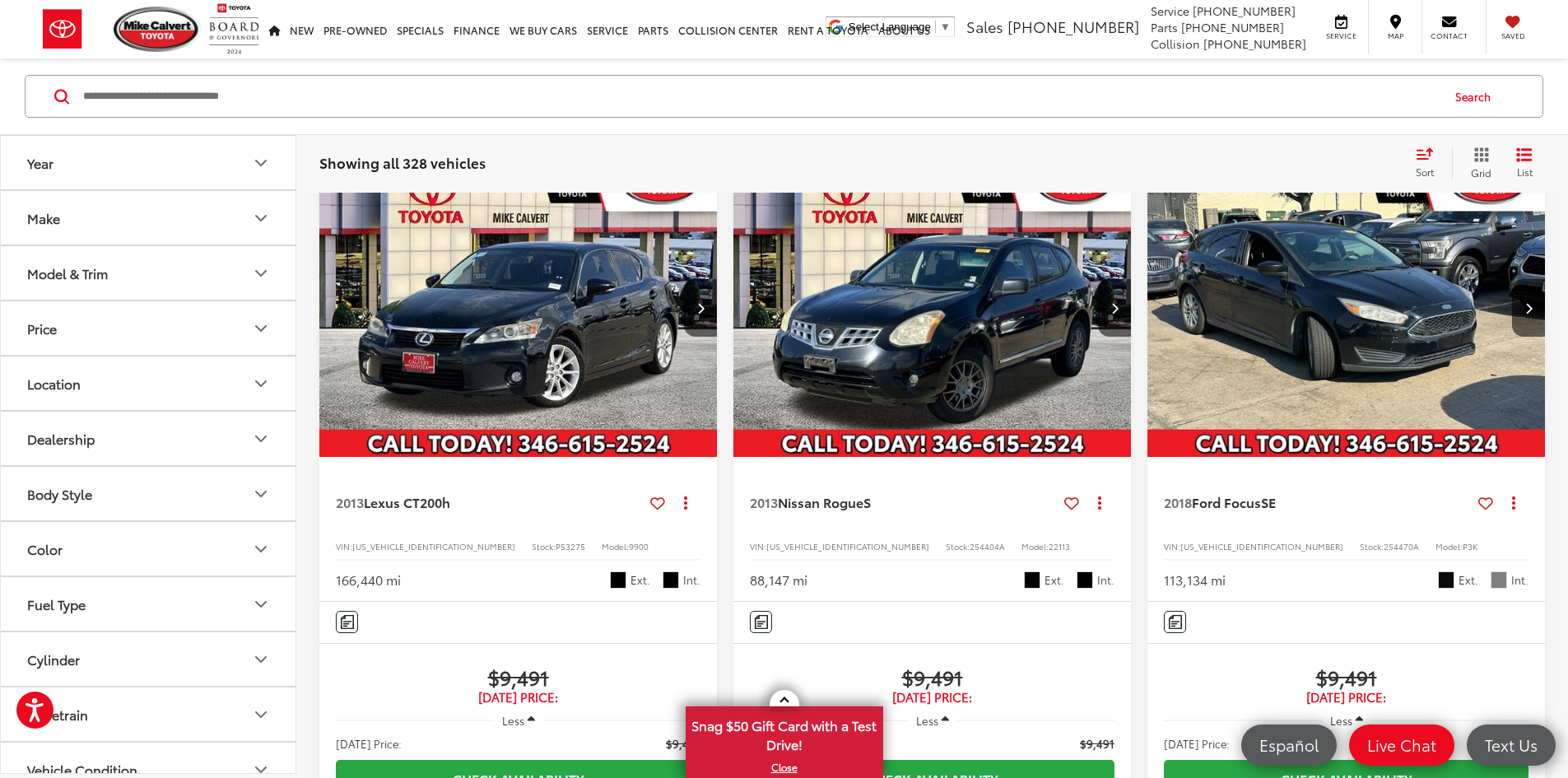
scroll to position [0, 0]
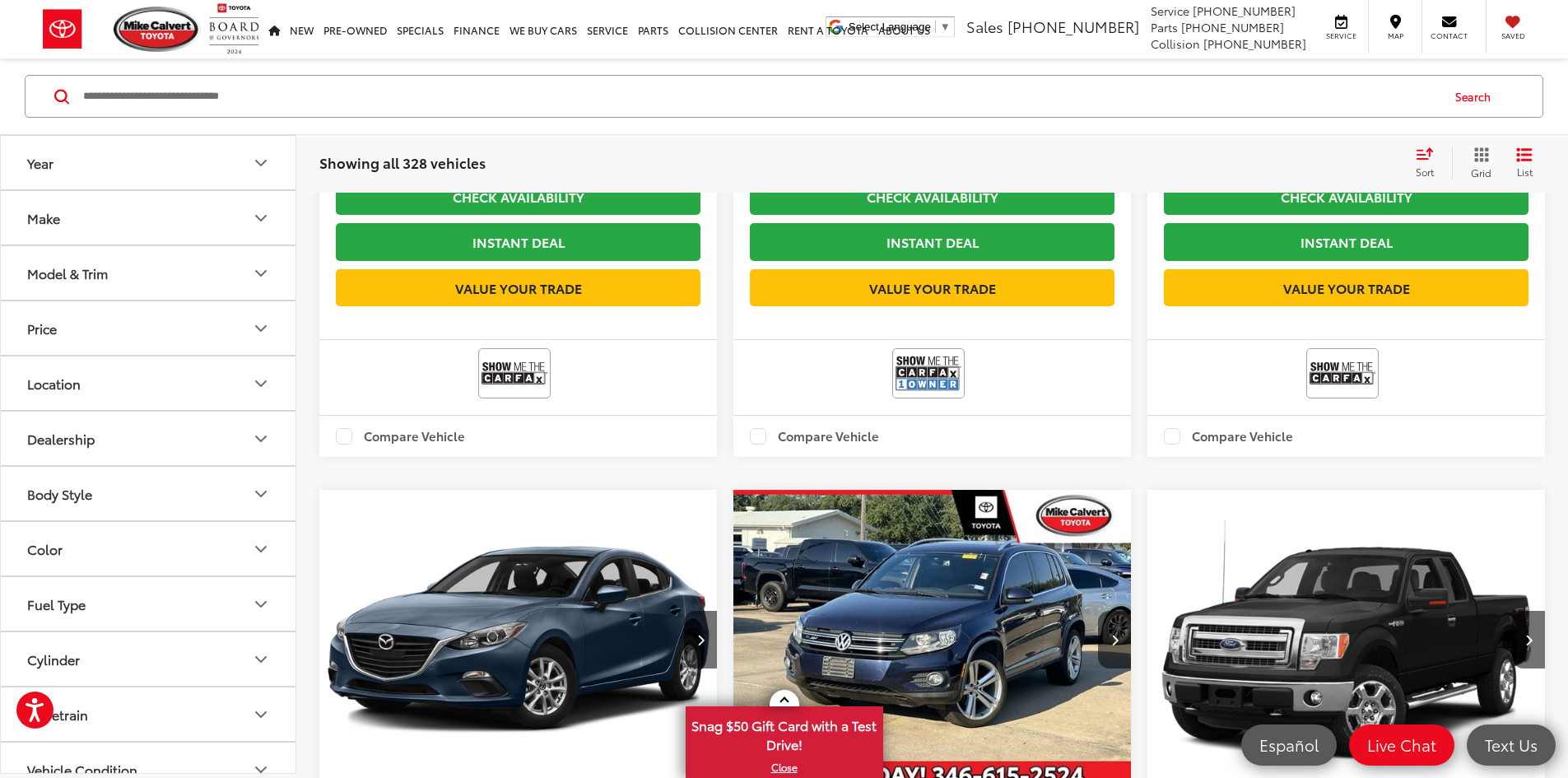
drag, startPoint x: 1202, startPoint y: 515, endPoint x: 1194, endPoint y: 510, distance: 9.4
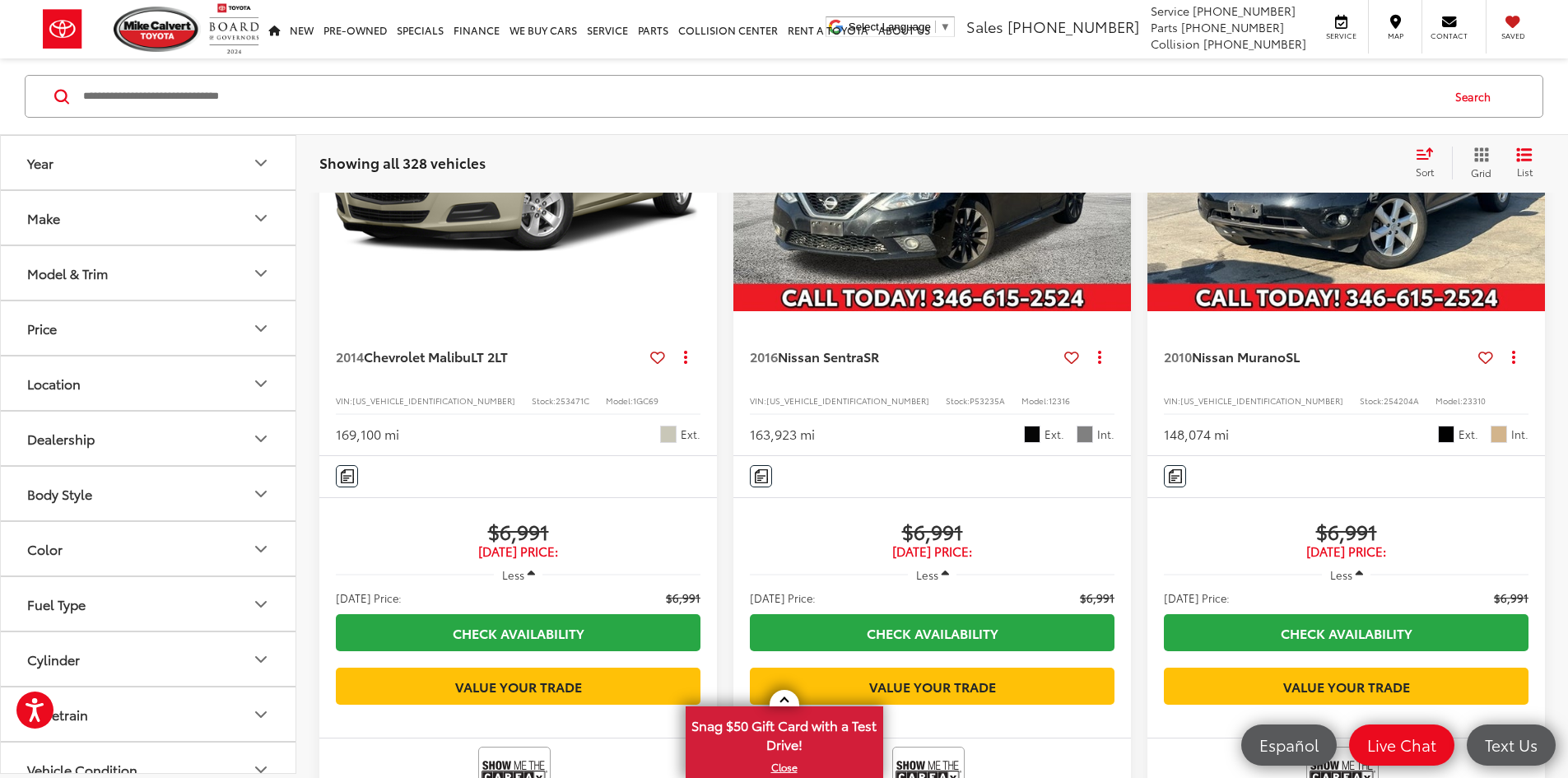
scroll to position [107, 0]
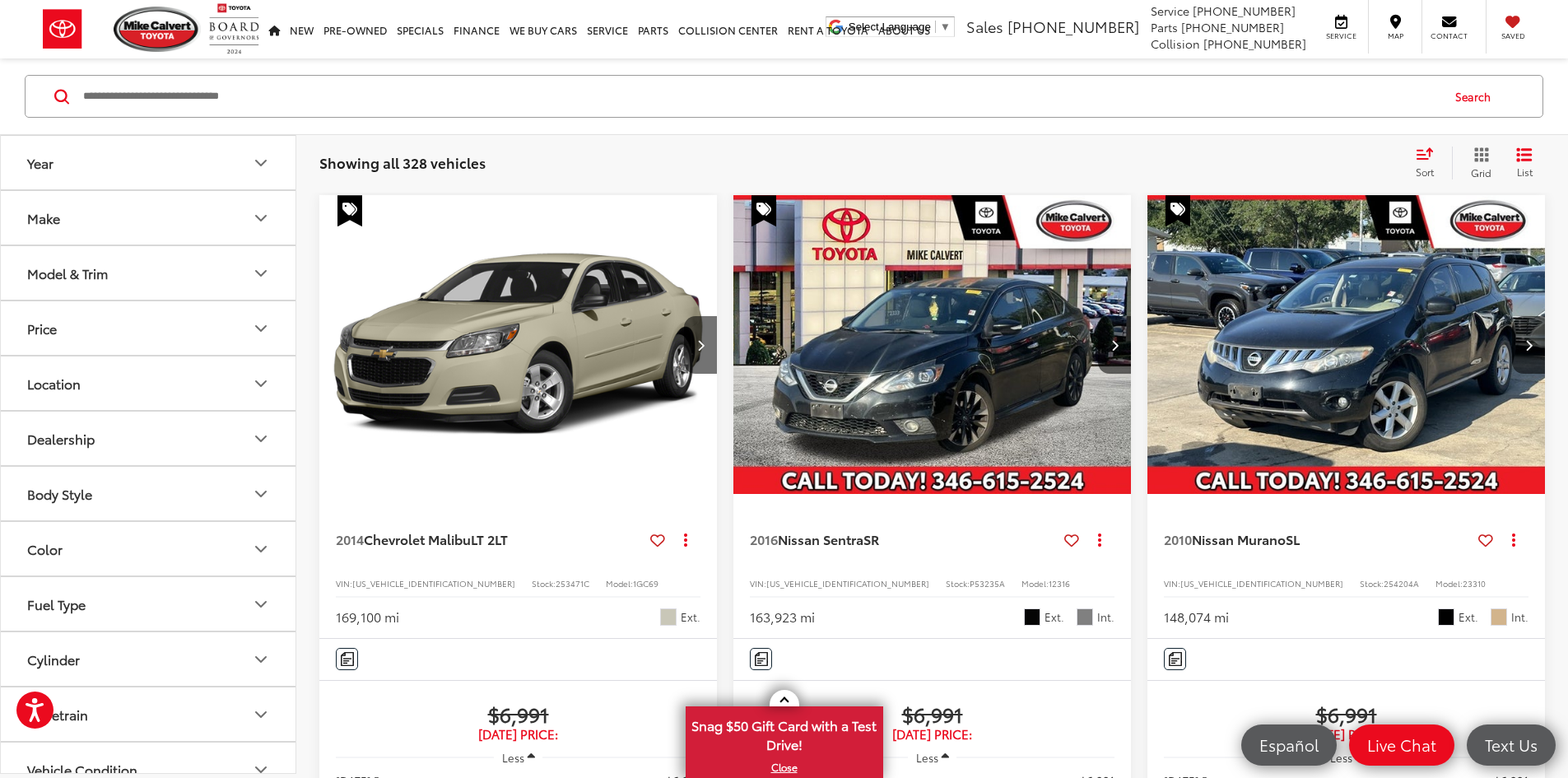
copy span "PT53063A"
click at [197, 110] on input "Search by Make, Model, or Keyword" at bounding box center [761, 96] width 1358 height 39
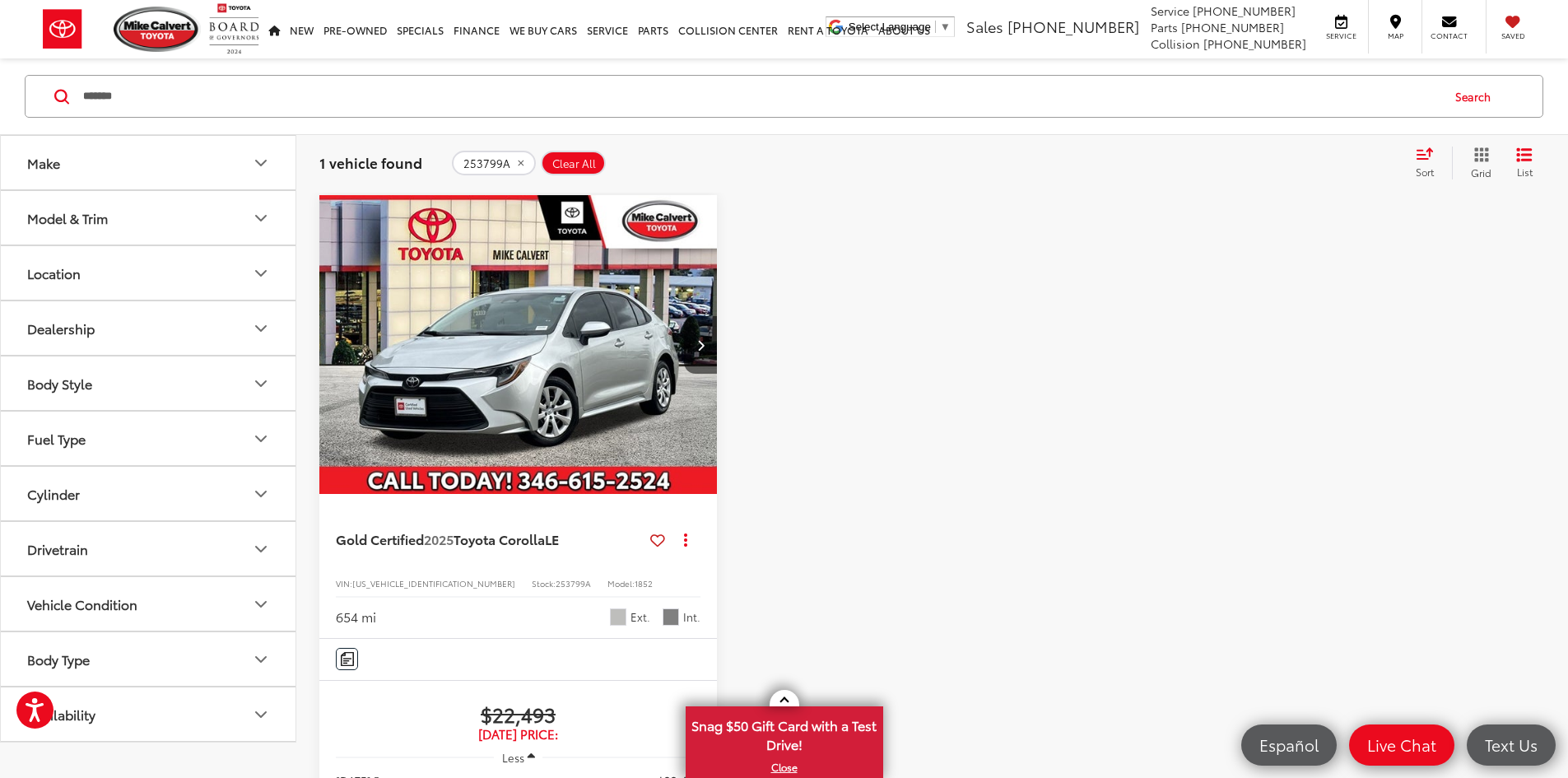
click at [203, 100] on input "*******" at bounding box center [761, 96] width 1358 height 39
type input "********"
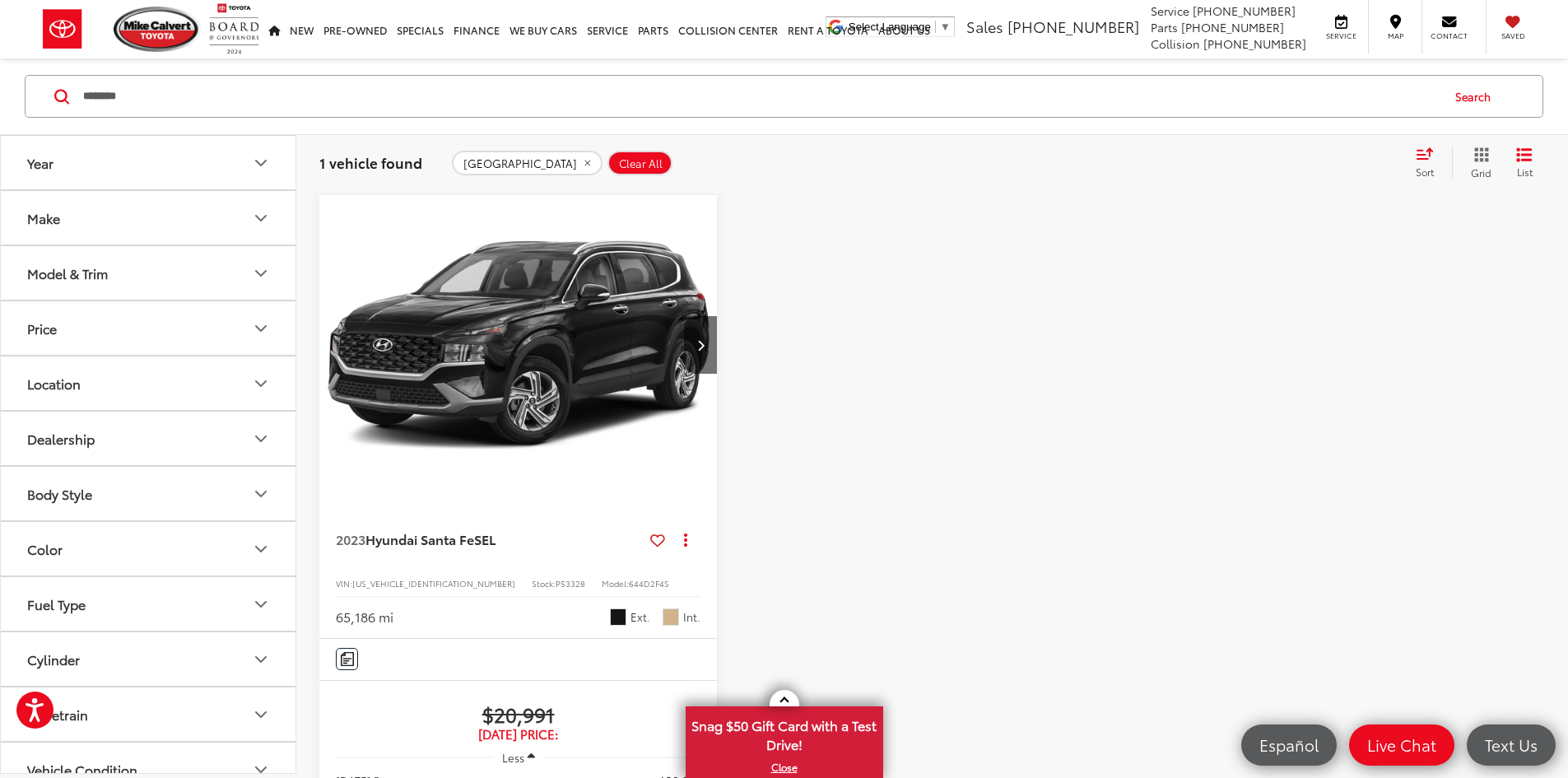
click at [556, 578] on span "P53328" at bounding box center [570, 584] width 30 height 12
copy span "P53328"
click at [619, 159] on span "Clear All" at bounding box center [640, 163] width 43 height 13
click at [248, 227] on button "Make" at bounding box center [149, 218] width 297 height 54
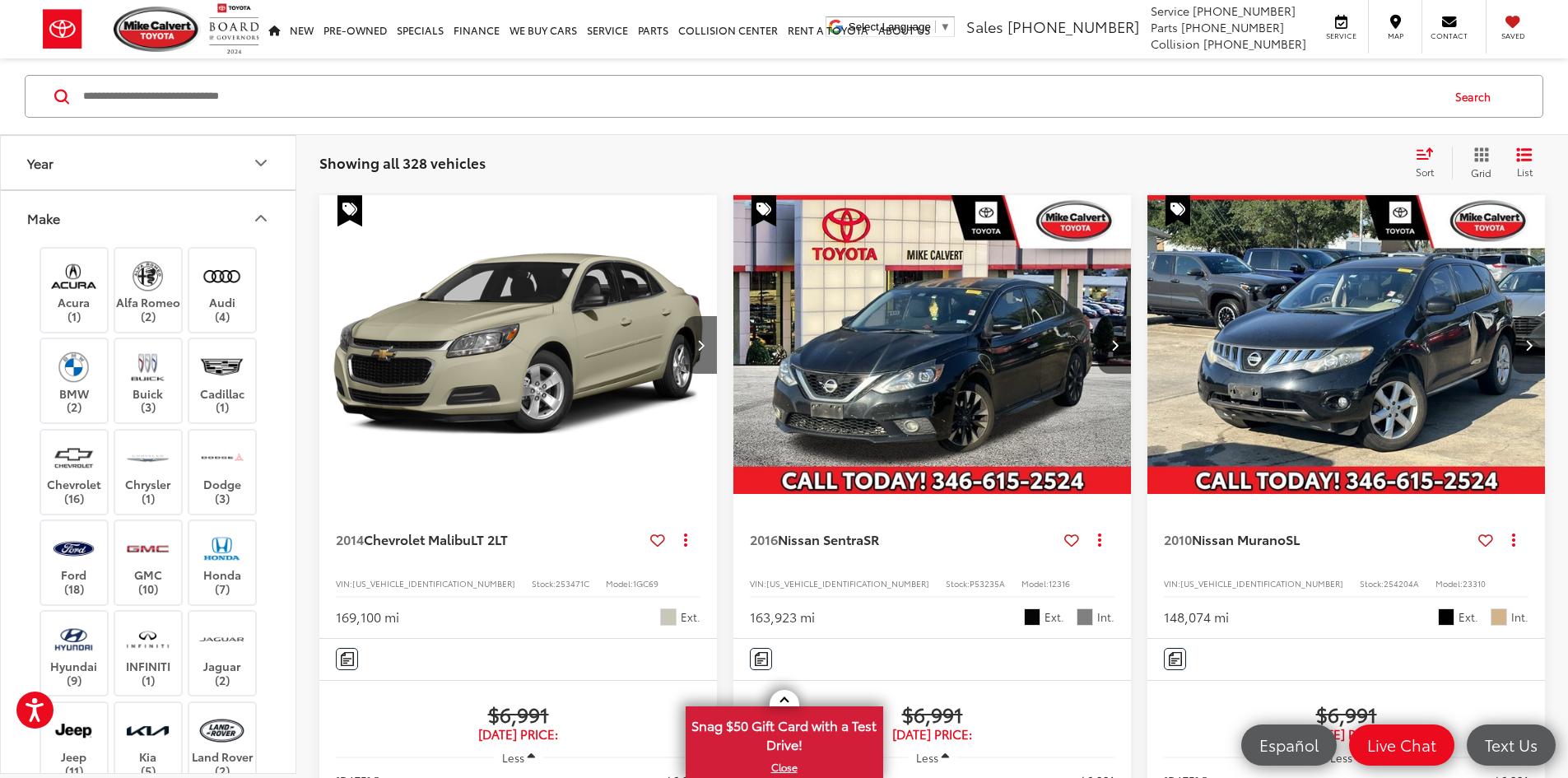
scroll to position [165, 0]
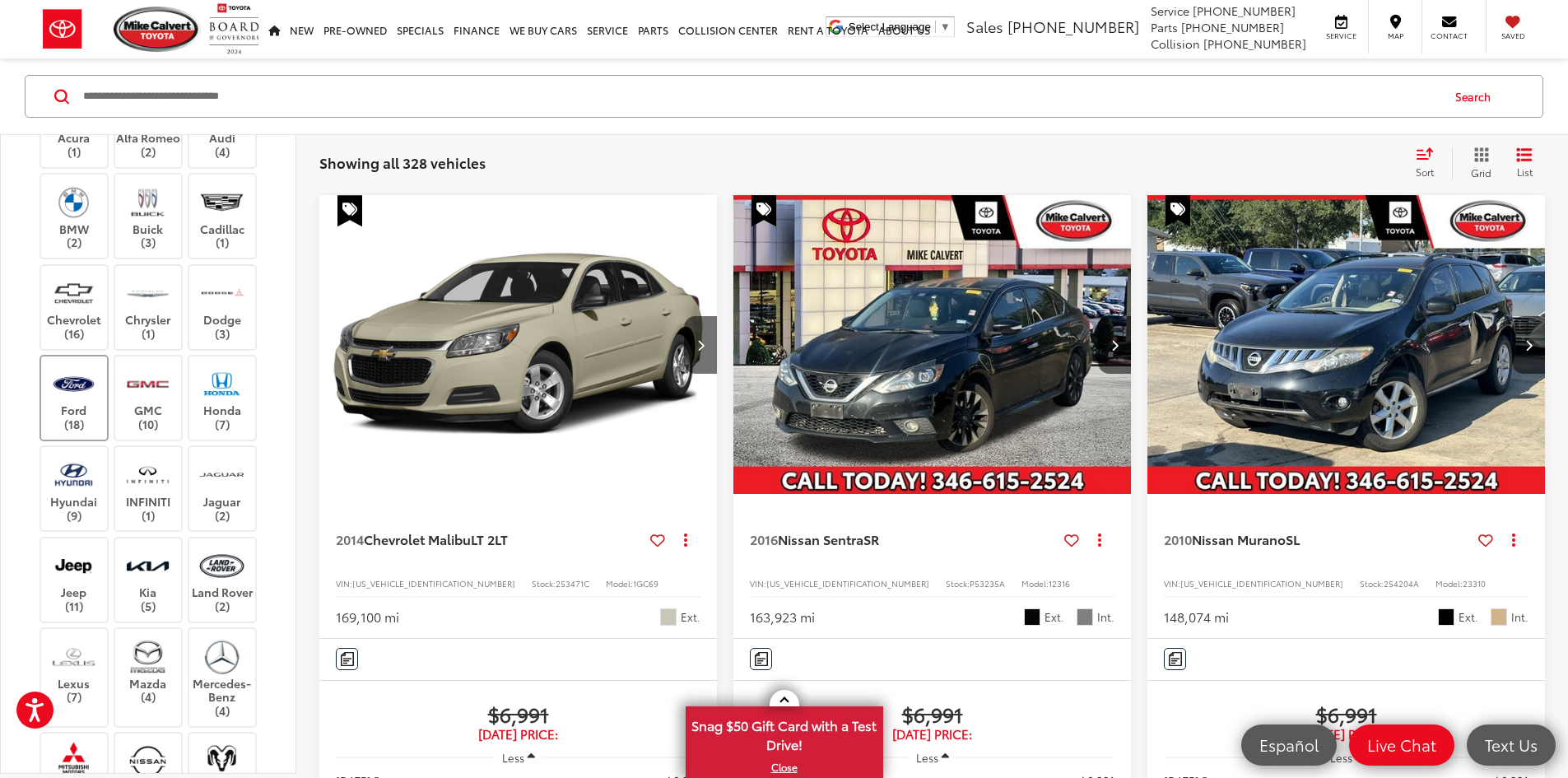
click at [69, 392] on img at bounding box center [73, 384] width 45 height 38
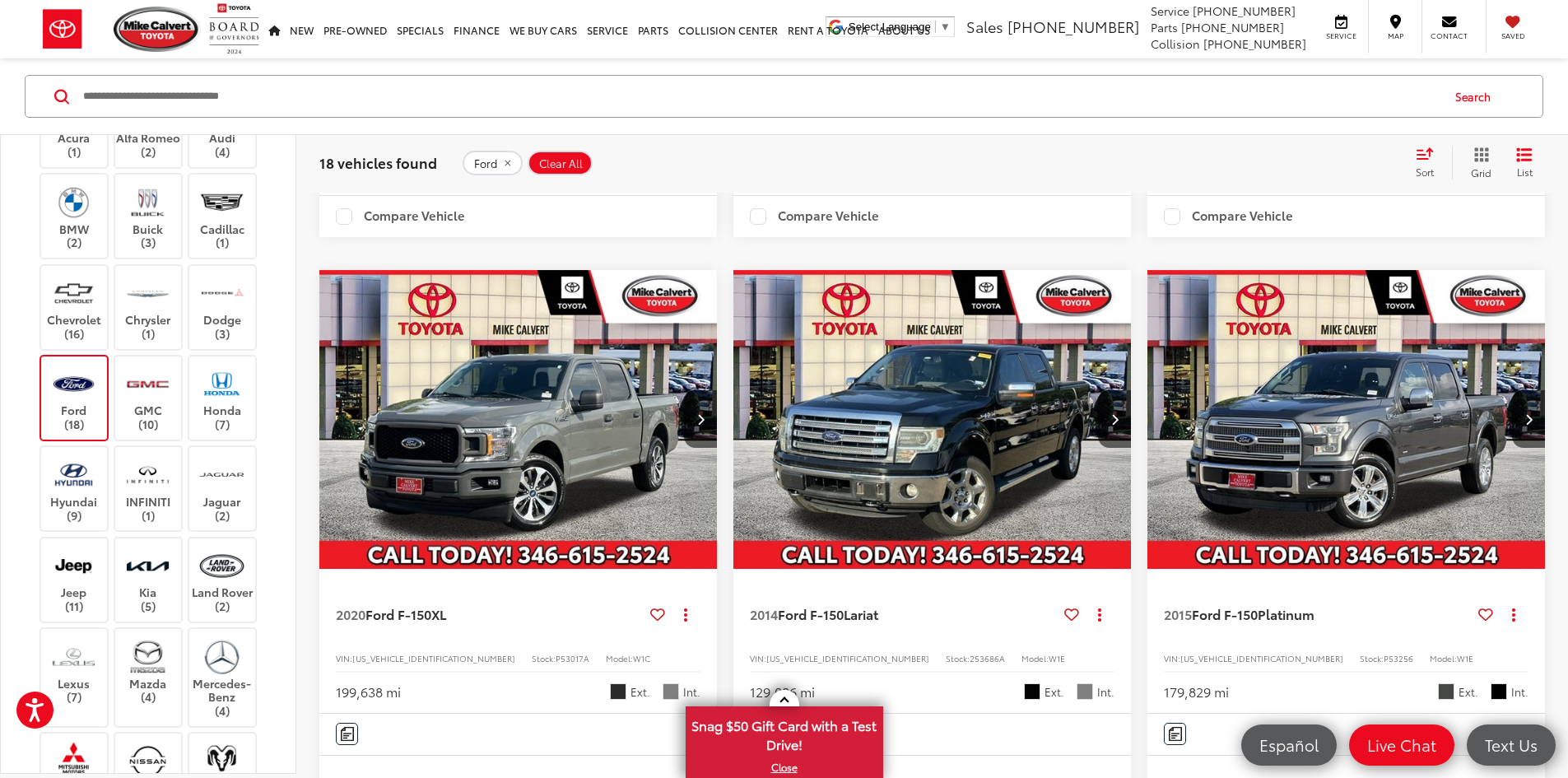
scroll to position [765, 0]
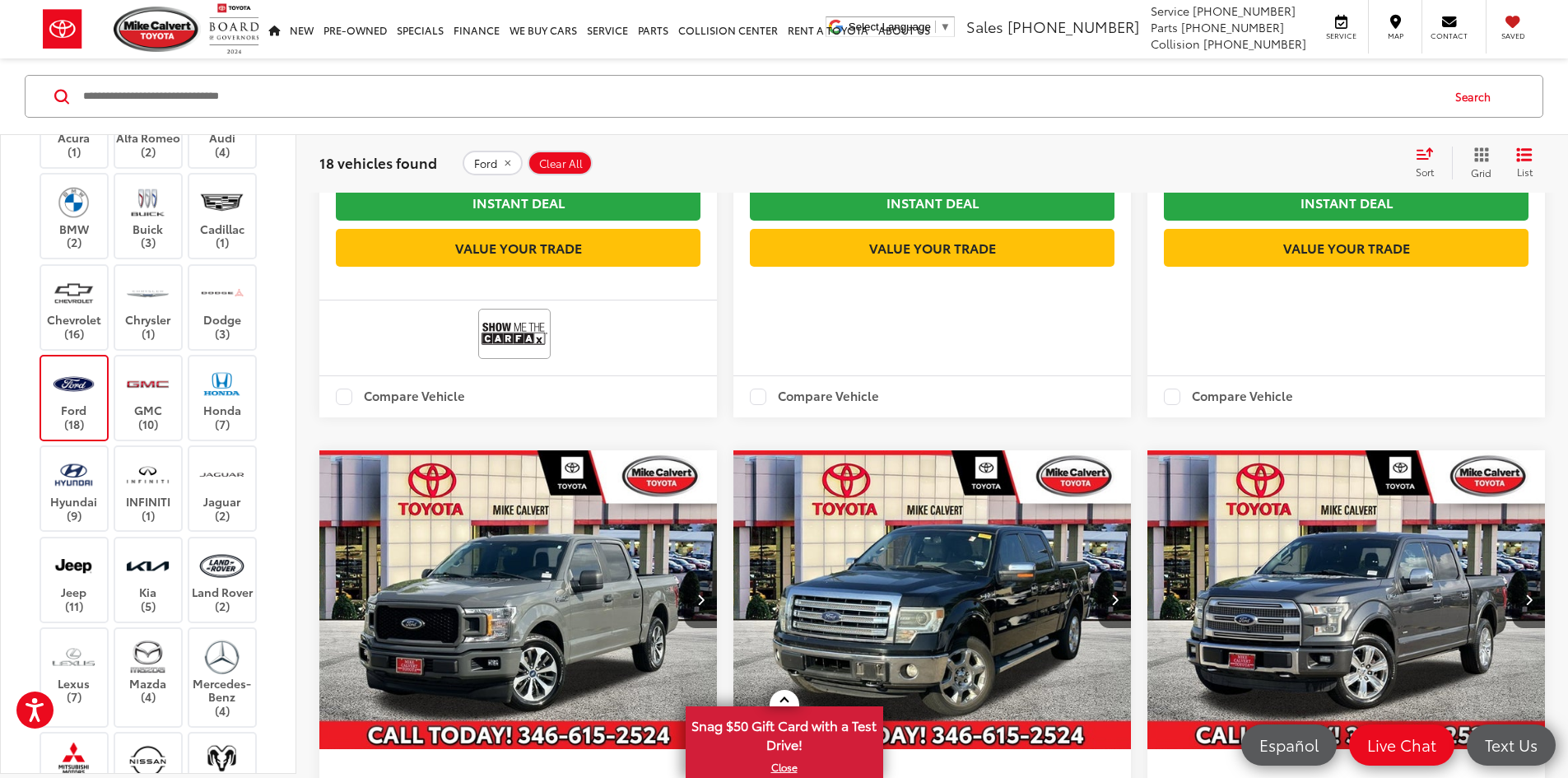
click at [551, 168] on span "Clear All" at bounding box center [560, 162] width 43 height 13
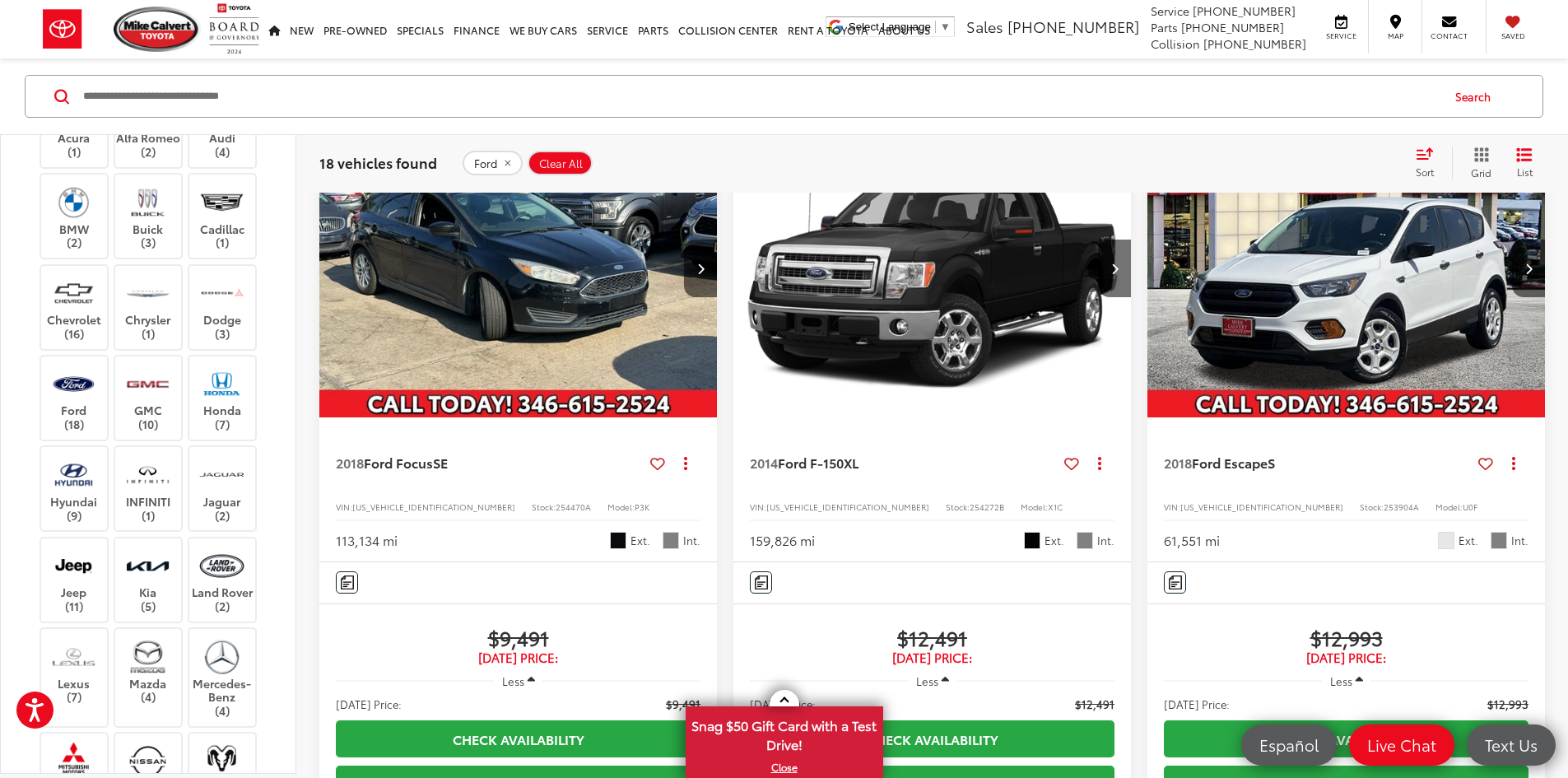
scroll to position [107, 0]
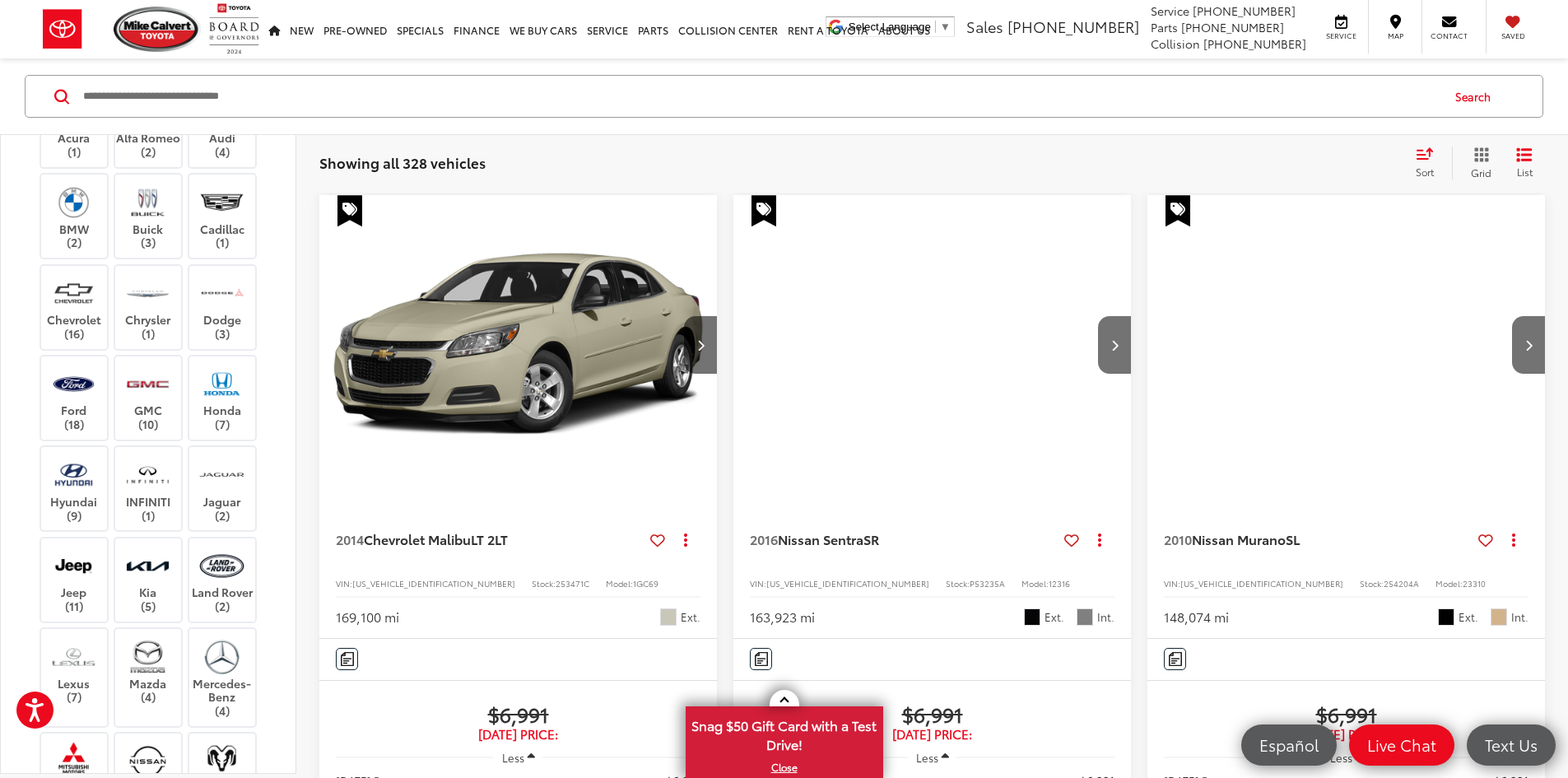
click at [246, 98] on input "Search by Make, Model, or Keyword" at bounding box center [761, 96] width 1358 height 39
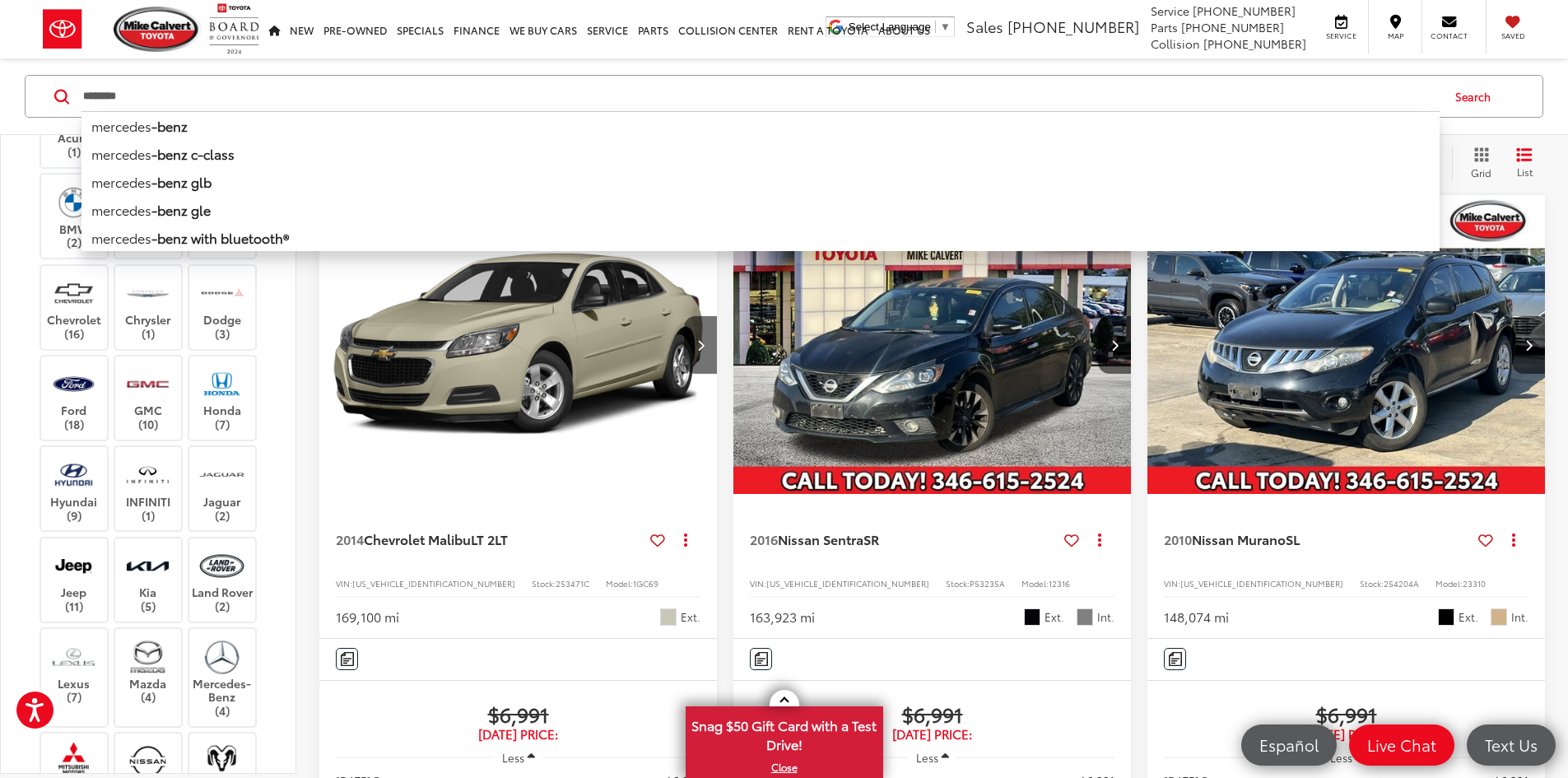
type input "********"
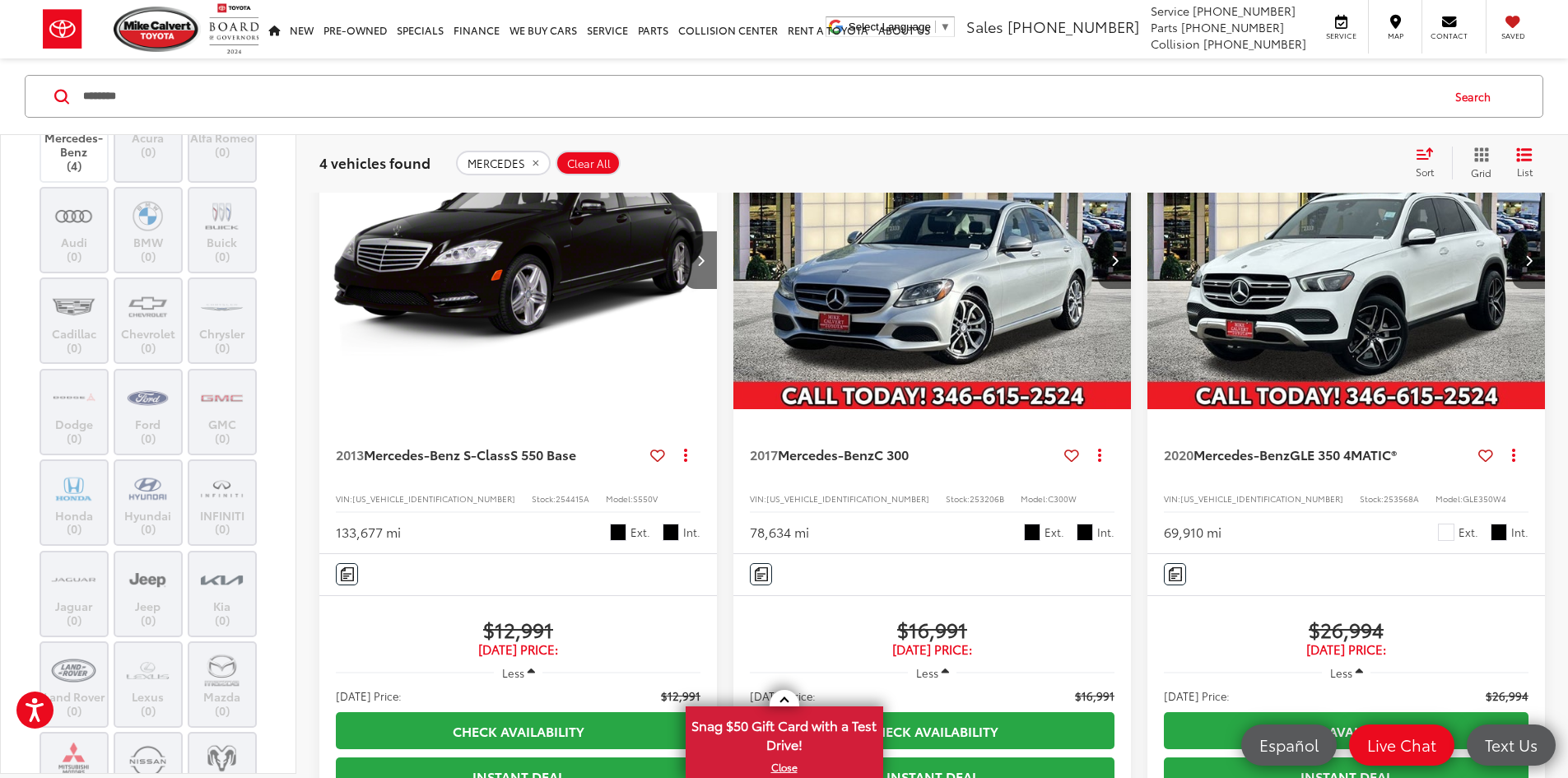
scroll to position [271, 0]
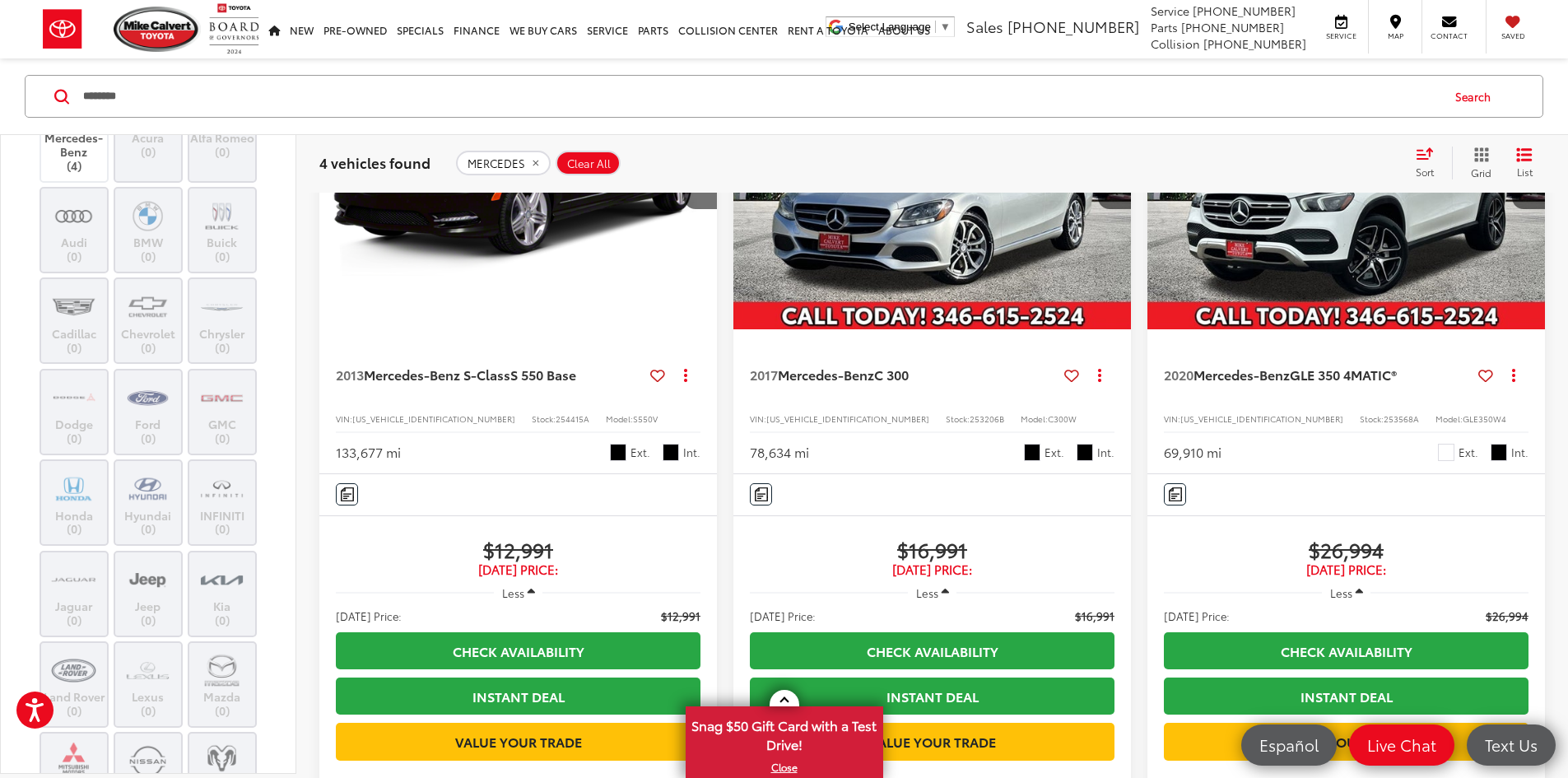
click at [969, 413] on span "253206B" at bounding box center [987, 419] width 35 height 12
copy span "253206B"
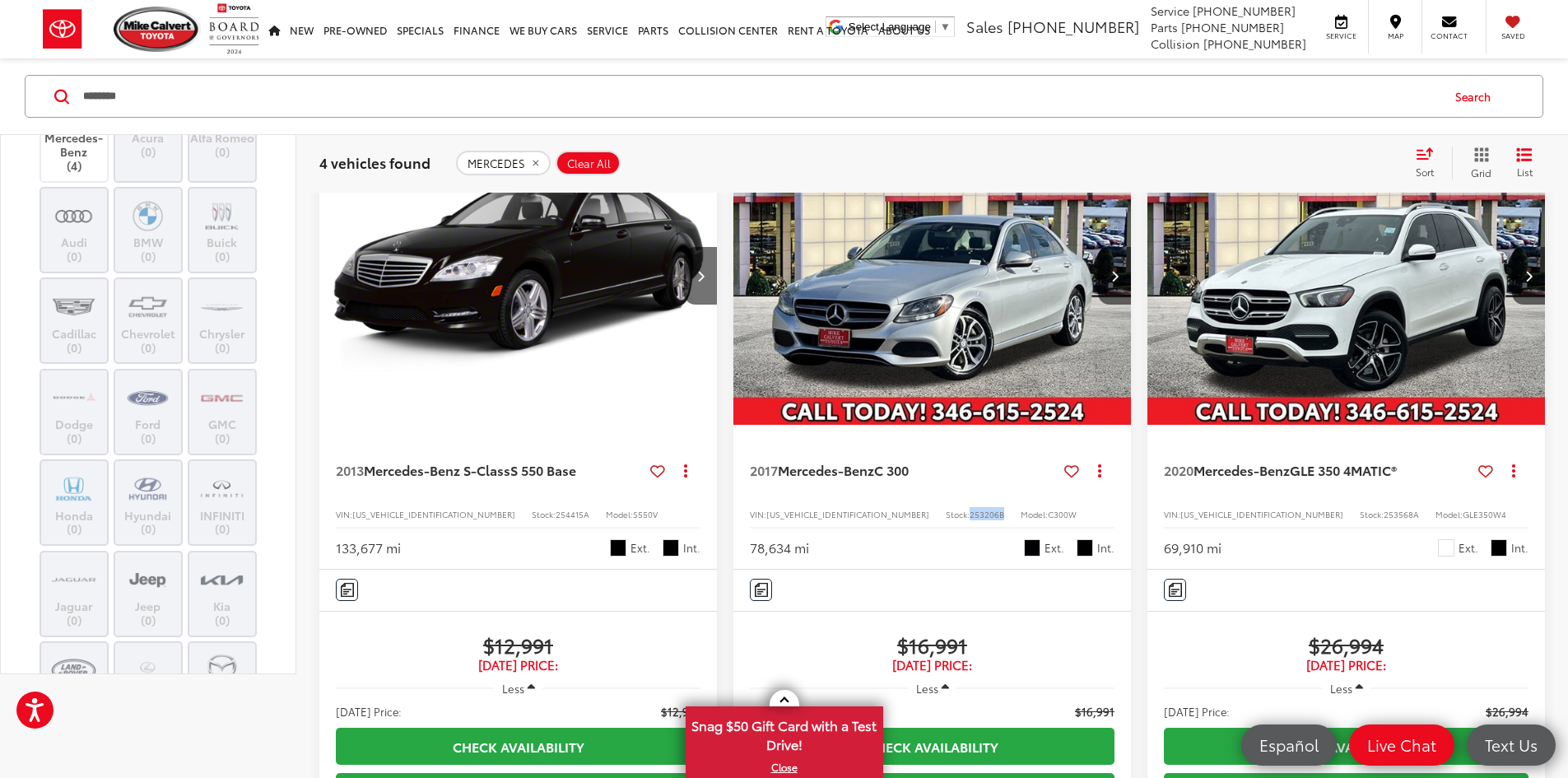
scroll to position [0, 0]
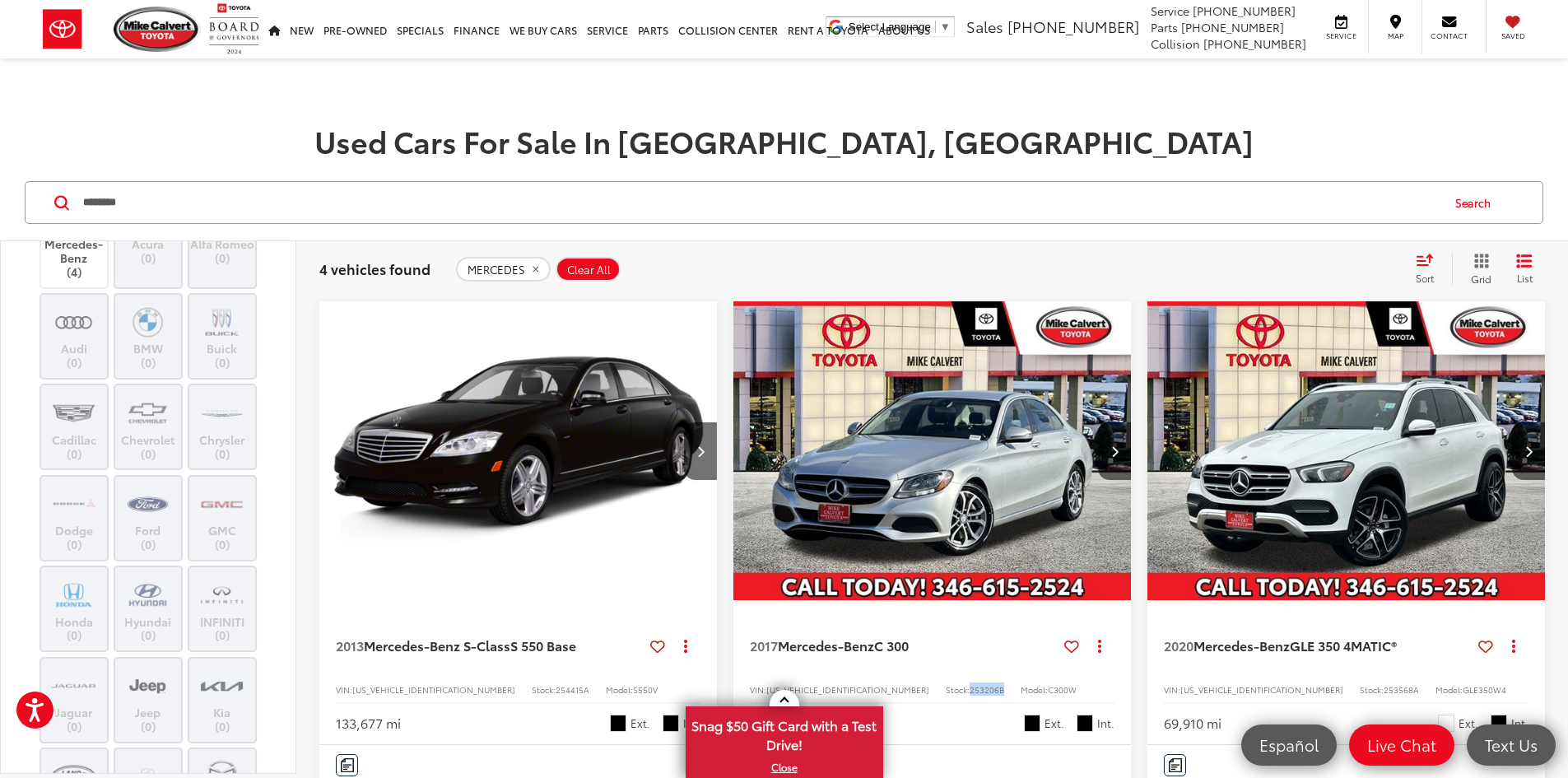
click at [593, 264] on span "Clear All" at bounding box center [588, 270] width 43 height 13
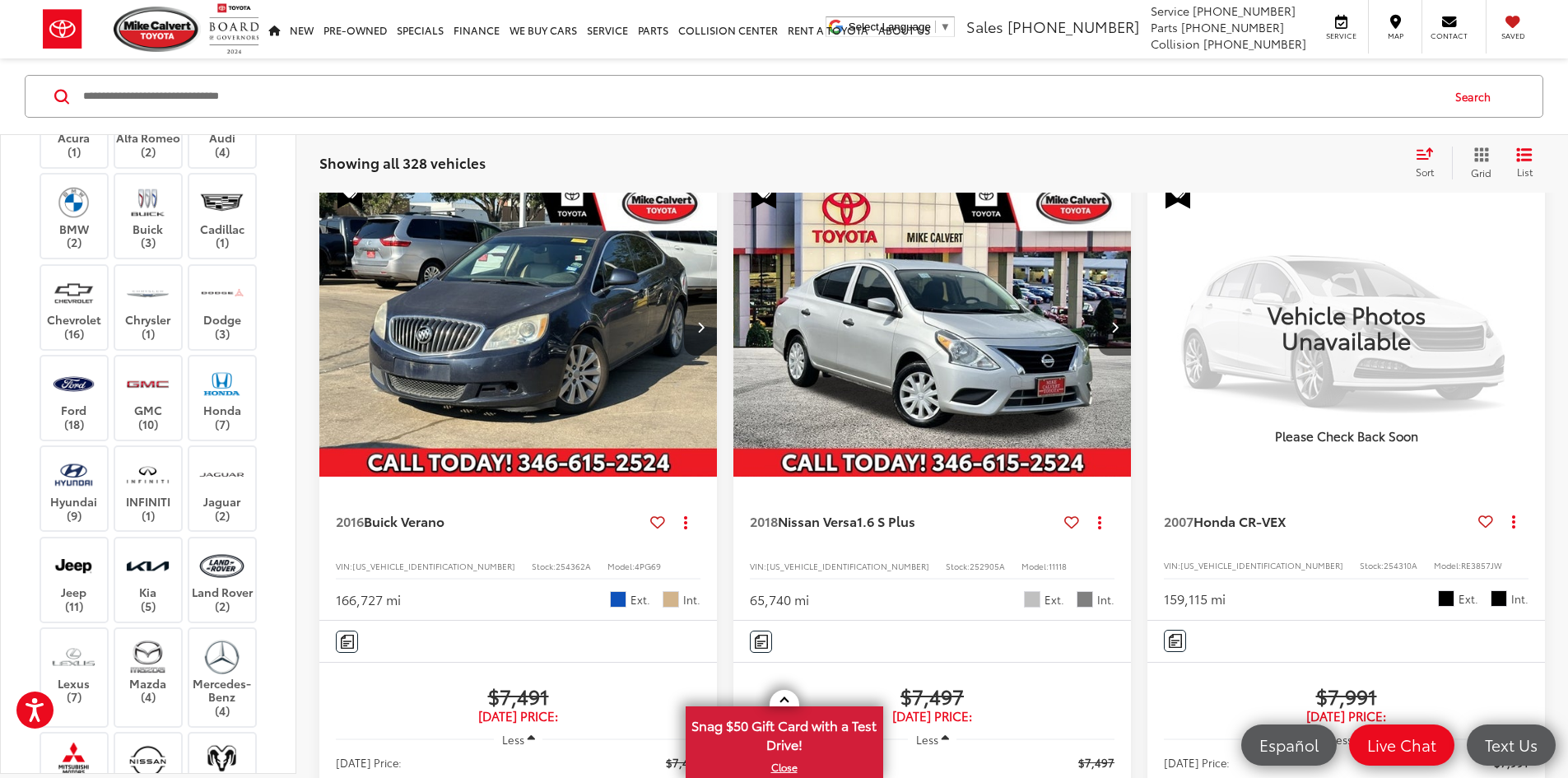
scroll to position [1977, 0]
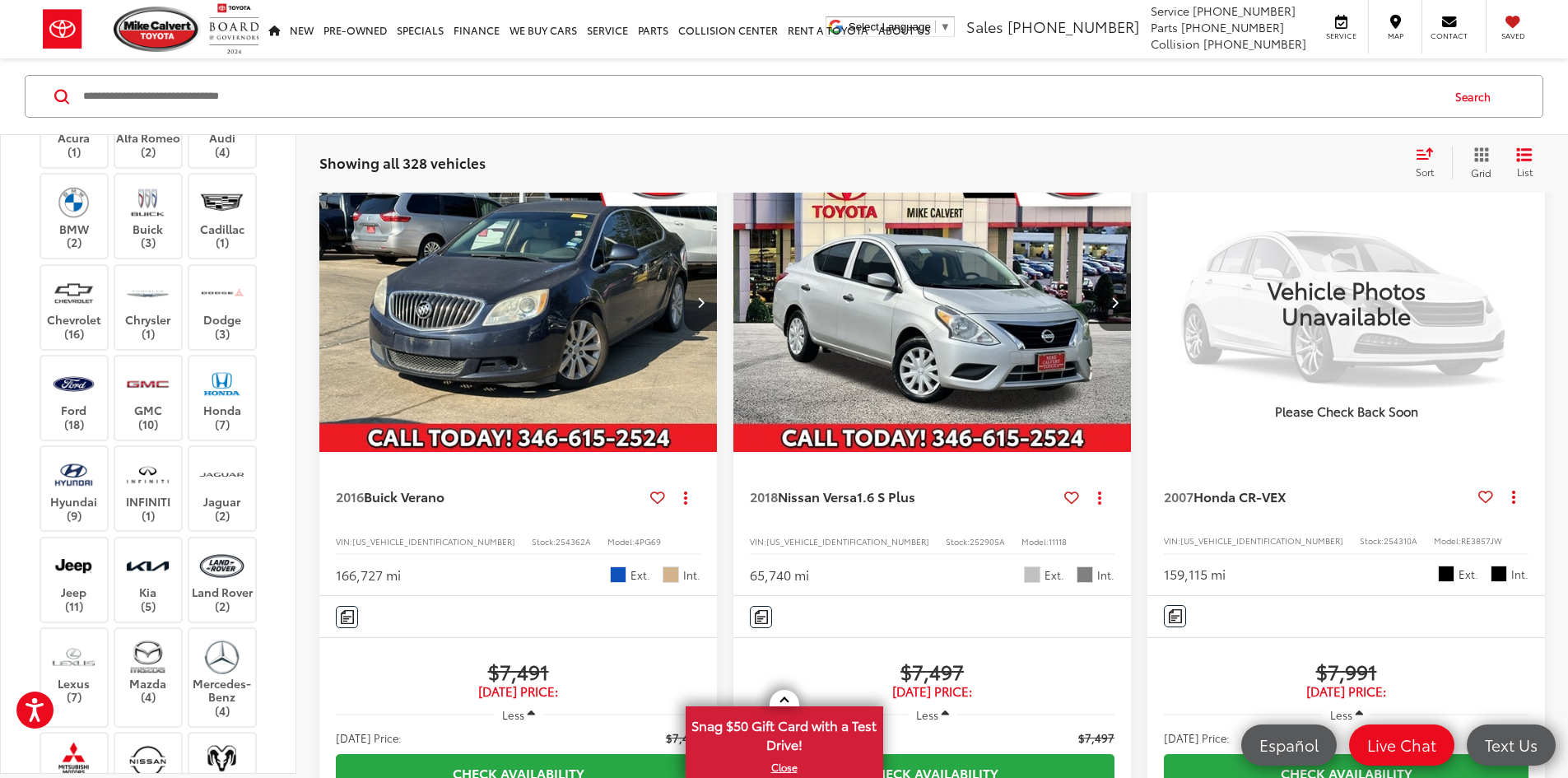
copy span "254529A"
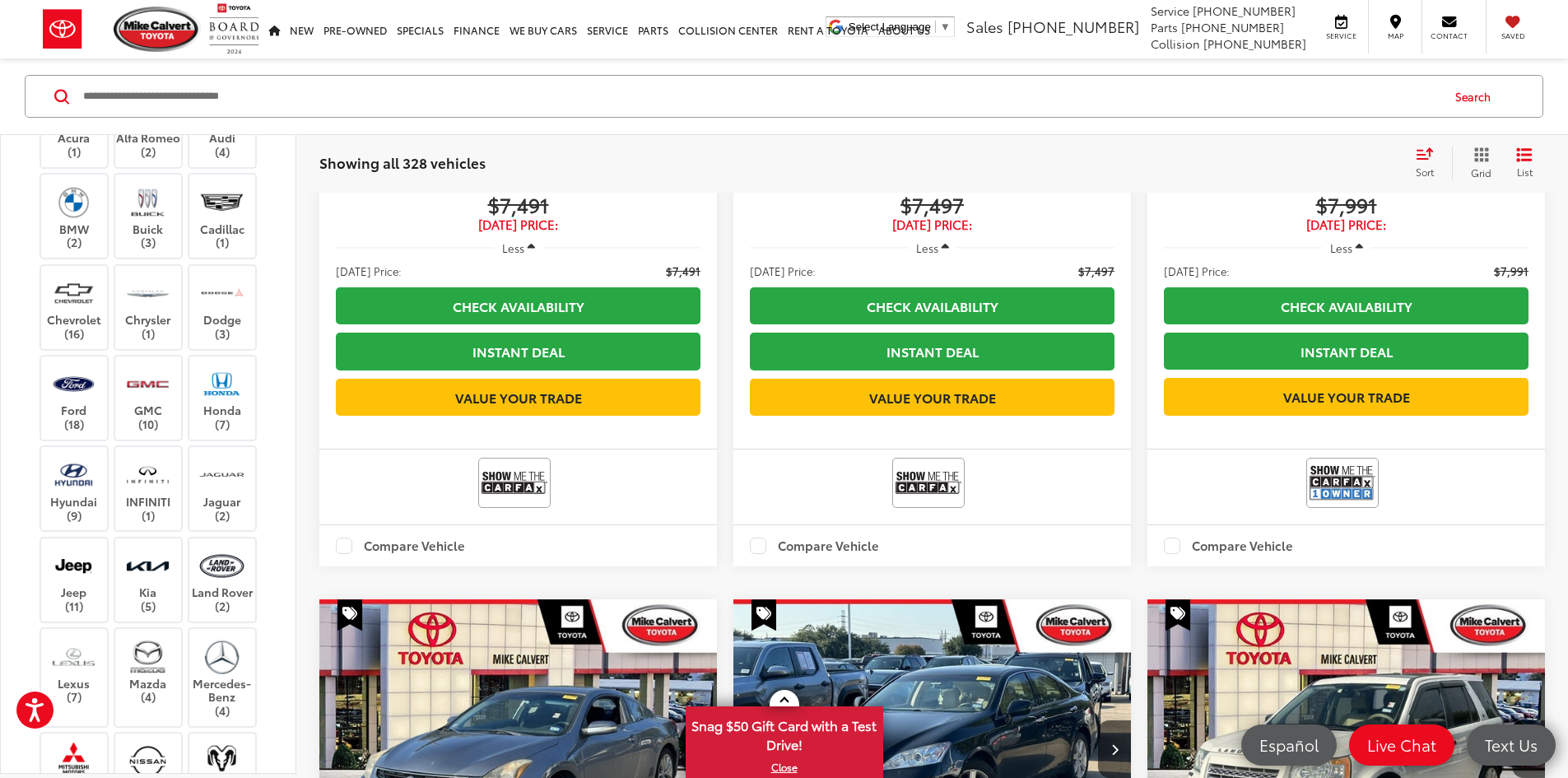
scroll to position [2636, 0]
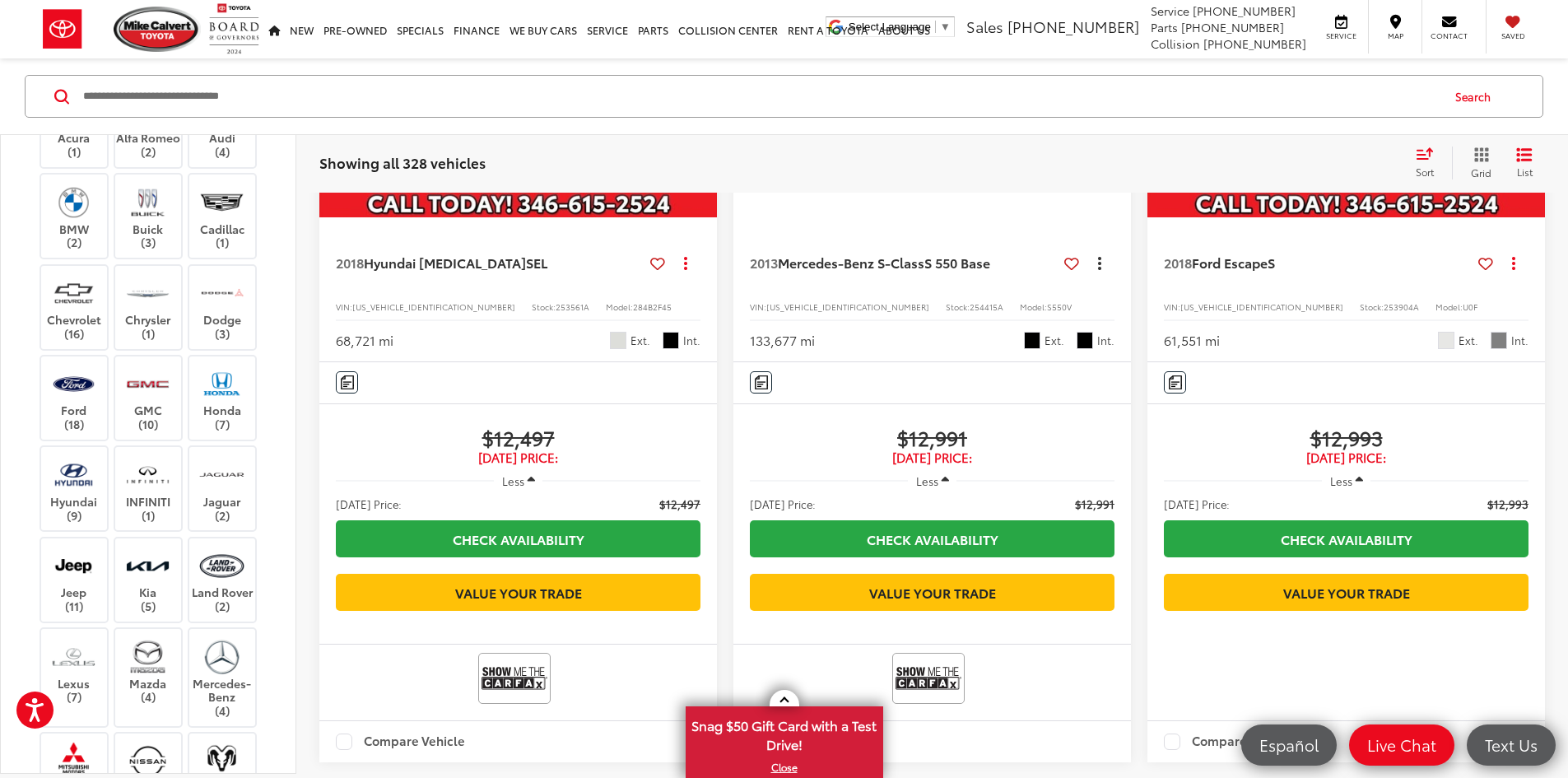
scroll to position [107, 0]
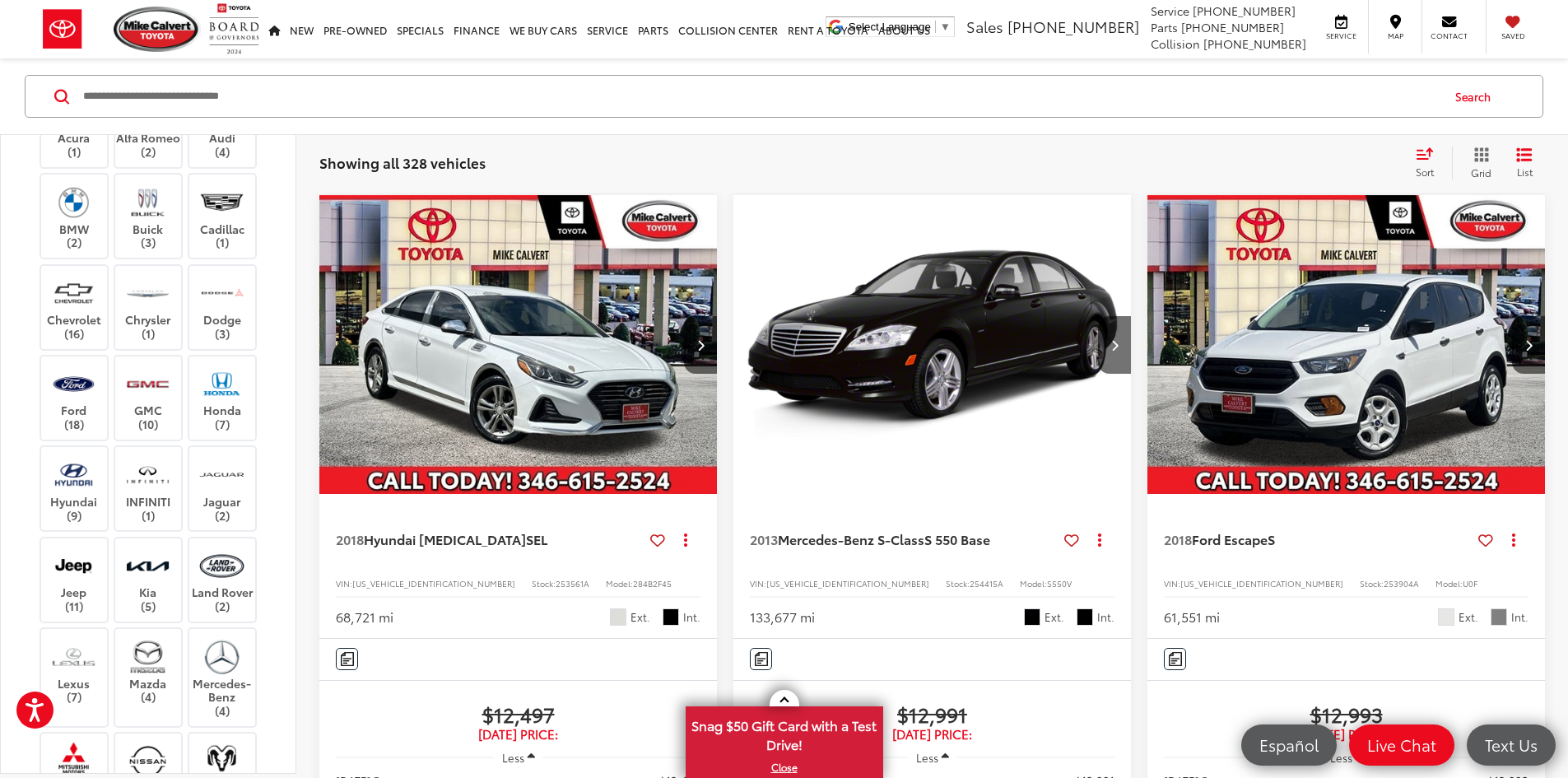
copy span "253092C"
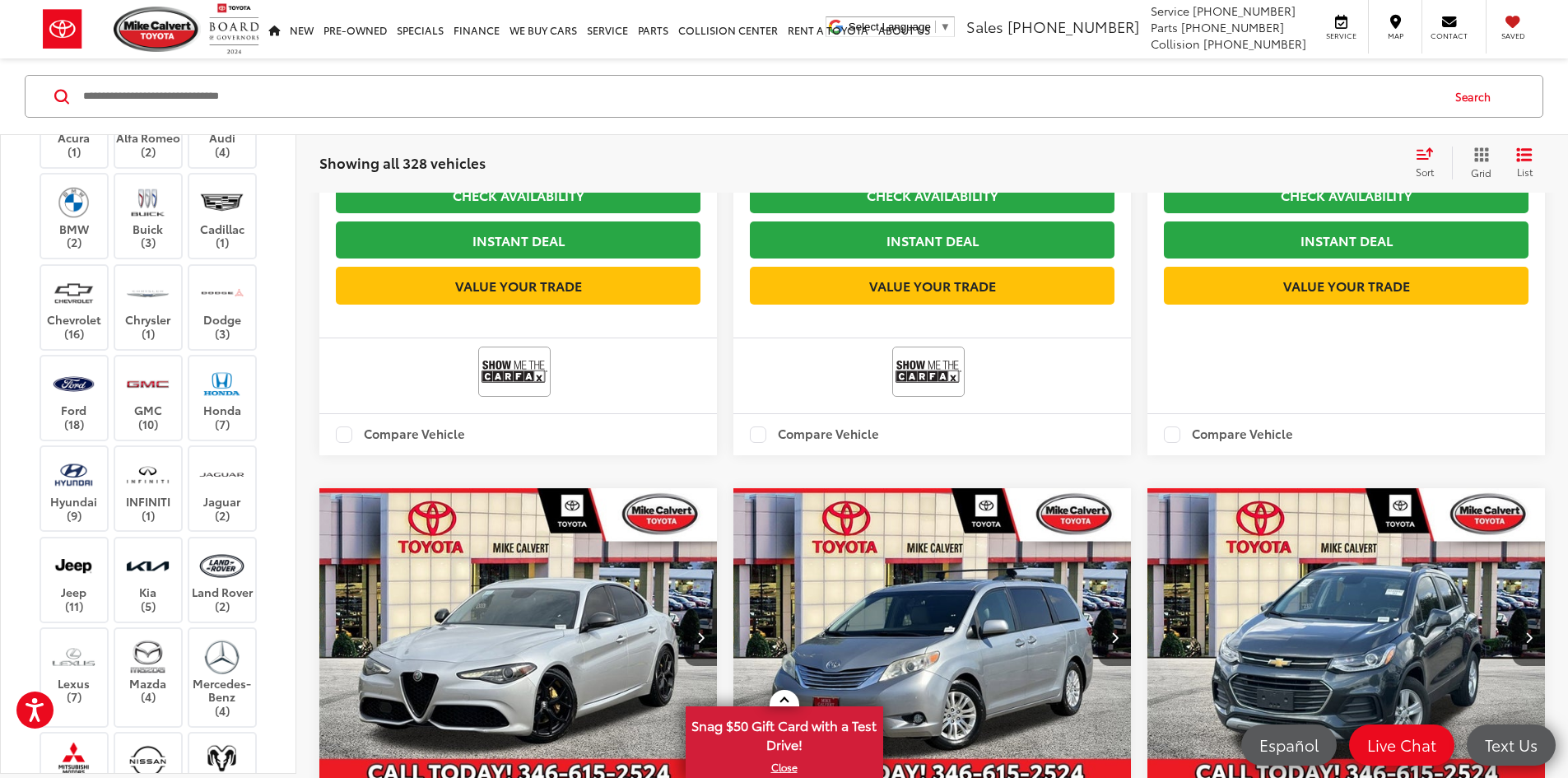
scroll to position [930, 0]
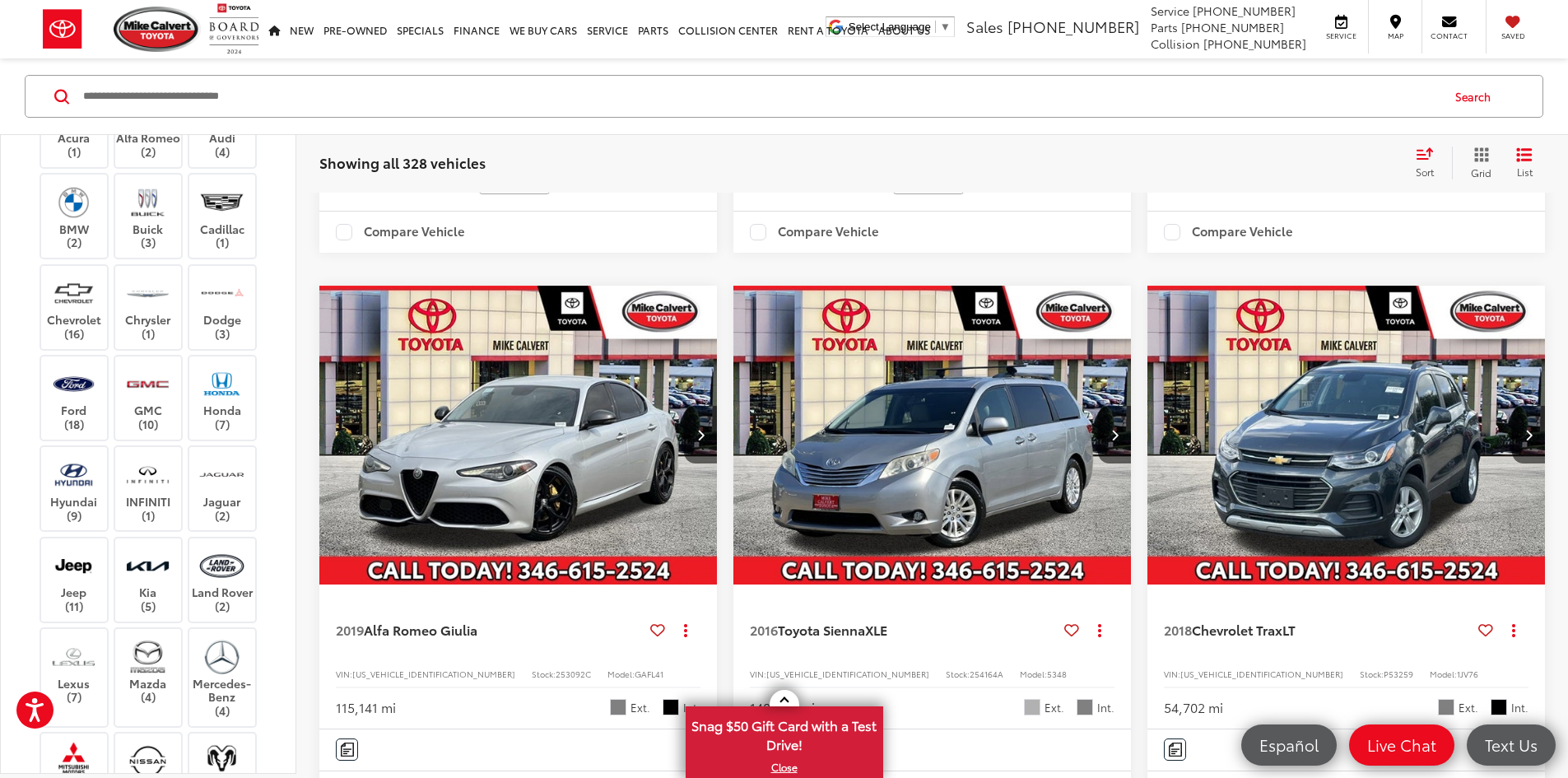
copy span "254462A"
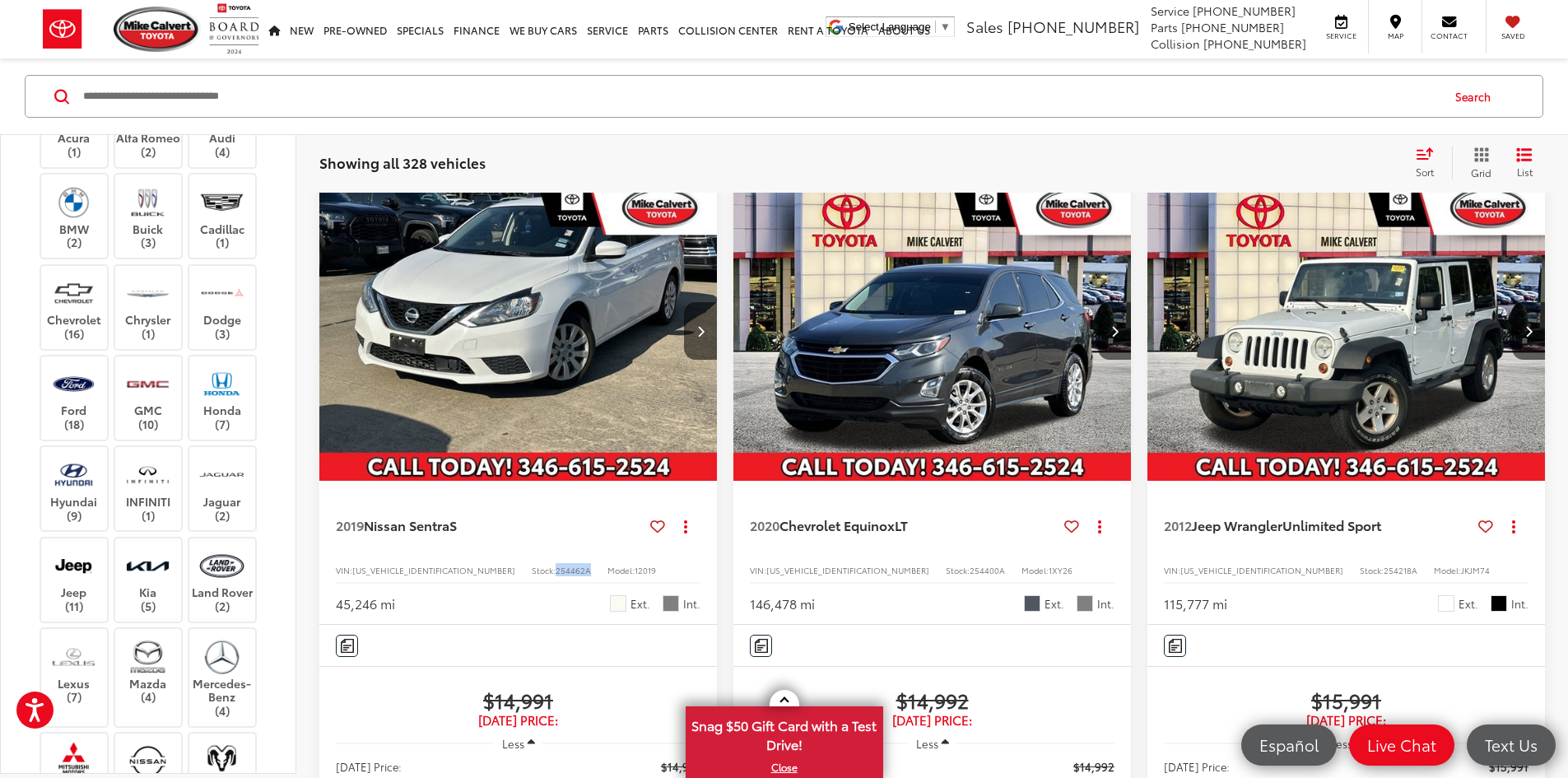
scroll to position [1919, 0]
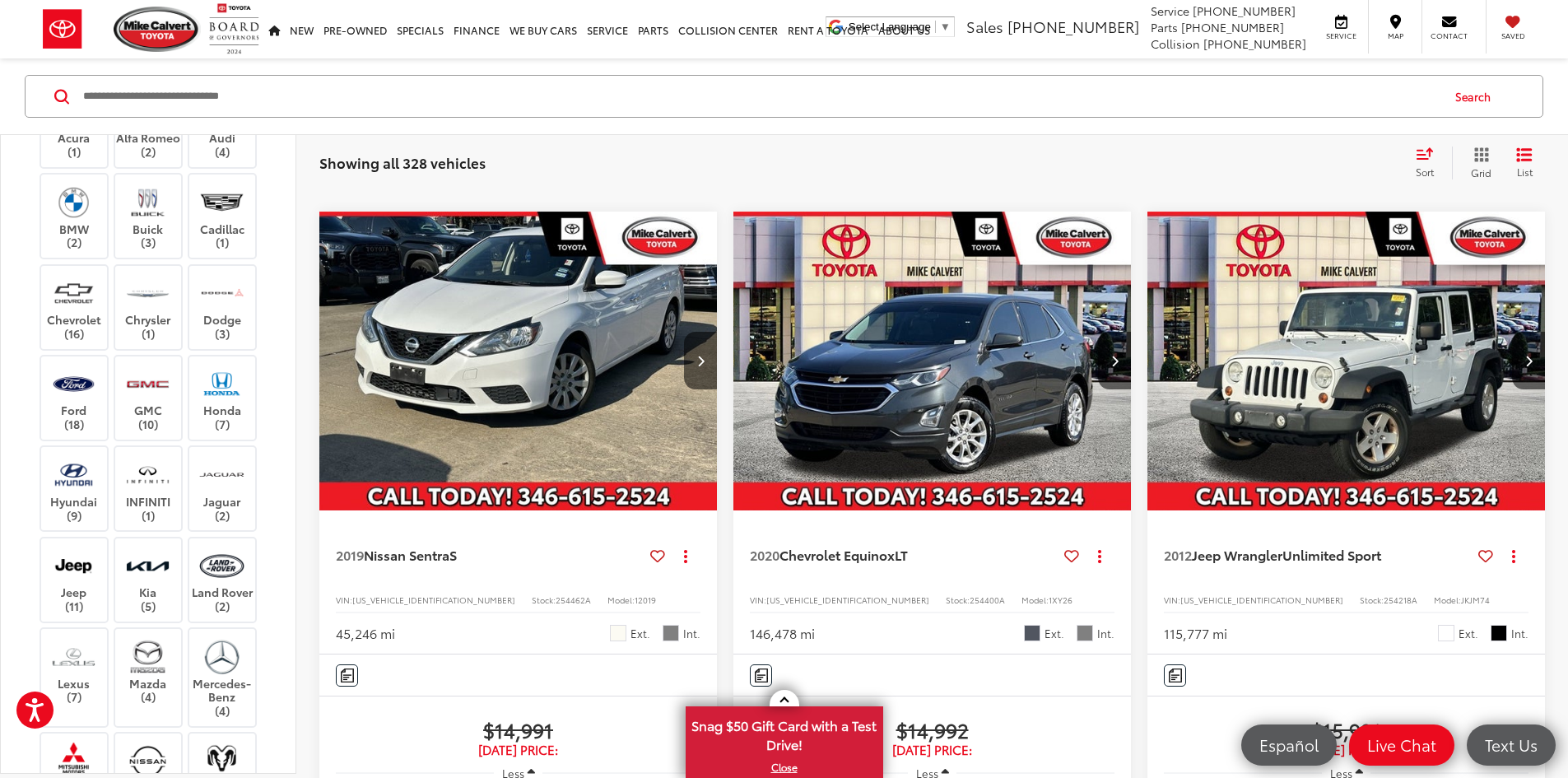
click at [1384, 594] on span "254218A" at bounding box center [1401, 600] width 34 height 12
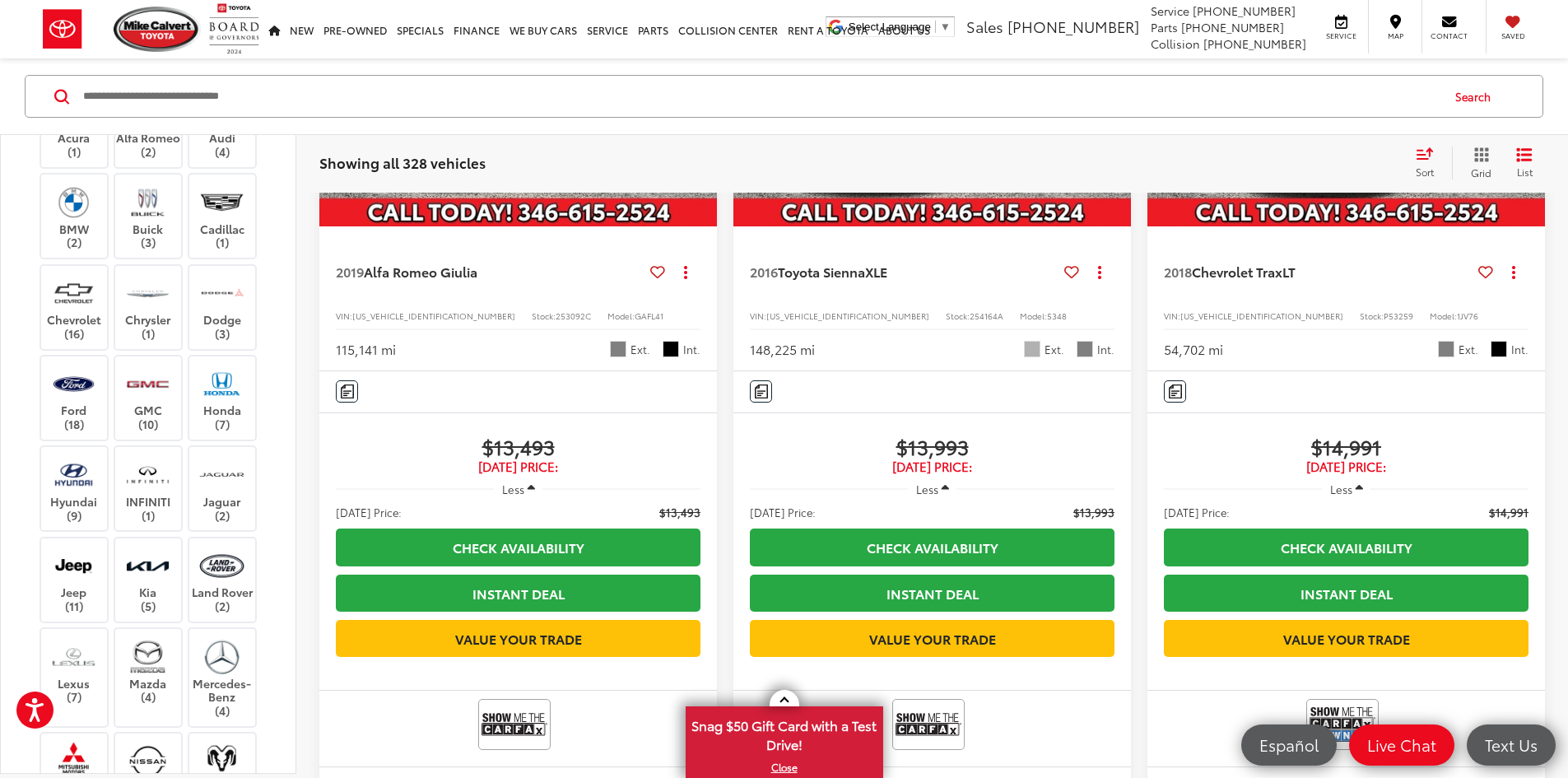
scroll to position [1094, 0]
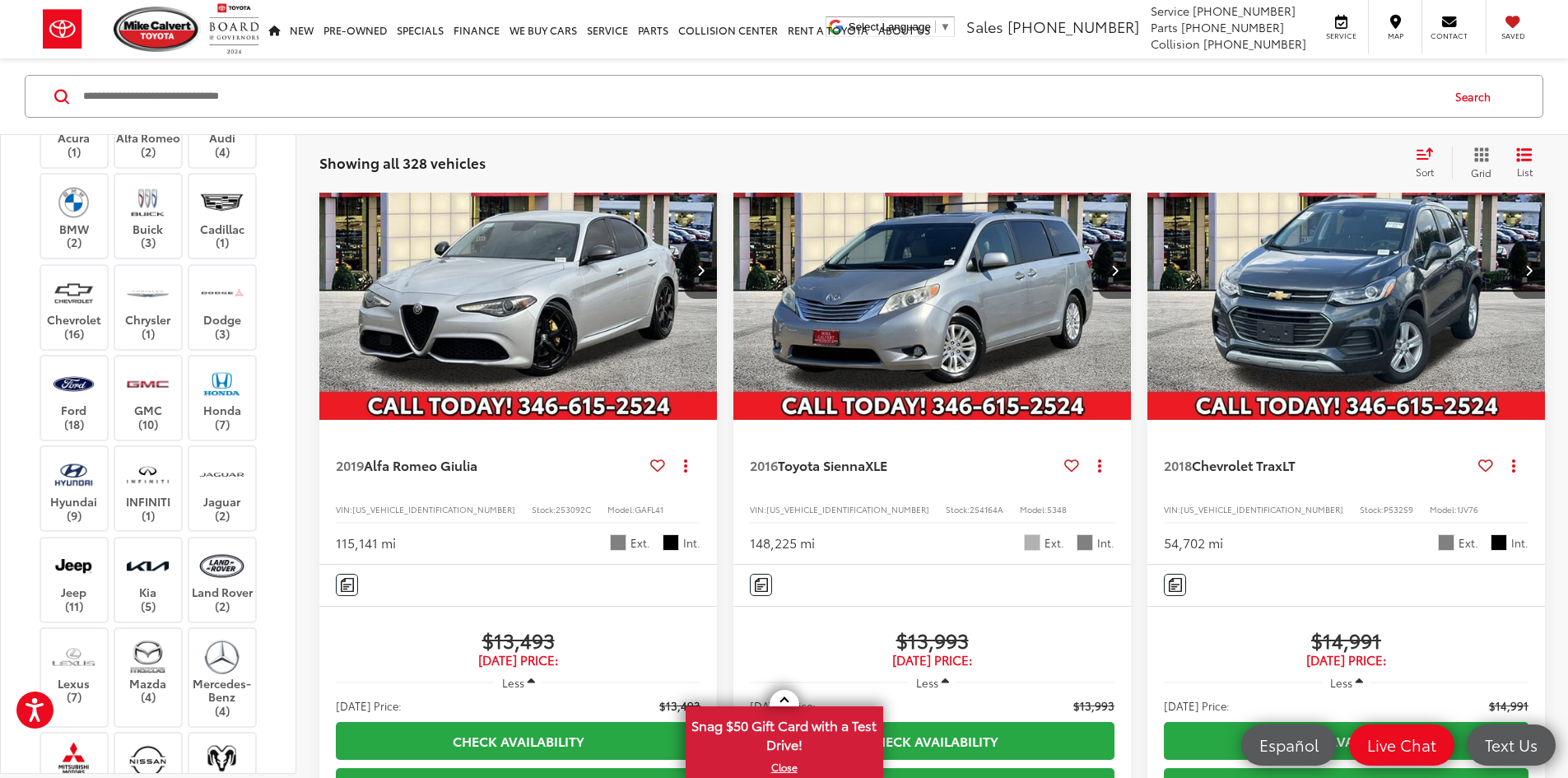
click at [194, 102] on input "Search by Make, Model, or Keyword" at bounding box center [761, 96] width 1358 height 39
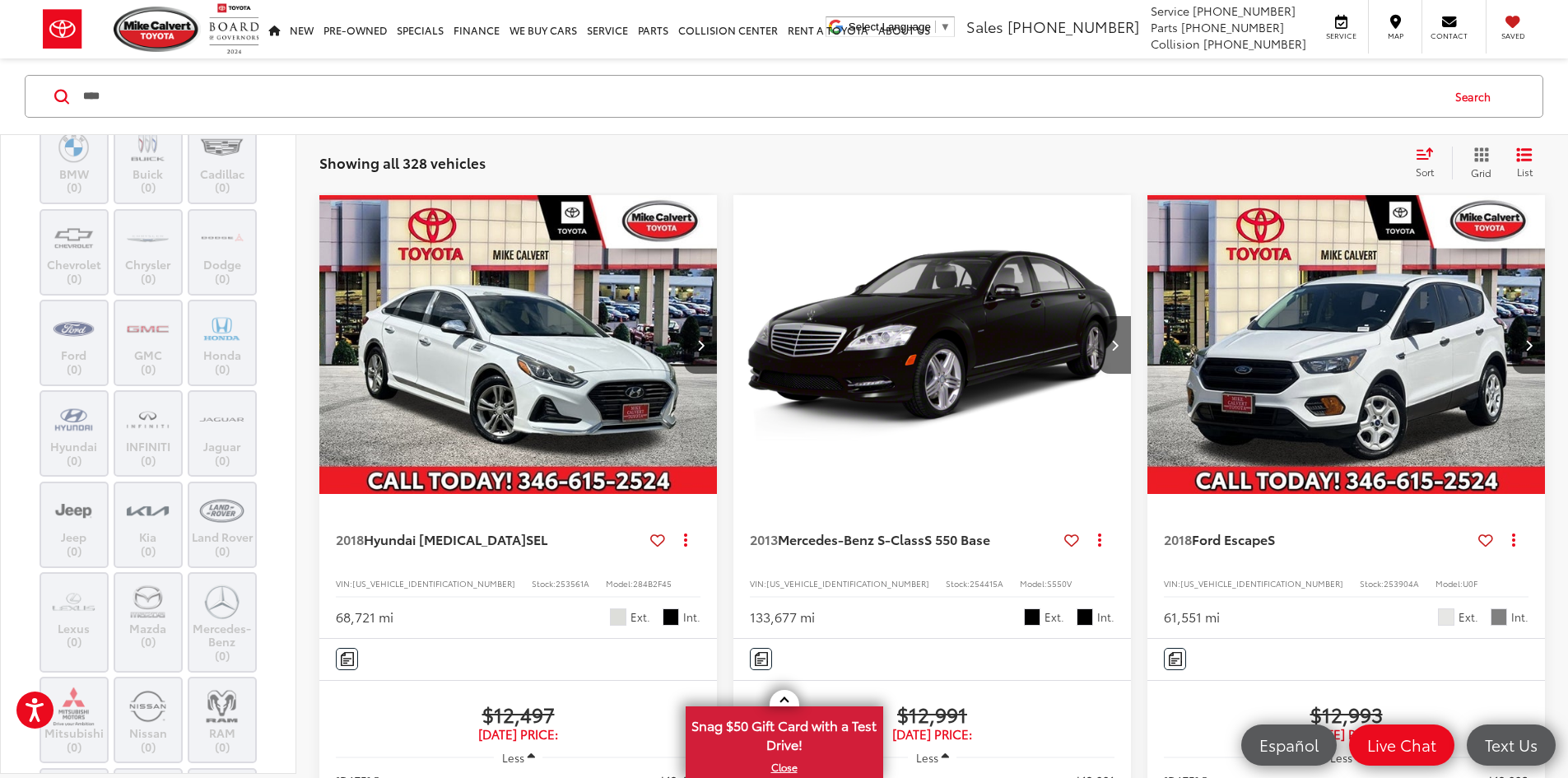
scroll to position [109, 0]
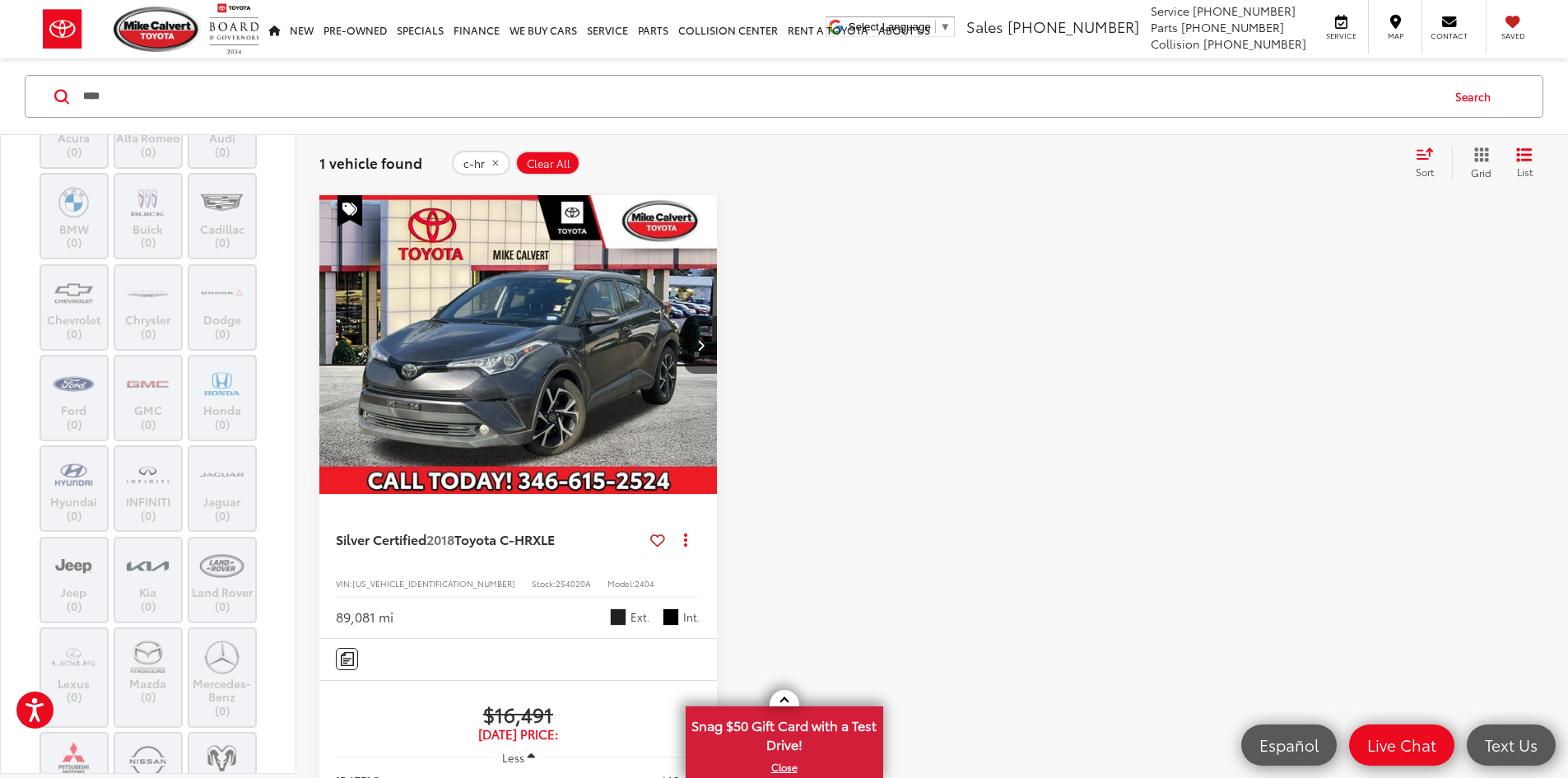
click at [556, 578] on span "254020A" at bounding box center [574, 584] width 36 height 12
drag, startPoint x: 407, startPoint y: 499, endPoint x: 396, endPoint y: 516, distance: 20.2
click at [402, 578] on span "[US_VEHICLE_IDENTIFICATION_NUMBER]" at bounding box center [433, 584] width 163 height 12
click at [396, 516] on div "Silver Certified 2018 Toyota C-HR XLE Copy Link Share Print View Details VIN: N…" at bounding box center [518, 566] width 397 height 144
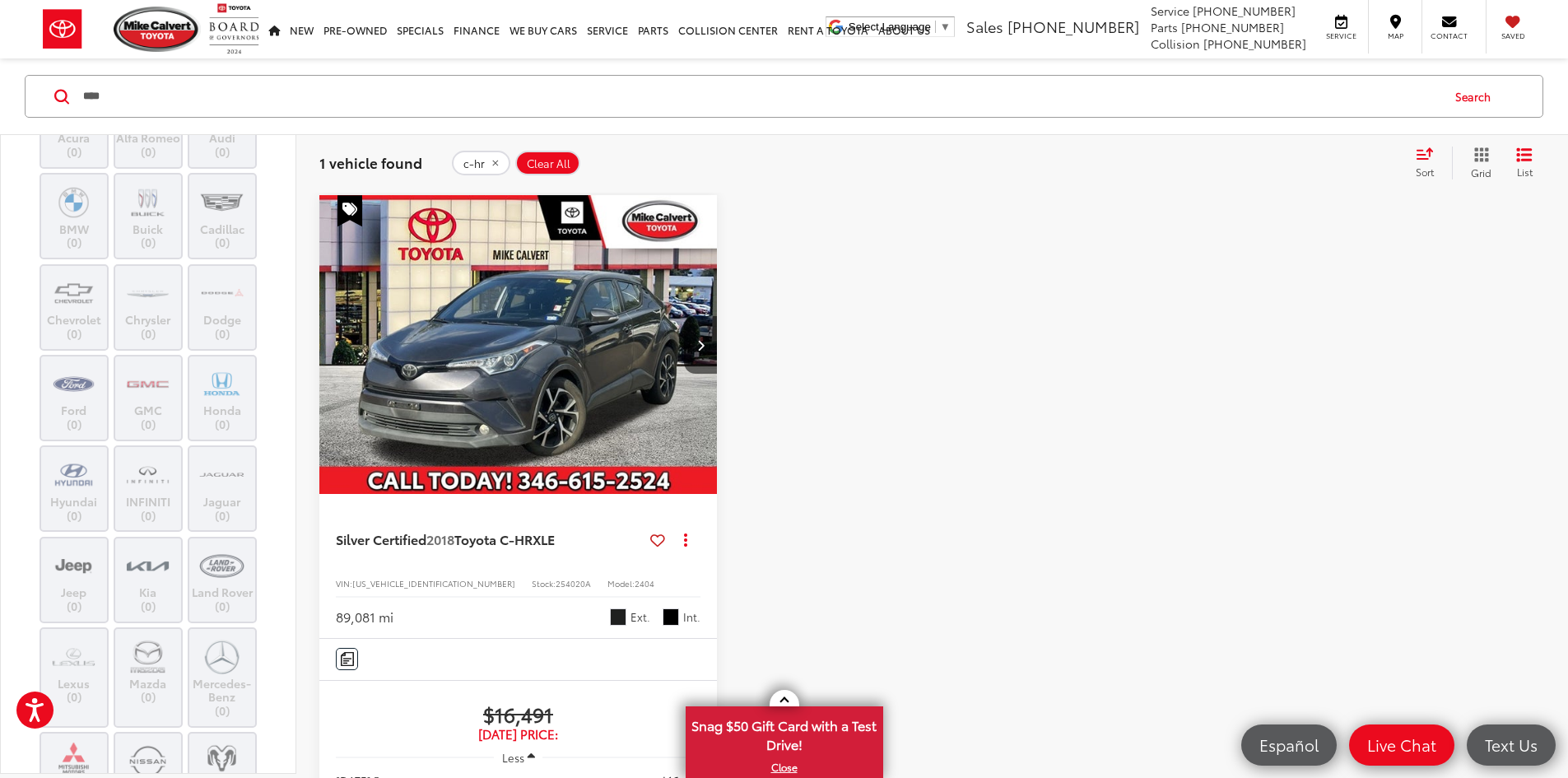
click at [384, 578] on span "[US_VEHICLE_IDENTIFICATION_NUMBER]" at bounding box center [433, 584] width 163 height 12
click at [260, 101] on input "****" at bounding box center [761, 96] width 1358 height 39
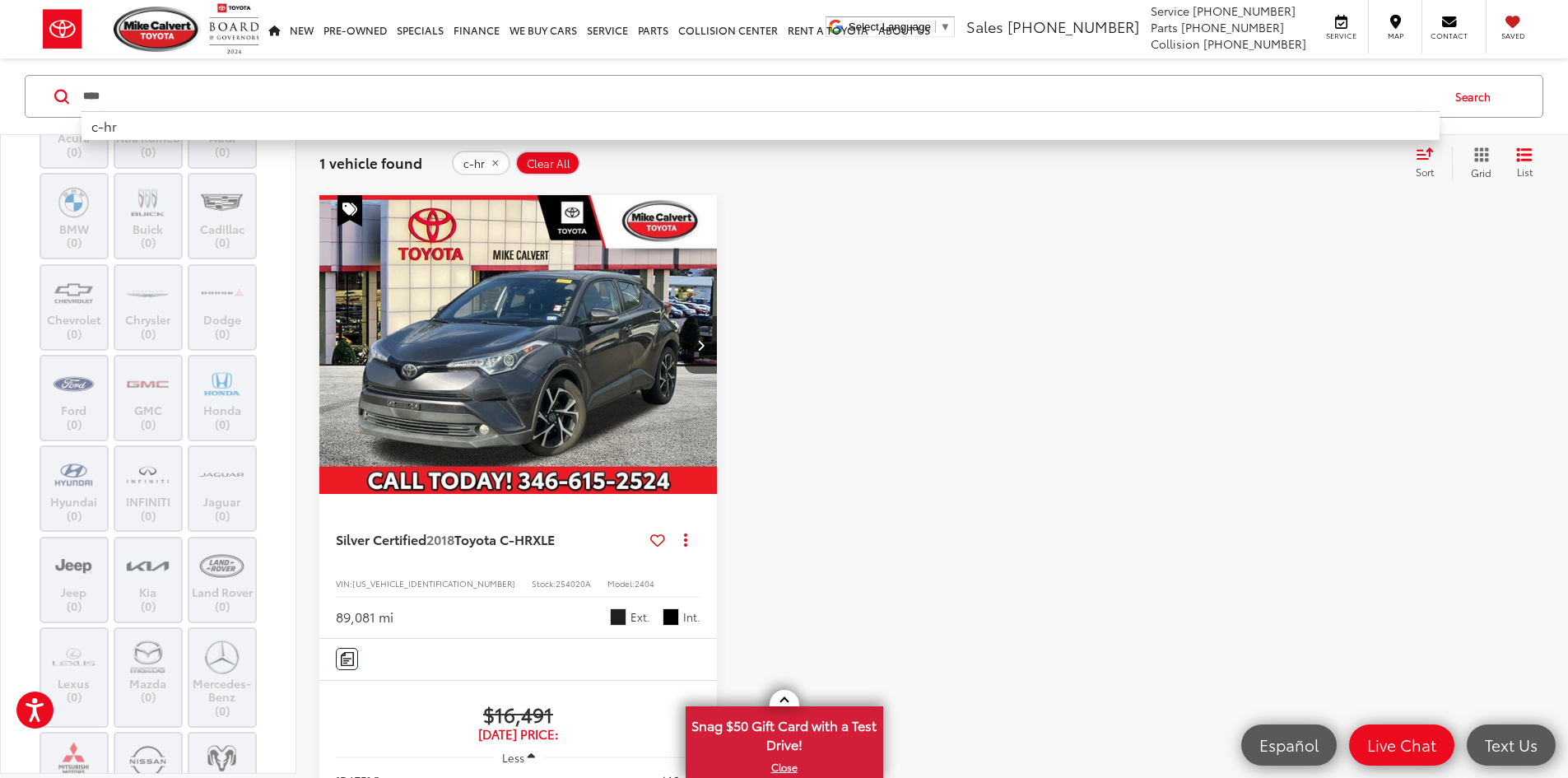
click at [260, 101] on input "****" at bounding box center [761, 96] width 1358 height 39
type input "*"
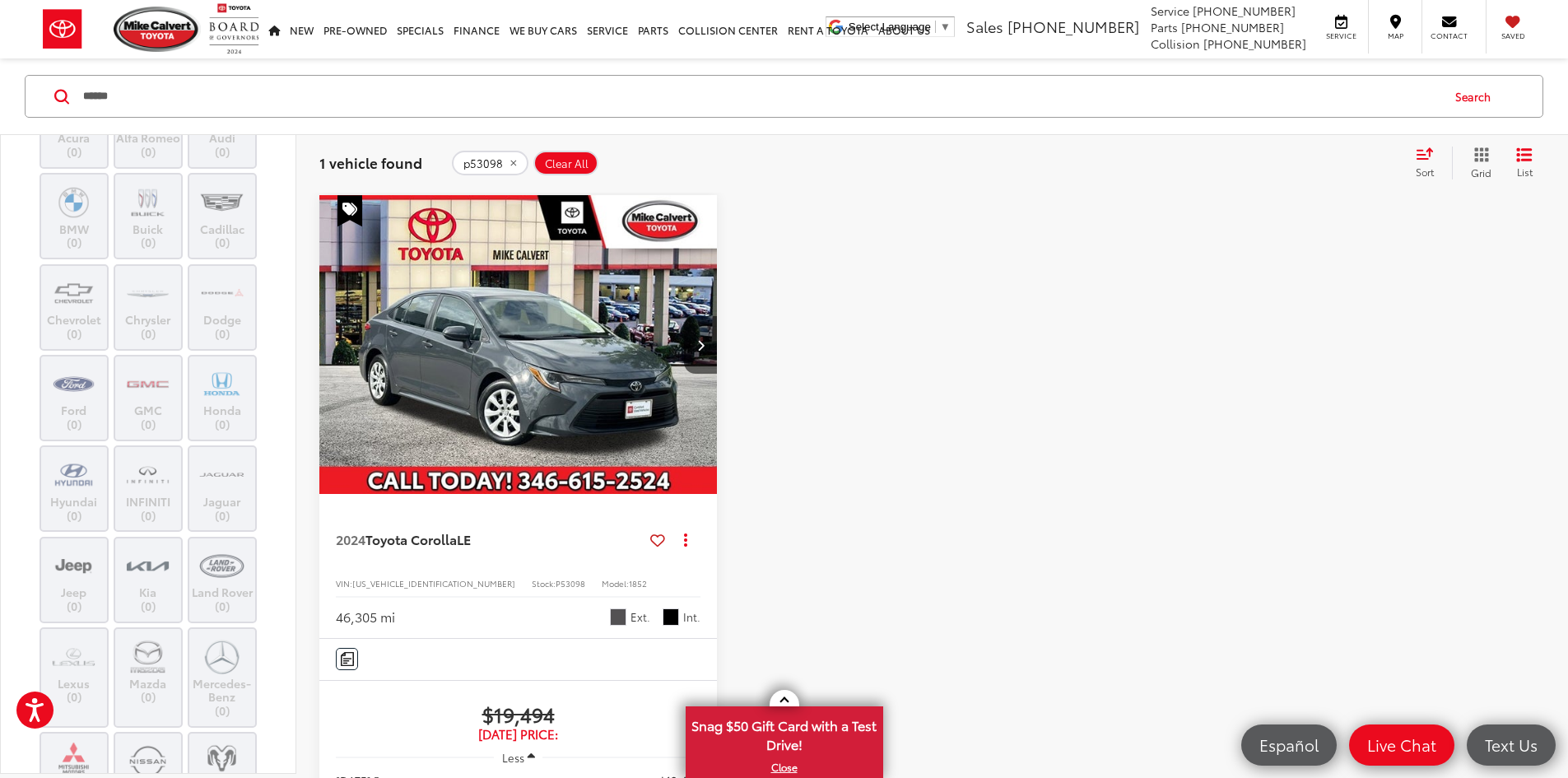
click at [205, 93] on input "******" at bounding box center [761, 96] width 1358 height 39
type input "******"
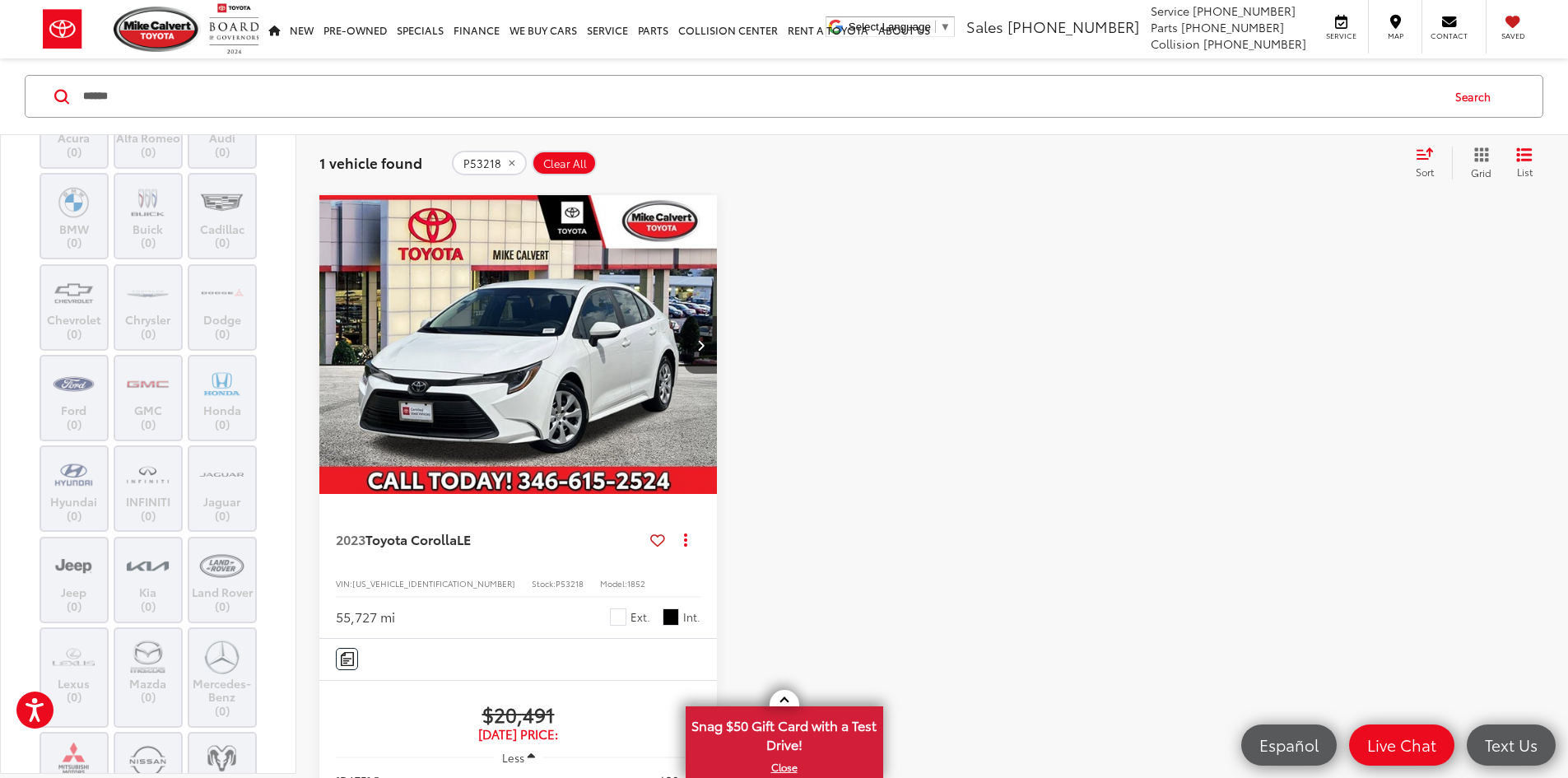
drag, startPoint x: 581, startPoint y: 161, endPoint x: 997, endPoint y: 316, distance: 443.9
click at [581, 161] on span "Clear All" at bounding box center [564, 163] width 43 height 13
